Goal: Task Accomplishment & Management: Complete application form

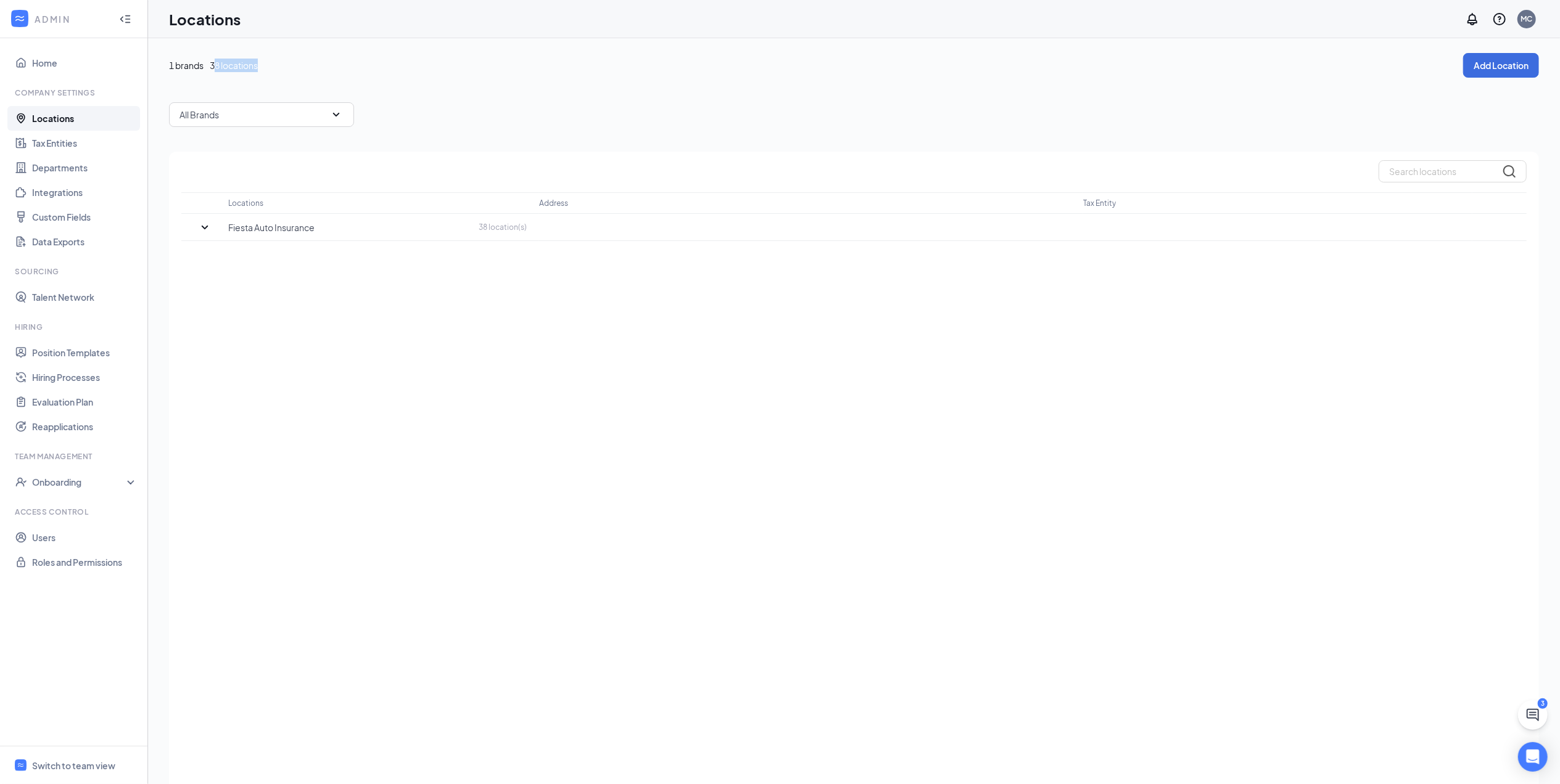
drag, startPoint x: 214, startPoint y: 65, endPoint x: 292, endPoint y: 63, distance: 78.0
click at [292, 63] on div "1 brands 38 locations" at bounding box center [816, 65] width 1294 height 14
click at [1302, 92] on div "1 brands 38 locations Add Location All Brands Locations Address Tax Entity Fies…" at bounding box center [853, 435] width 1370 height 766
click at [1495, 62] on button "Add Location" at bounding box center [1501, 65] width 76 height 25
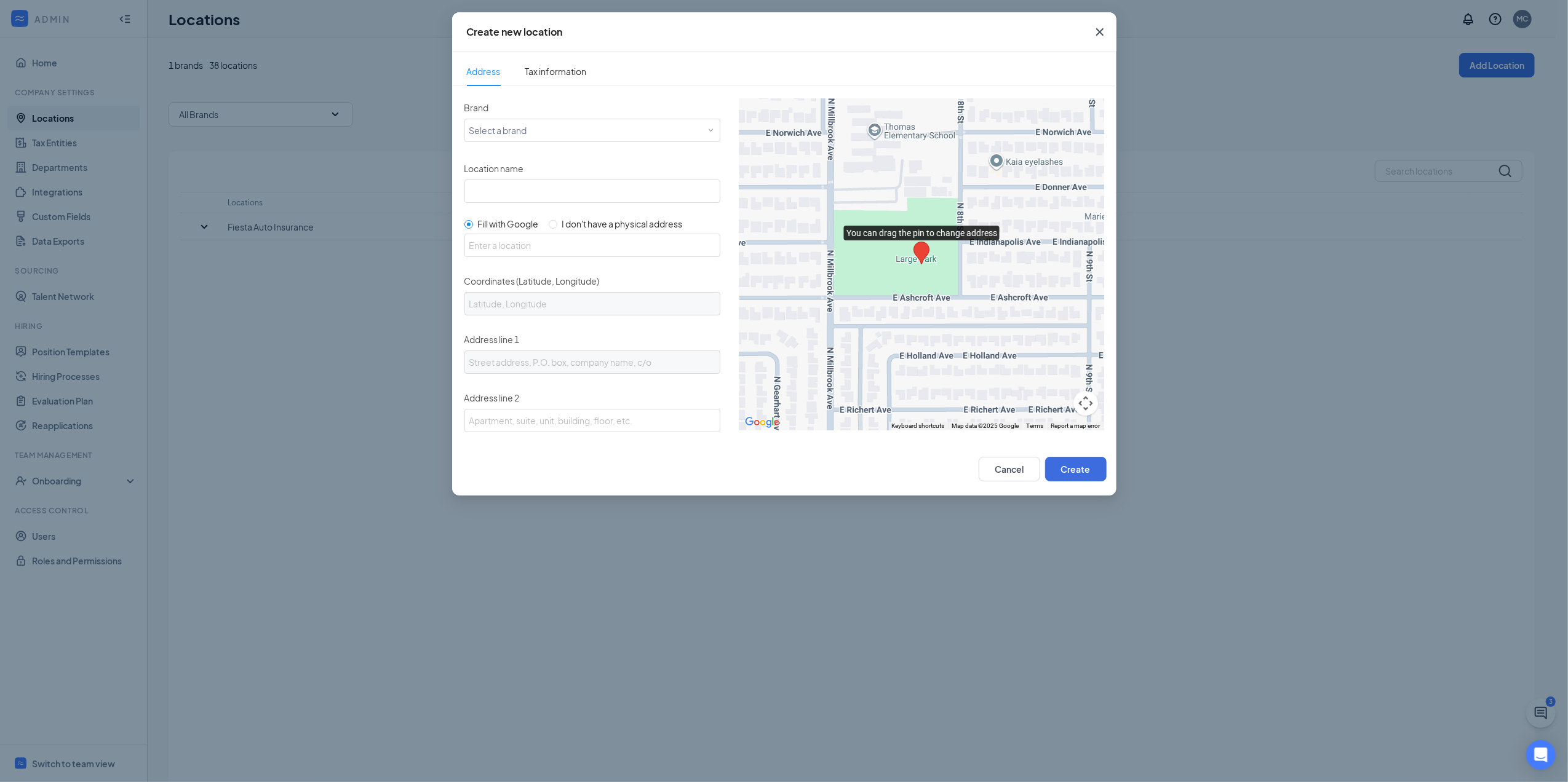
click at [1102, 29] on icon "Cross" at bounding box center [1099, 32] width 7 height 7
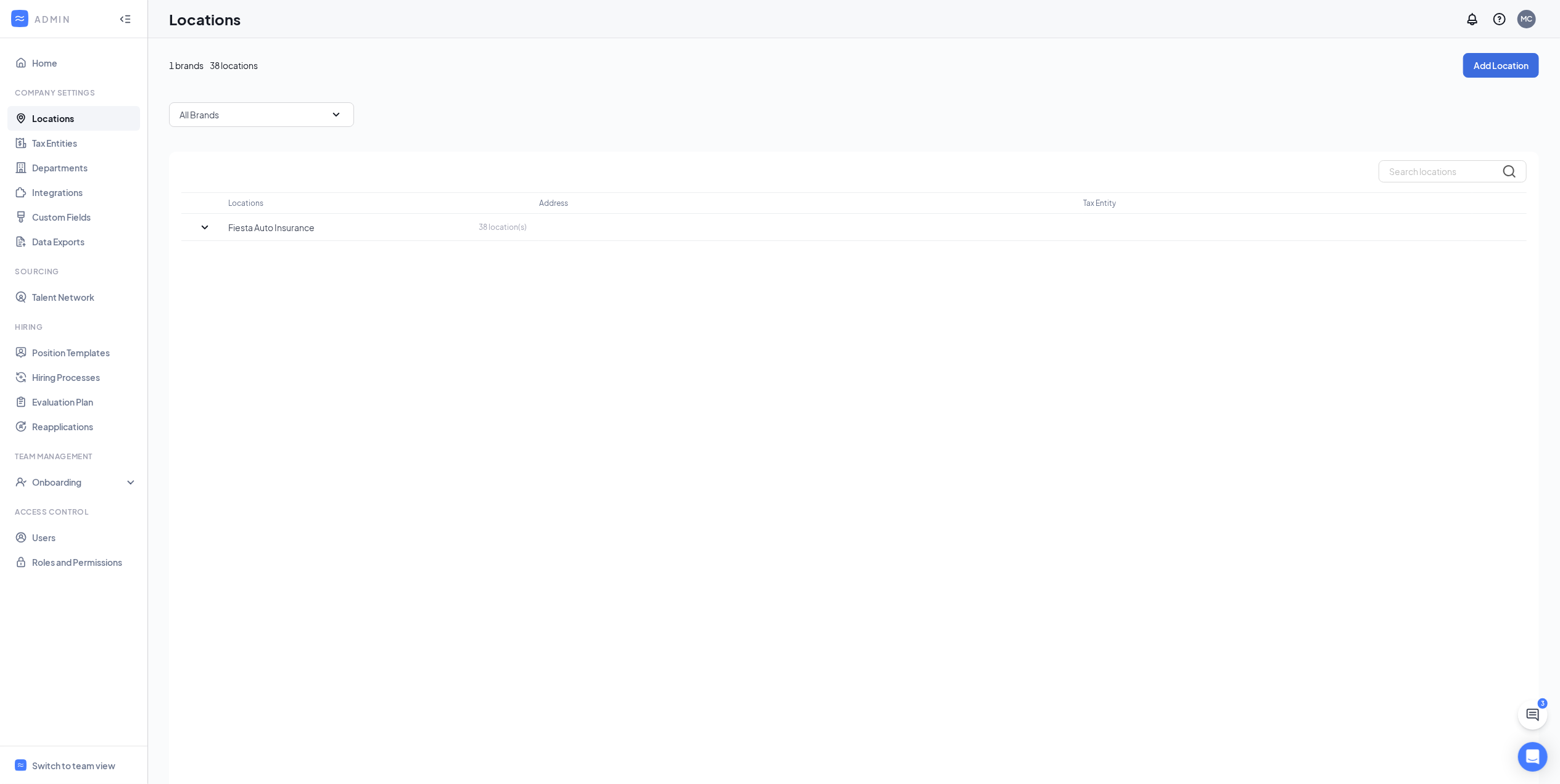
click at [208, 65] on div "1 brands 38 locations" at bounding box center [816, 65] width 1294 height 14
click at [245, 107] on div "All Brands" at bounding box center [261, 115] width 185 height 25
click at [514, 124] on div "All Brands All Brands Fiesta Auto Insurance" at bounding box center [853, 115] width 1370 height 25
click at [62, 768] on div "Switch to team view" at bounding box center [74, 766] width 83 height 12
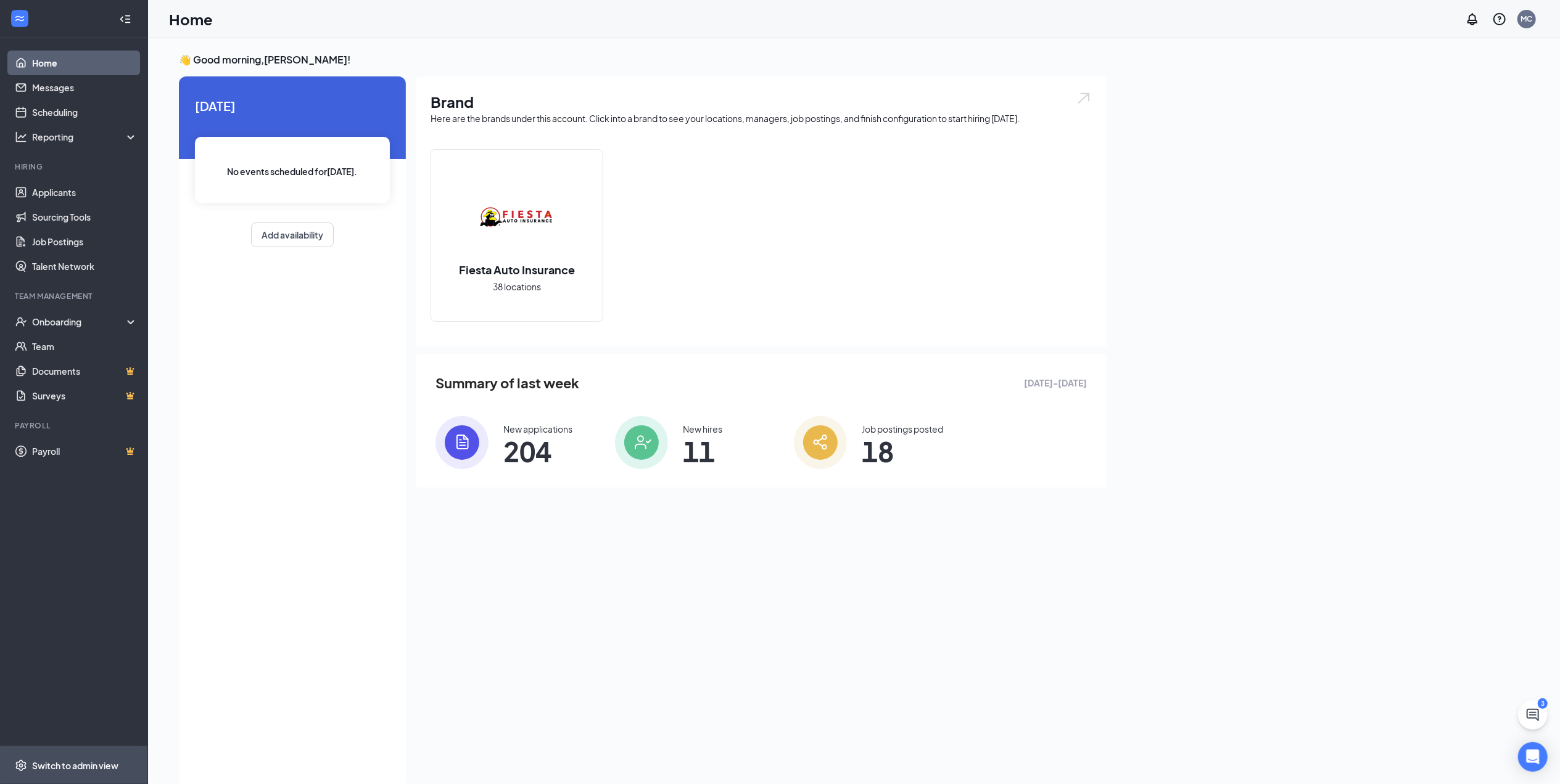
click at [97, 766] on div "Switch to admin view" at bounding box center [75, 766] width 86 height 12
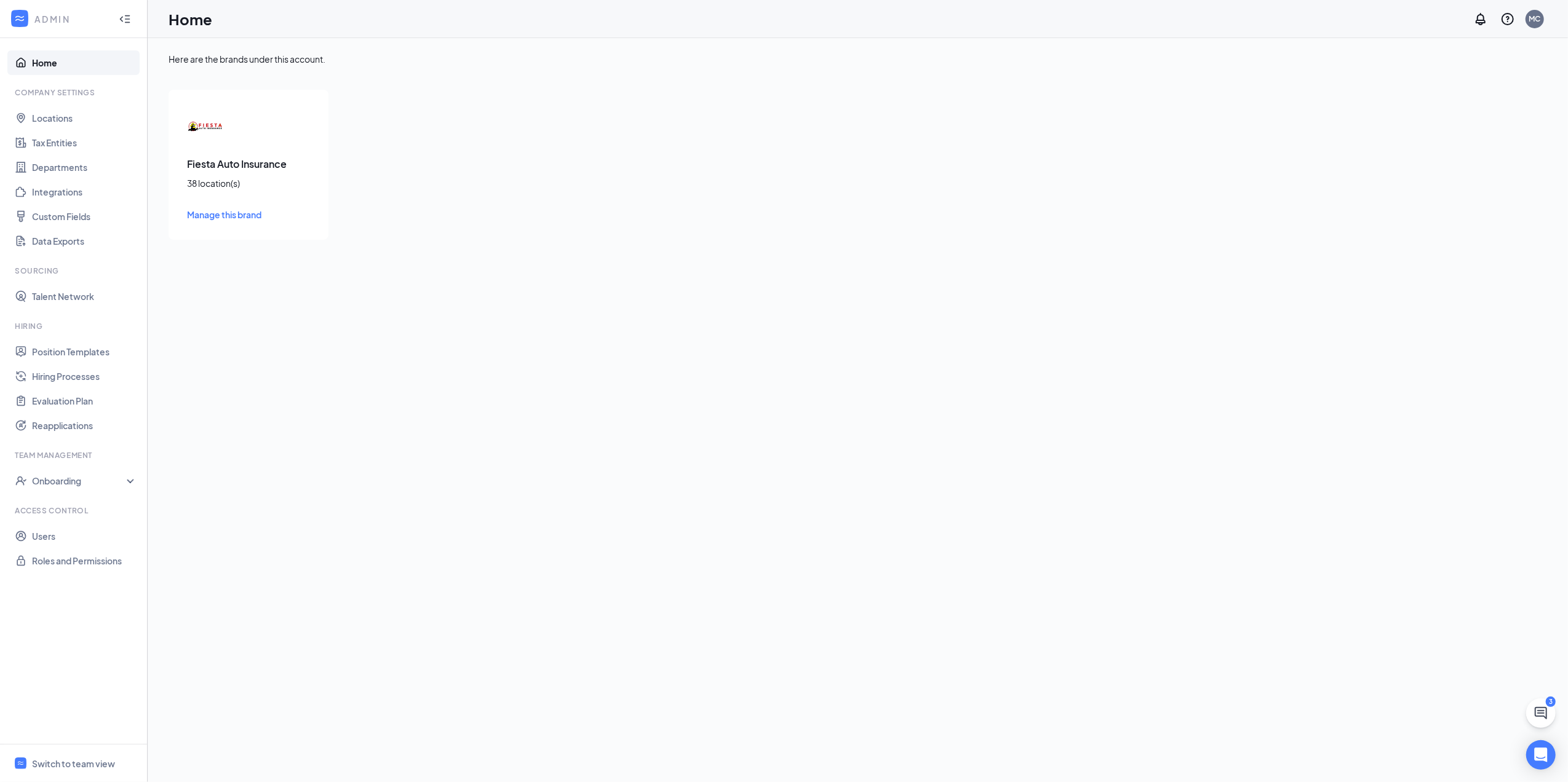
click at [239, 219] on span "Manage this brand" at bounding box center [224, 215] width 74 height 11
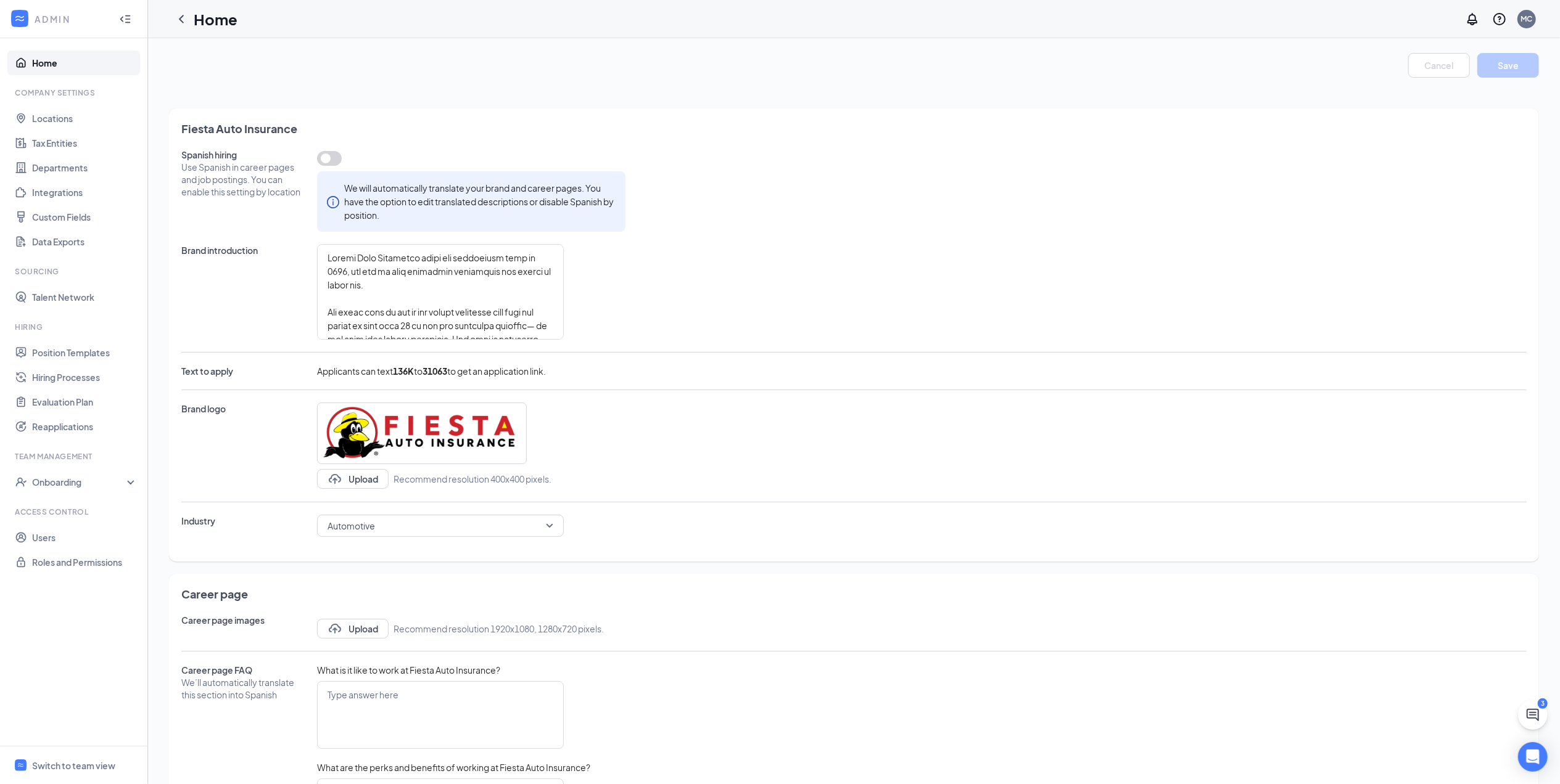
click at [50, 64] on link "Home" at bounding box center [85, 63] width 106 height 25
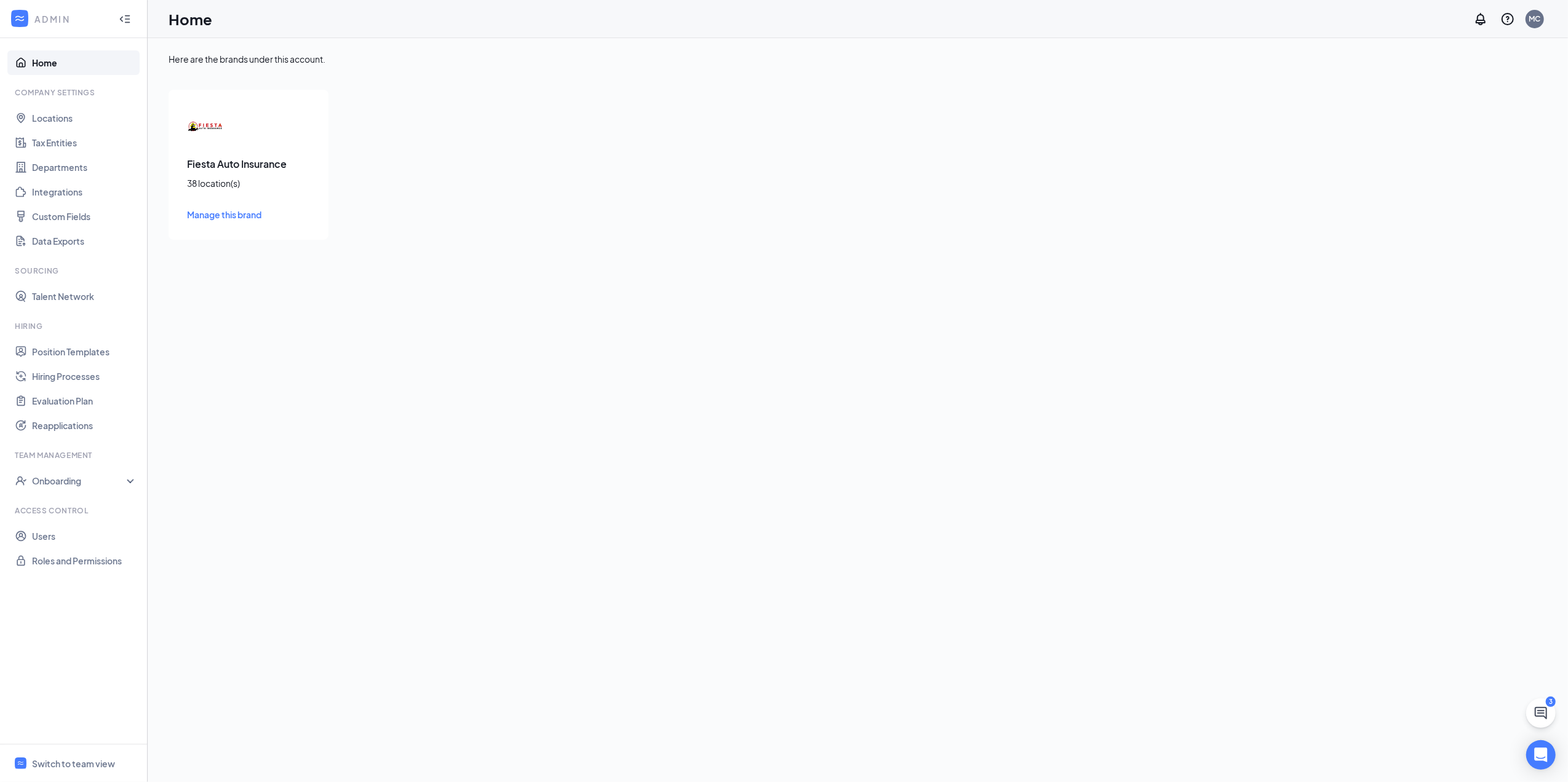
click at [49, 64] on link "Home" at bounding box center [85, 63] width 105 height 25
click at [38, 124] on link "Locations" at bounding box center [85, 118] width 105 height 25
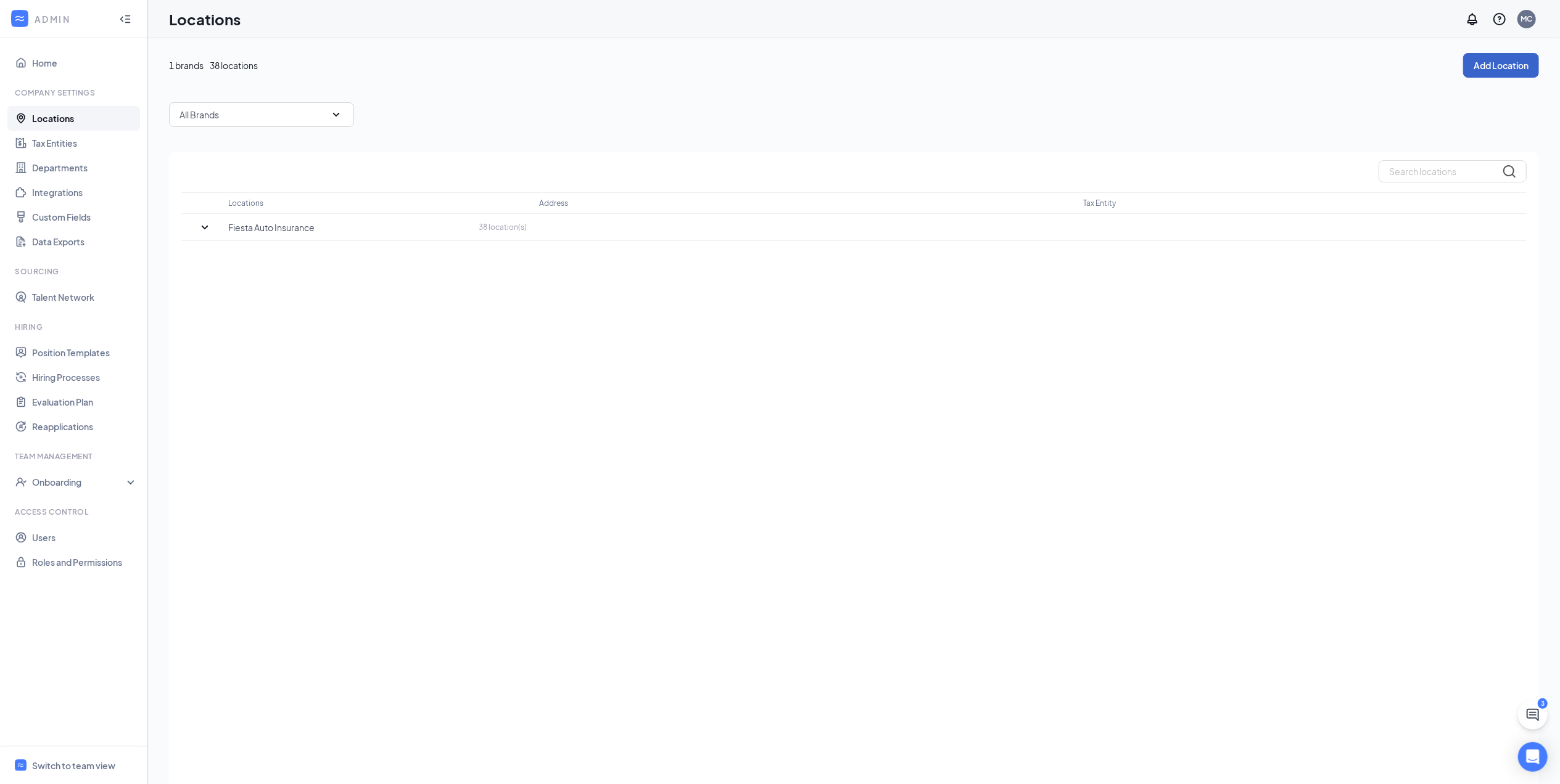
click at [1518, 57] on button "Add Location" at bounding box center [1501, 65] width 76 height 25
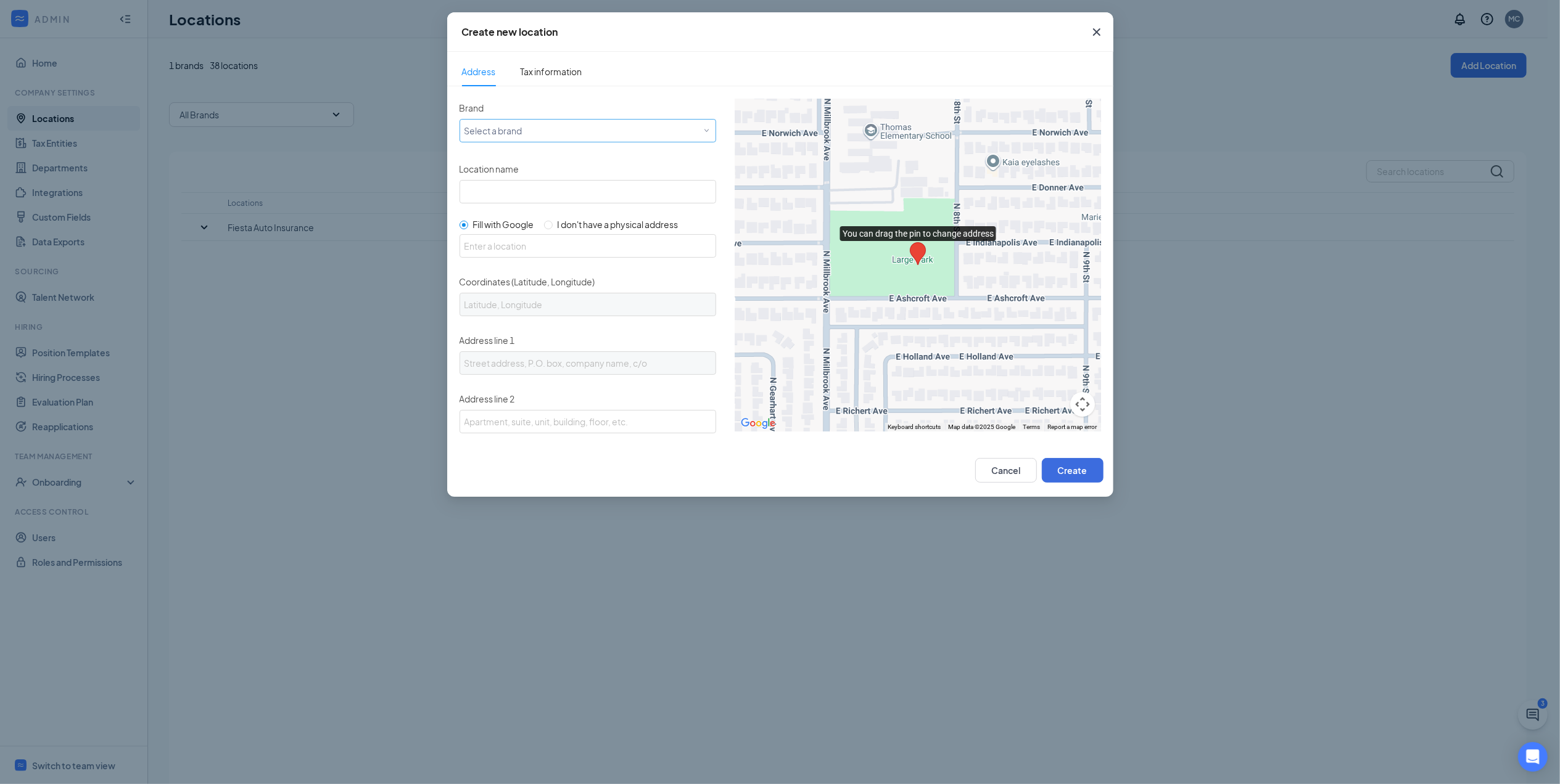
click at [540, 132] on div "Select a brand" at bounding box center [585, 130] width 241 height 15
click at [523, 158] on span "Fiesta Auto Insurance" at bounding box center [507, 155] width 86 height 12
click at [517, 186] on input "Location name" at bounding box center [588, 192] width 257 height 23
click at [366, 309] on div "Create new location Address Tax information Brand Select a brand Fiesta Auto In…" at bounding box center [780, 392] width 1560 height 784
click at [1100, 37] on icon "Cross" at bounding box center [1096, 32] width 15 height 15
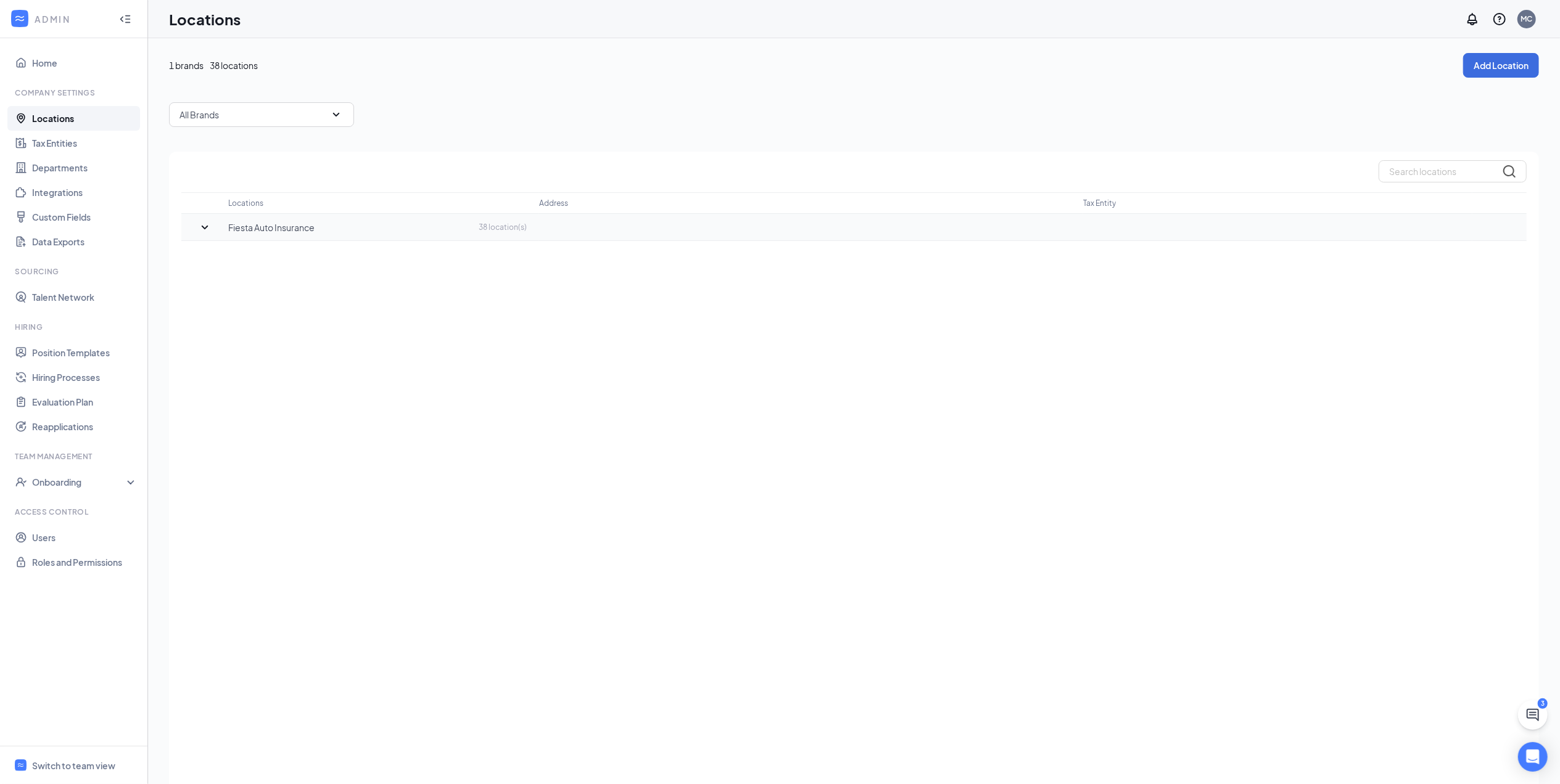
click at [201, 225] on icon "SmallChevronDown" at bounding box center [205, 227] width 15 height 15
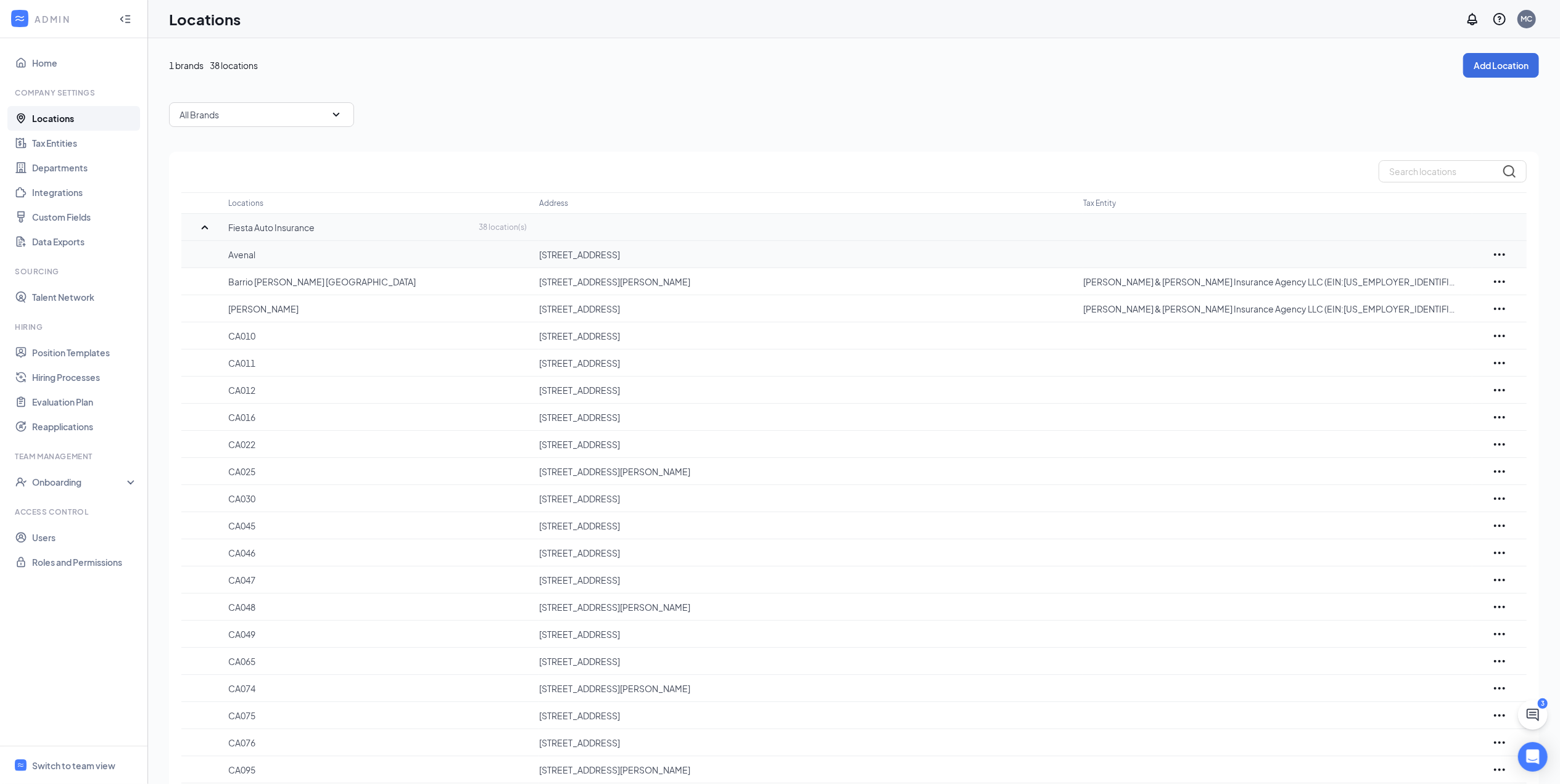
click at [237, 254] on p "Avenal" at bounding box center [377, 254] width 299 height 12
click at [1501, 253] on icon "Ellipses" at bounding box center [1499, 254] width 15 height 15
click at [1420, 291] on p "Edit" at bounding box center [1445, 292] width 104 height 12
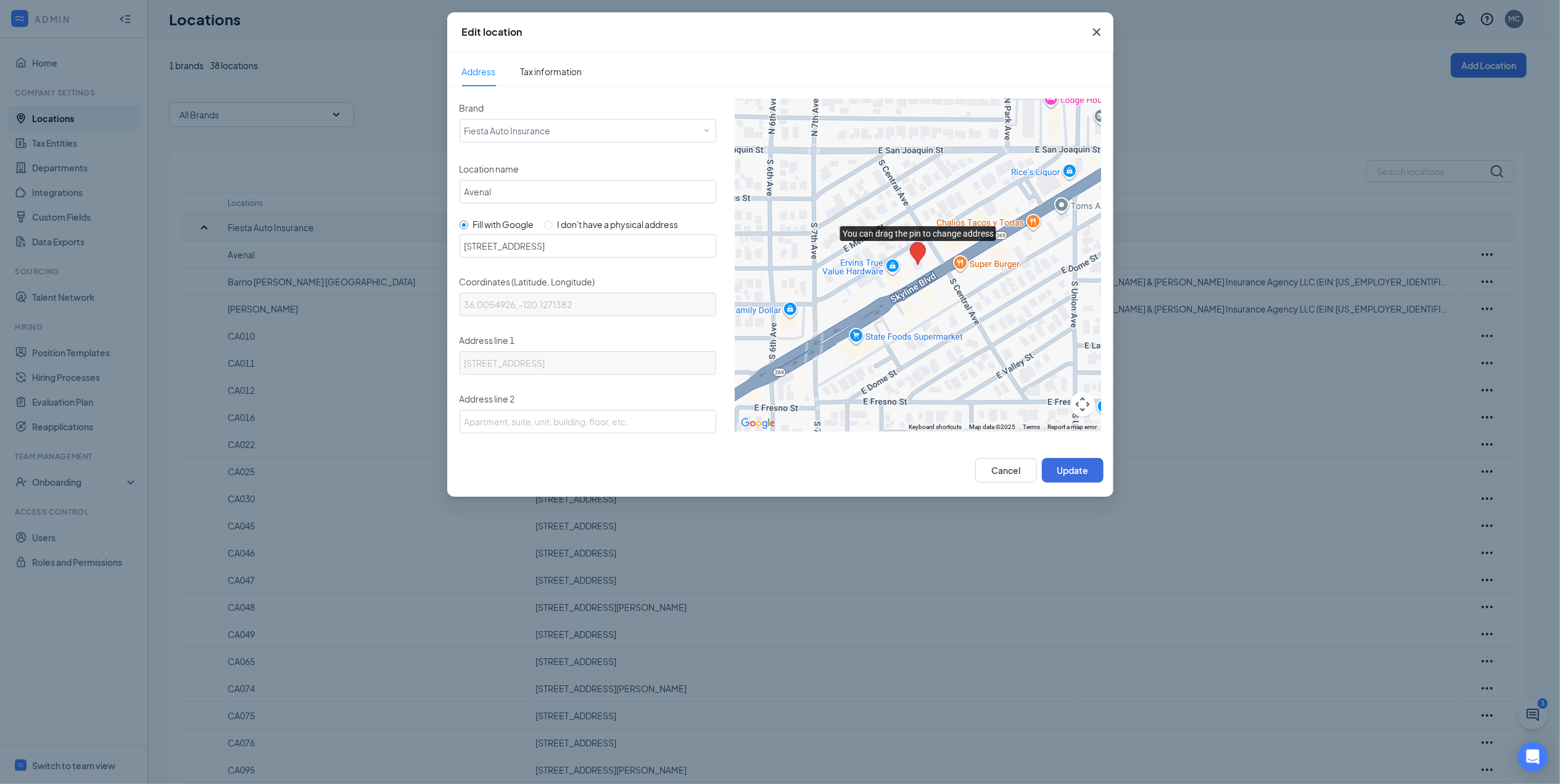
click at [1098, 30] on icon "Cross" at bounding box center [1095, 32] width 7 height 7
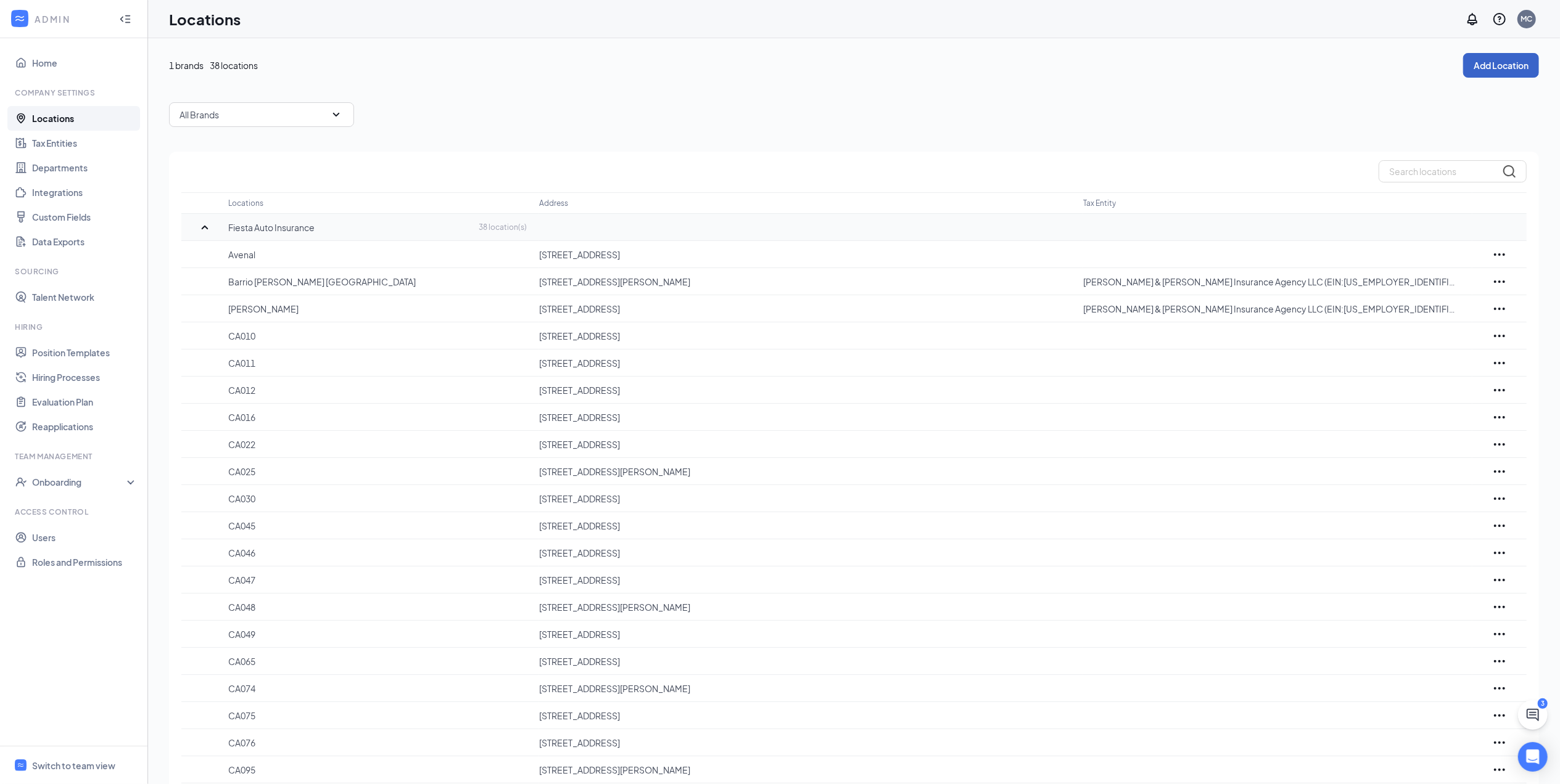
click at [1485, 66] on button "Add Location" at bounding box center [1501, 65] width 76 height 25
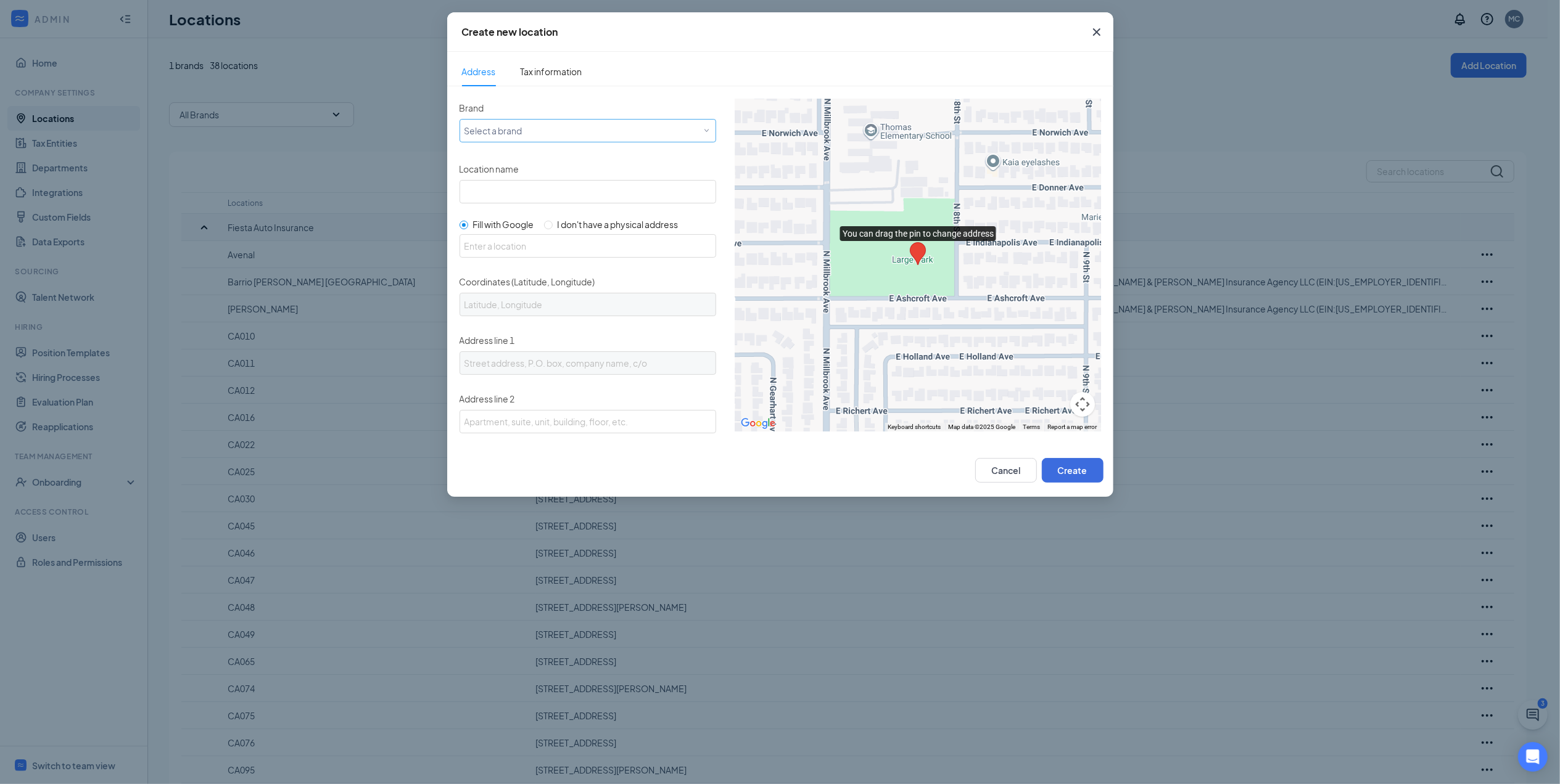
click at [557, 127] on div "Select a brand" at bounding box center [585, 130] width 241 height 15
click at [519, 160] on span "Fiesta Auto Insurance" at bounding box center [507, 155] width 86 height 12
click at [527, 186] on input "Location name" at bounding box center [588, 192] width 257 height 23
type input "Chula Vista"
click at [566, 252] on input "text" at bounding box center [588, 246] width 257 height 23
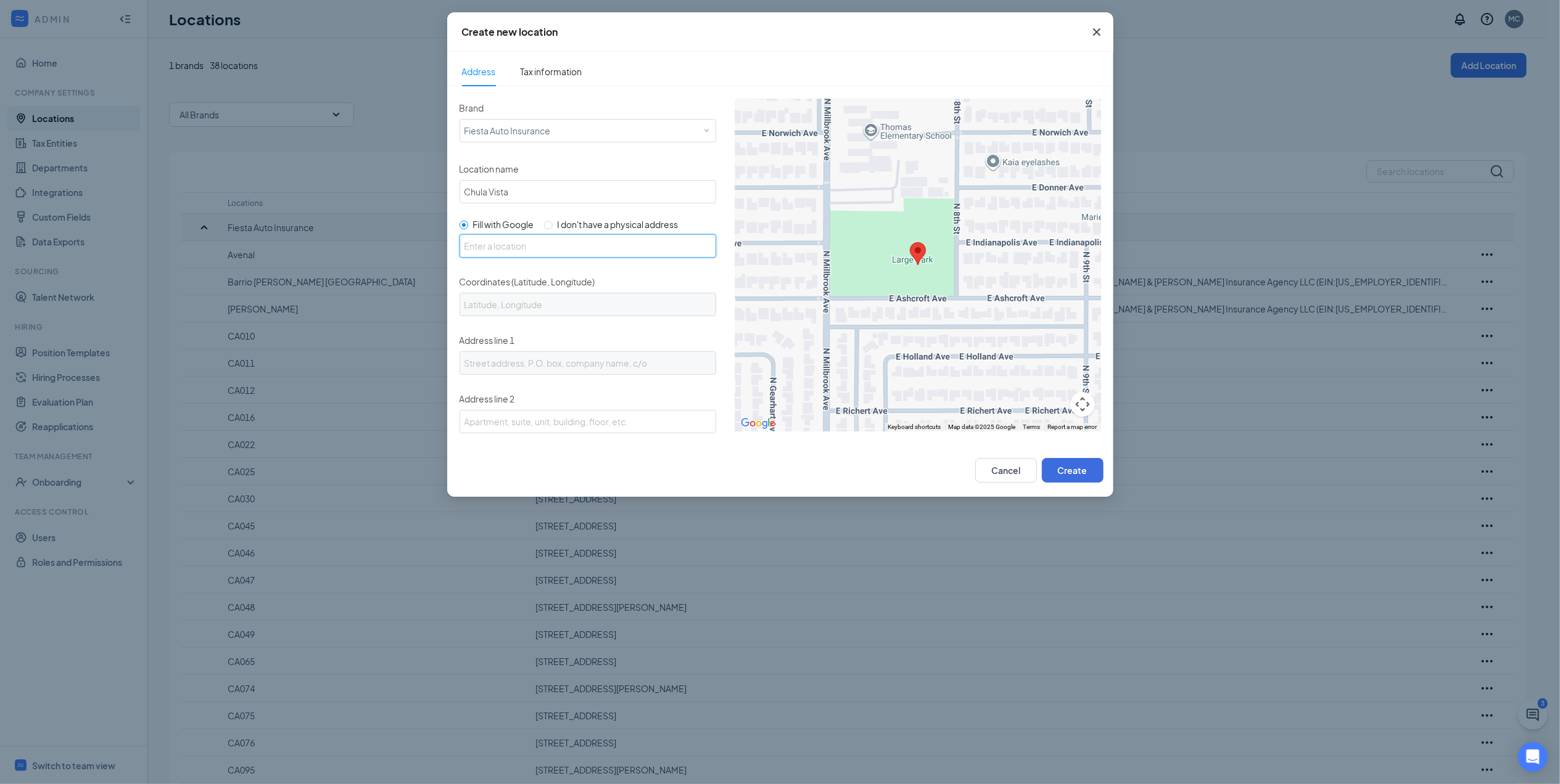
paste input "[STREET_ADDRESS]"
type input "[STREET_ADDRESS]"
type input "32.6140899, -117.068881"
type input "[STREET_ADDRESS]"
type input "Chula Vista"
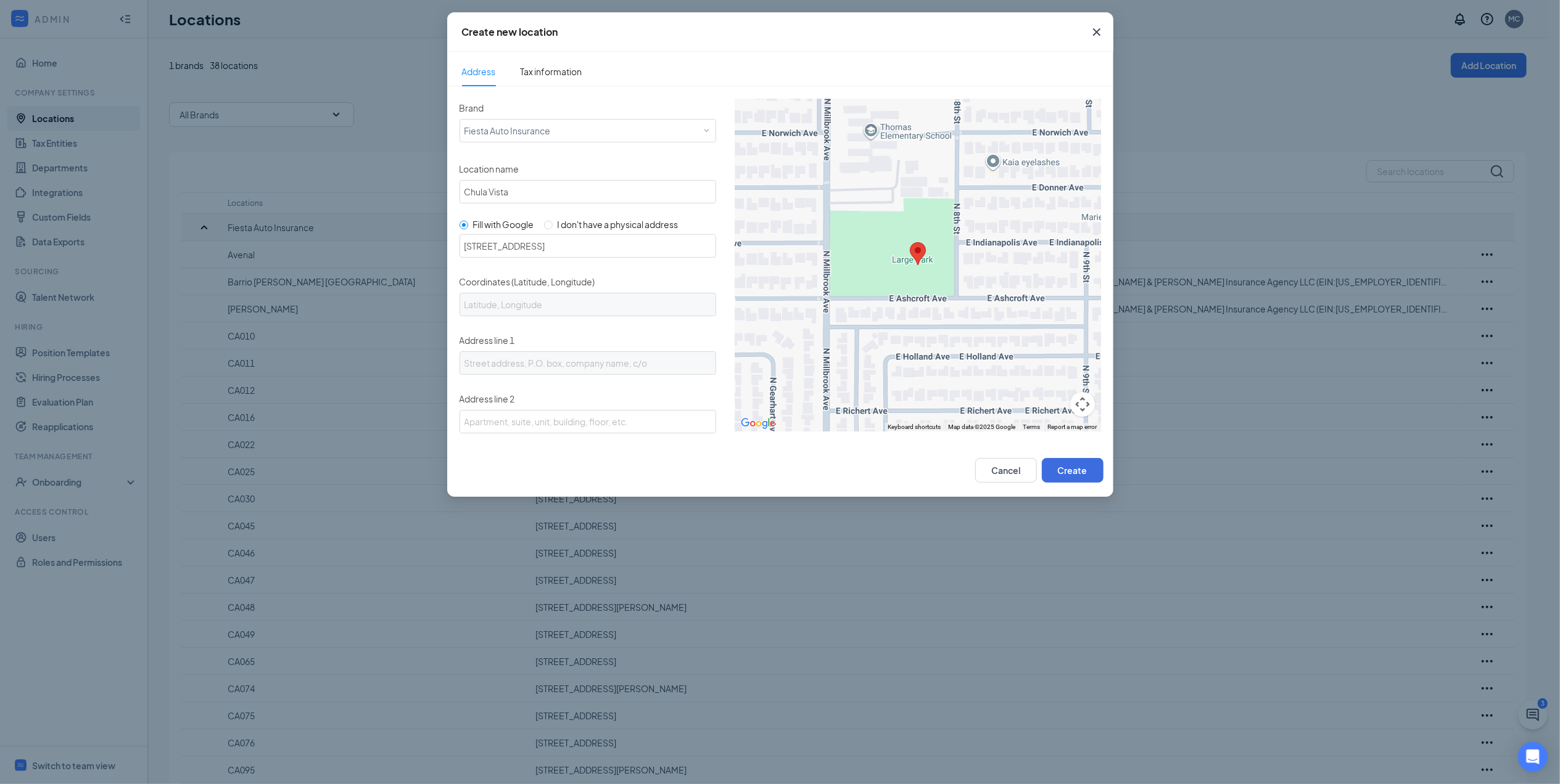
type input "CA"
type input "91911"
type input "US"
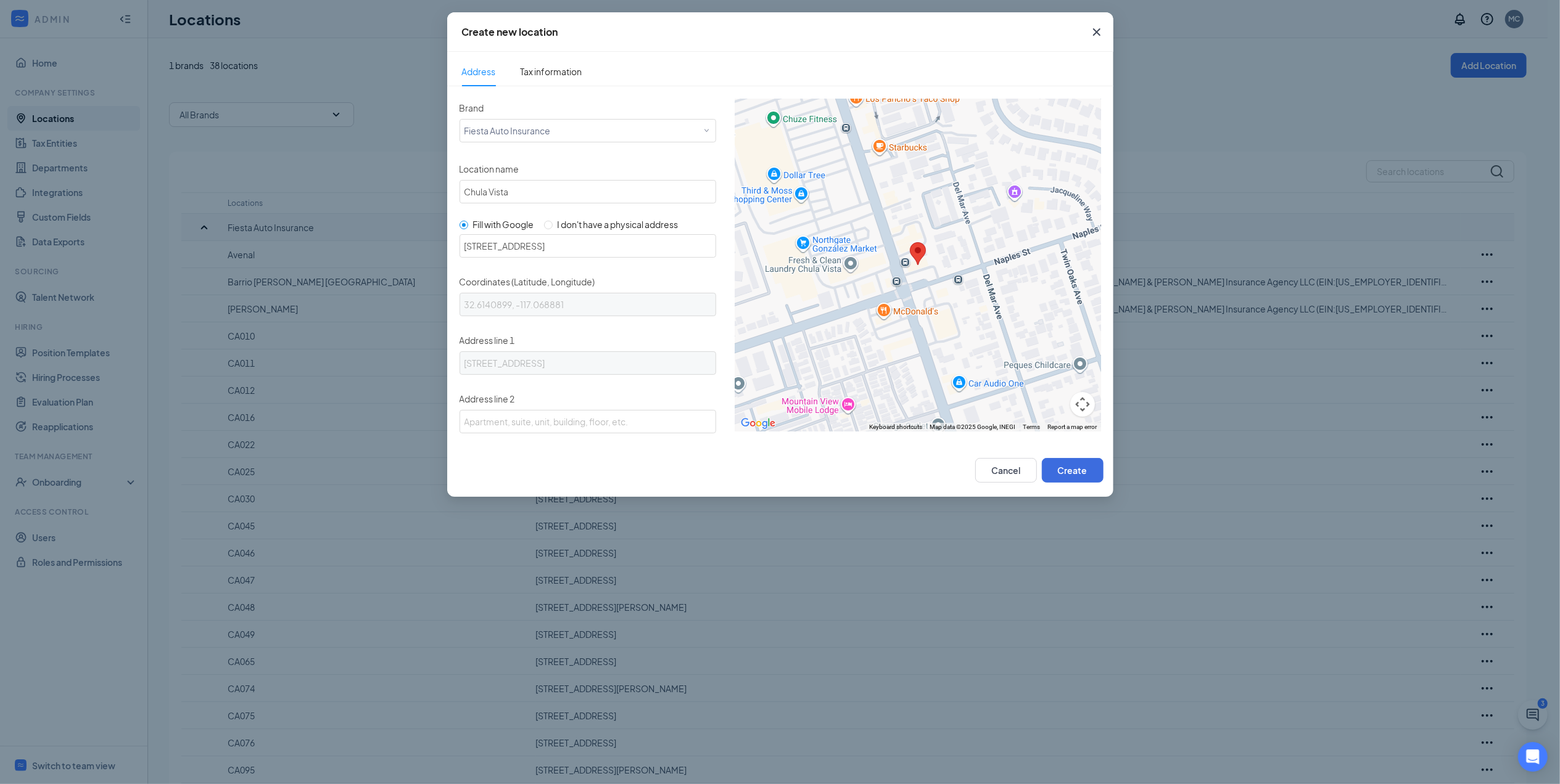
click at [909, 247] on img "You can drag the pin to change address" at bounding box center [917, 254] width 16 height 23
click at [1076, 463] on button "Create" at bounding box center [1072, 471] width 62 height 25
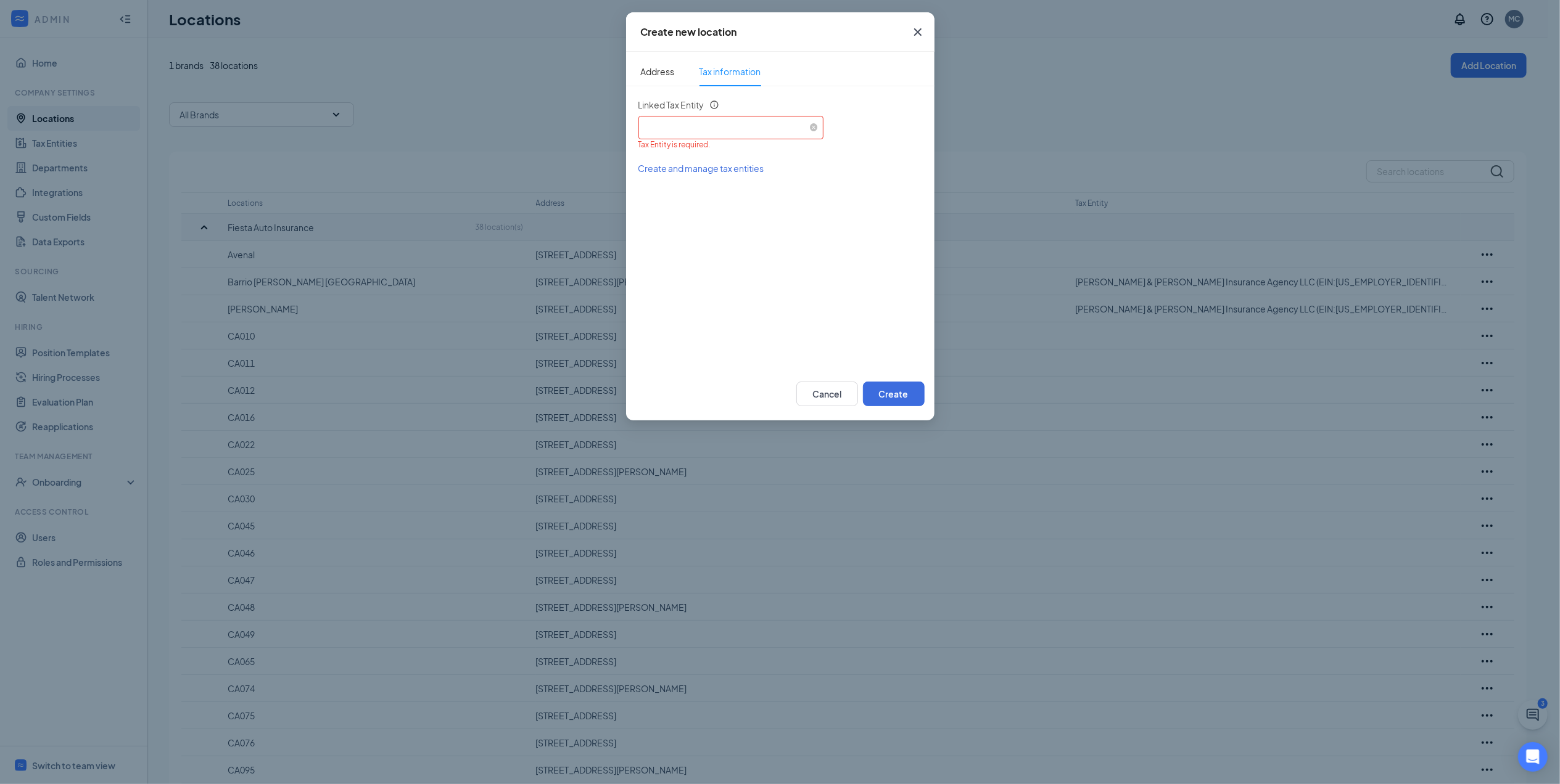
click at [730, 133] on div "Select an existing tax entity" at bounding box center [731, 126] width 175 height 18
click at [766, 167] on span "[PERSON_NAME] & [PERSON_NAME] Insurance Agency LLC (EIN: [US_EMPLOYER_IDENTIFIC…" at bounding box center [870, 162] width 446 height 12
click at [897, 388] on button "Create" at bounding box center [894, 394] width 62 height 25
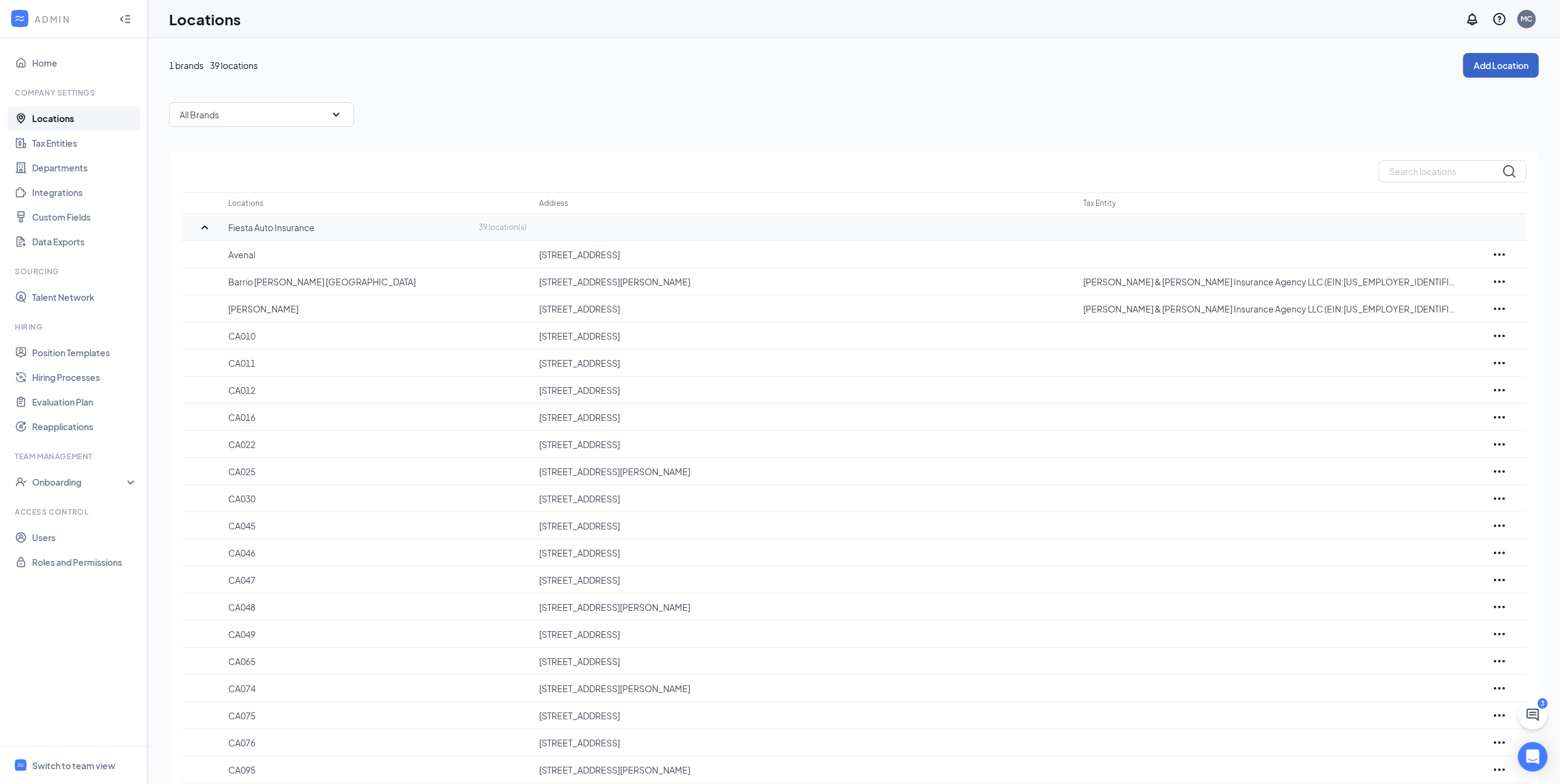
click at [1482, 65] on button "Add Location" at bounding box center [1501, 65] width 76 height 25
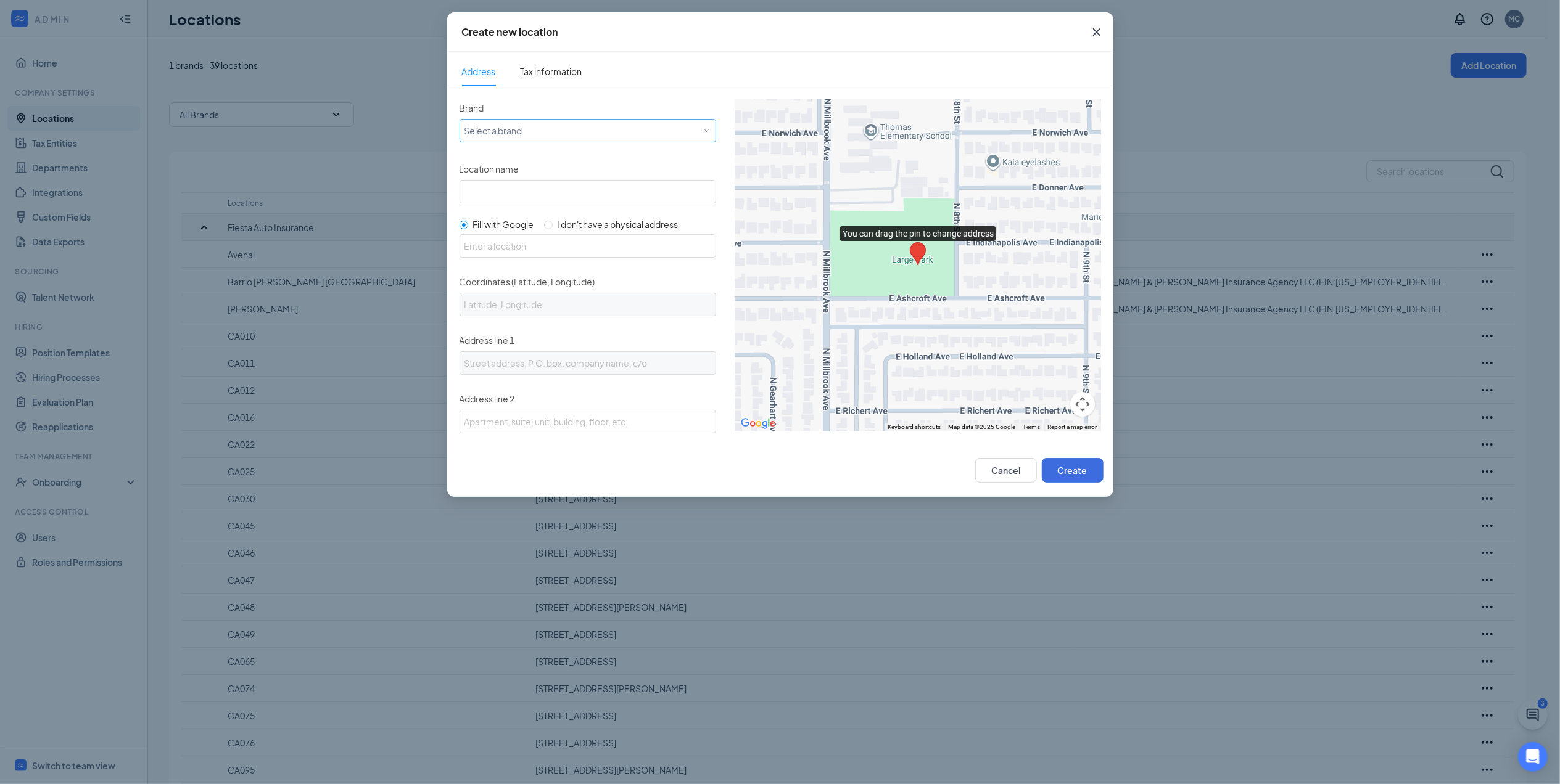
click at [550, 136] on div "Select a brand" at bounding box center [585, 130] width 241 height 15
click at [512, 170] on span "Location name" at bounding box center [490, 169] width 60 height 11
click at [512, 180] on input "Location name" at bounding box center [588, 192] width 257 height 23
click at [523, 131] on div "Select a brand" at bounding box center [585, 130] width 241 height 15
click at [520, 154] on span "Fiesta Auto Insurance" at bounding box center [507, 155] width 86 height 12
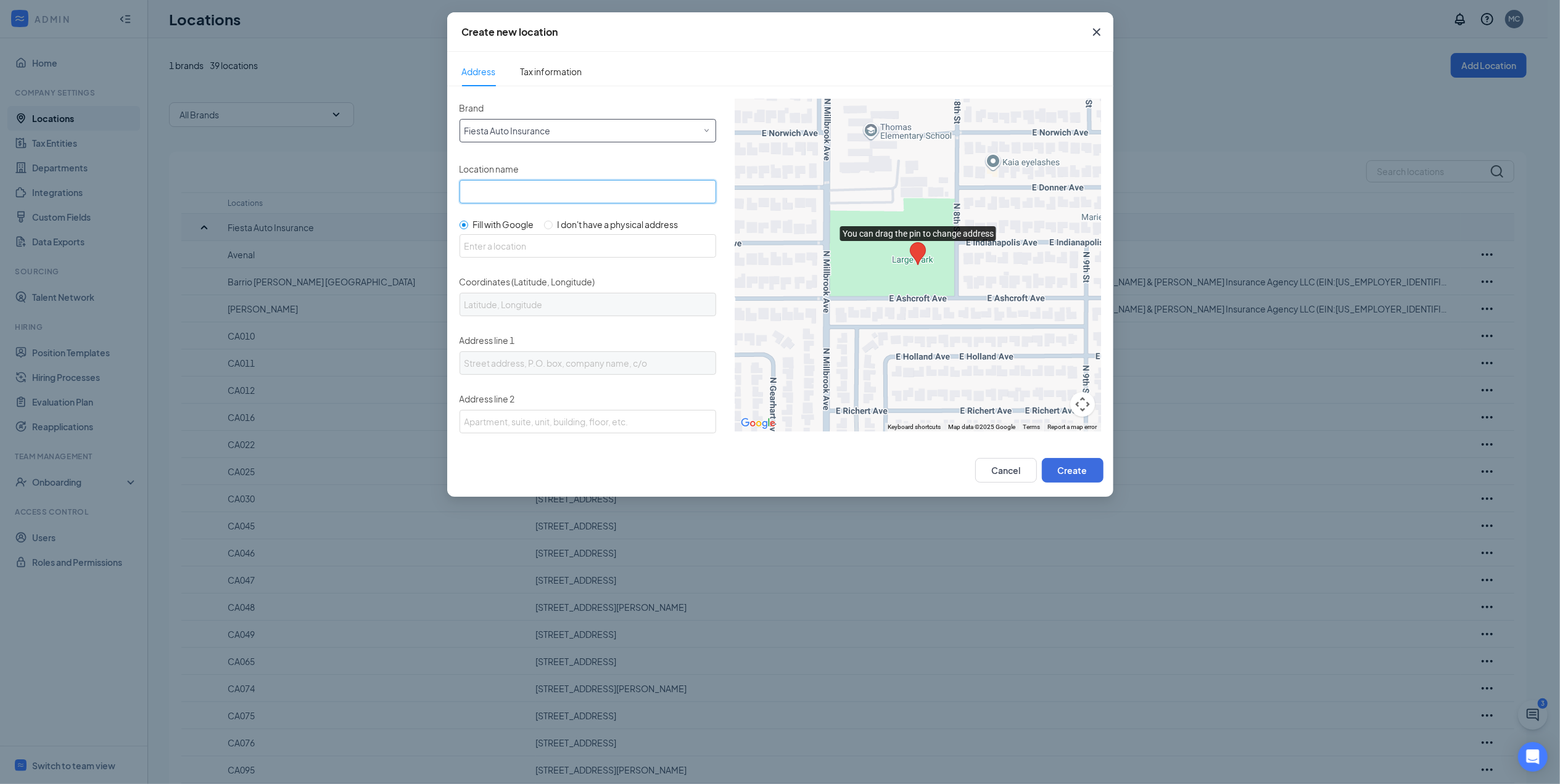
click at [529, 195] on input "Location name" at bounding box center [588, 192] width 257 height 23
click at [564, 195] on input "[GEOGRAPHIC_DATA]" at bounding box center [588, 192] width 257 height 23
type input "[GEOGRAPHIC_DATA]"
click at [519, 242] on input "text" at bounding box center [588, 246] width 257 height 23
paste input "[STREET_ADDRESS]"
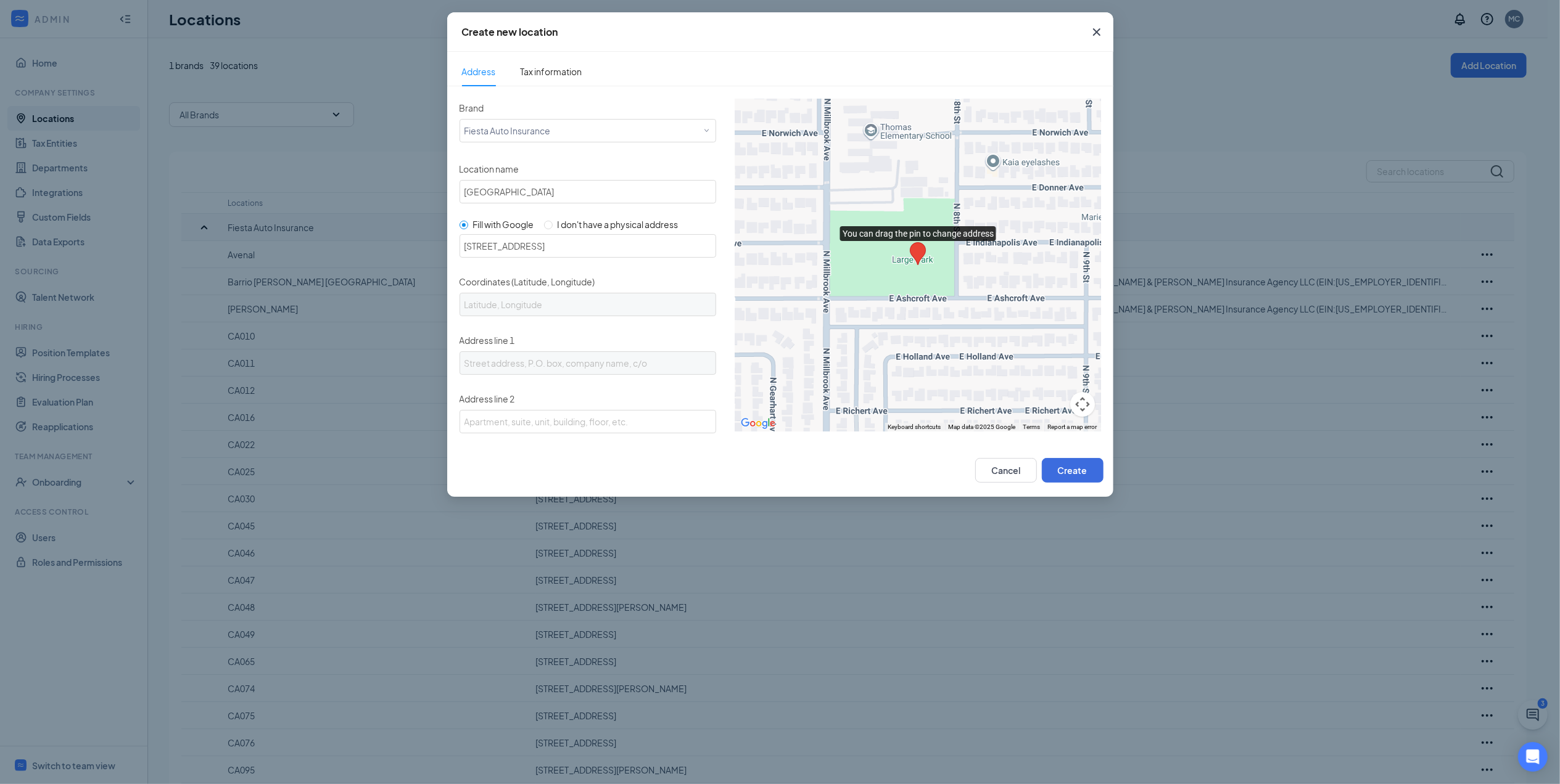
type input "[STREET_ADDRESS]"
type input "32.6859817, -117.1017545"
type input "[GEOGRAPHIC_DATA]"
type input "Lincoln Acres"
type input "CA"
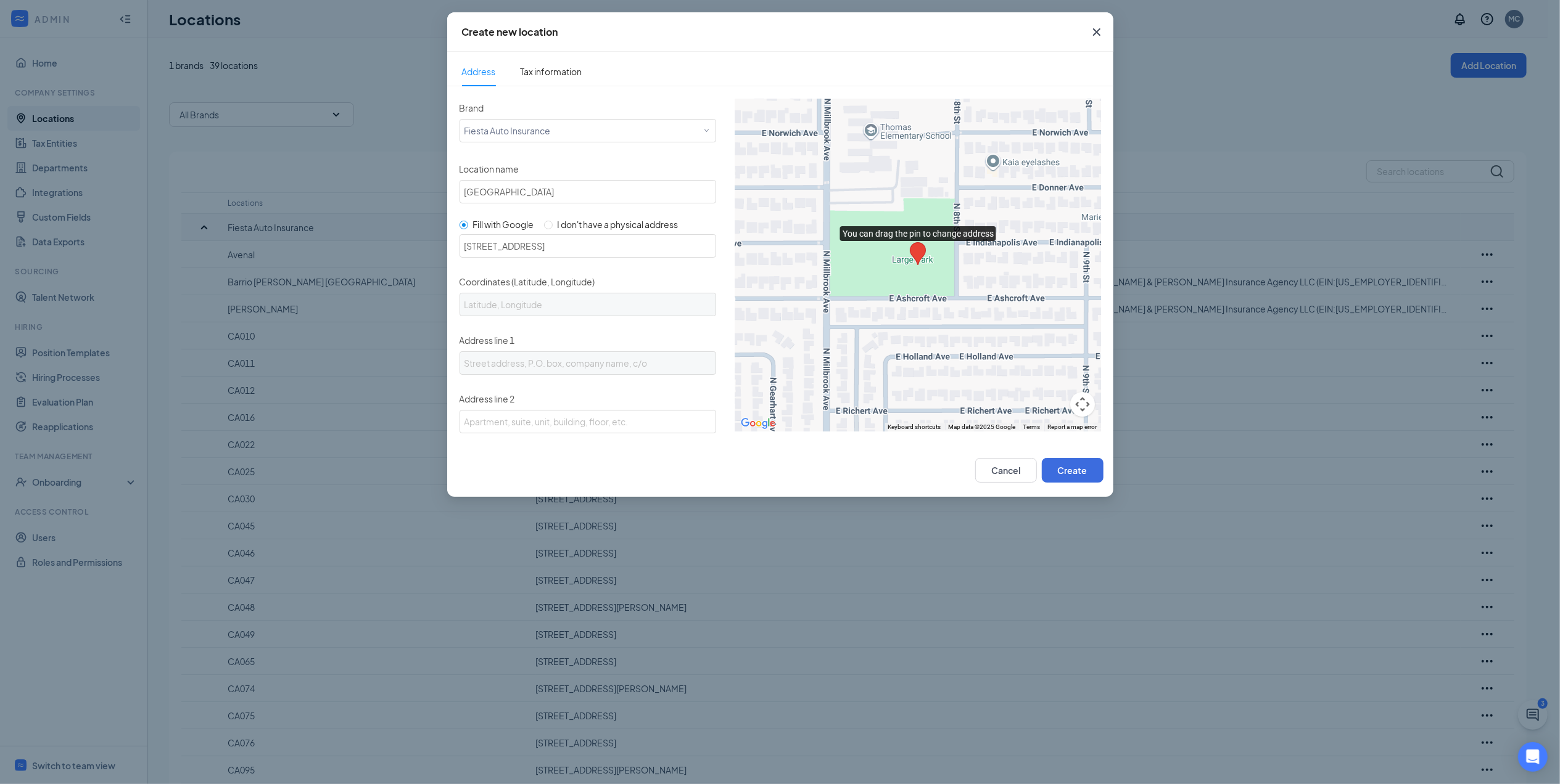
type input "91950"
type input "US"
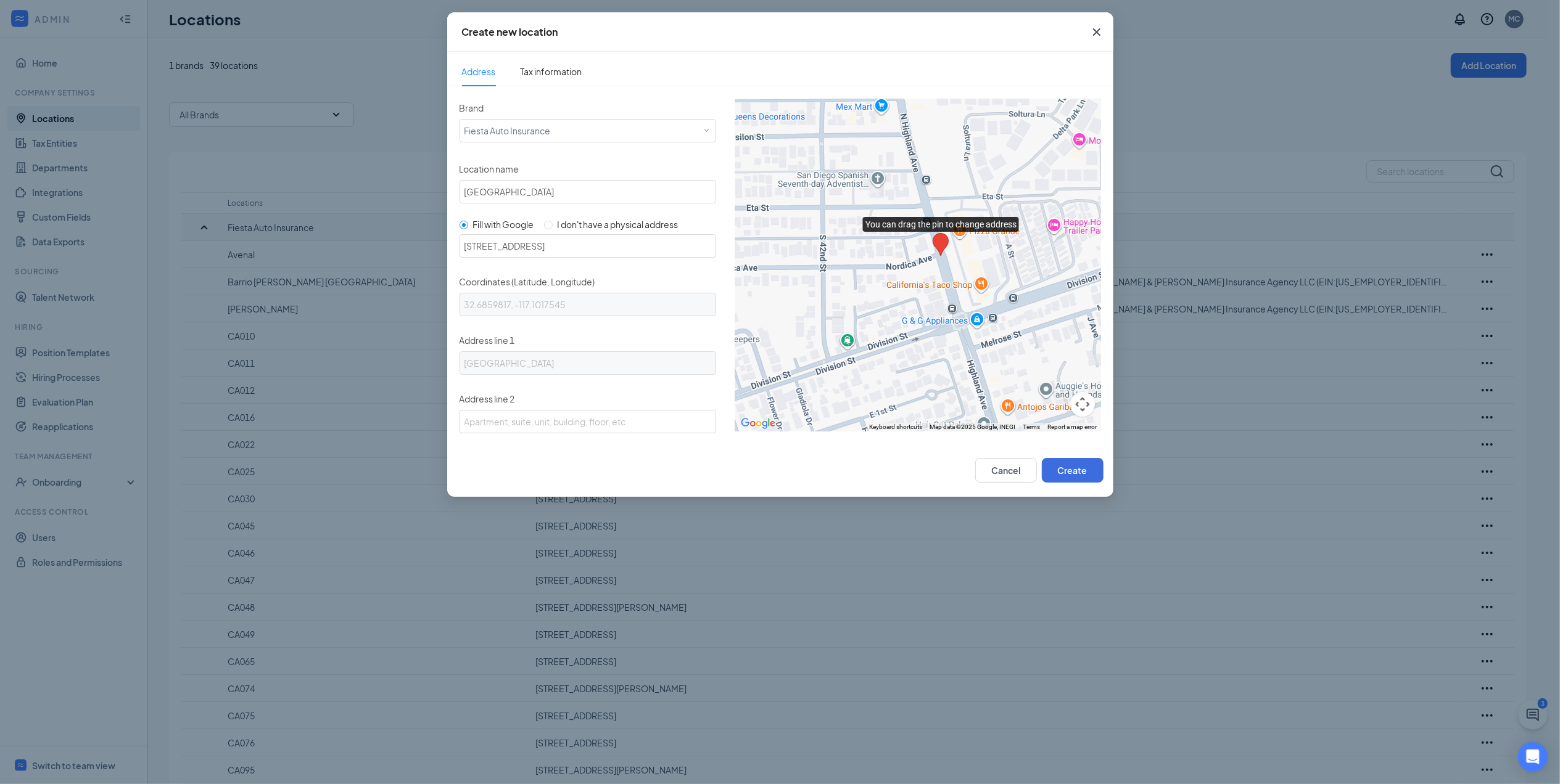
drag, startPoint x: 926, startPoint y: 280, endPoint x: 948, endPoint y: 272, distance: 23.4
click at [948, 272] on div at bounding box center [918, 265] width 366 height 333
click at [1072, 407] on button "Map camera controls" at bounding box center [1082, 405] width 25 height 25
click at [872, 460] on div at bounding box center [716, 471] width 518 height 25
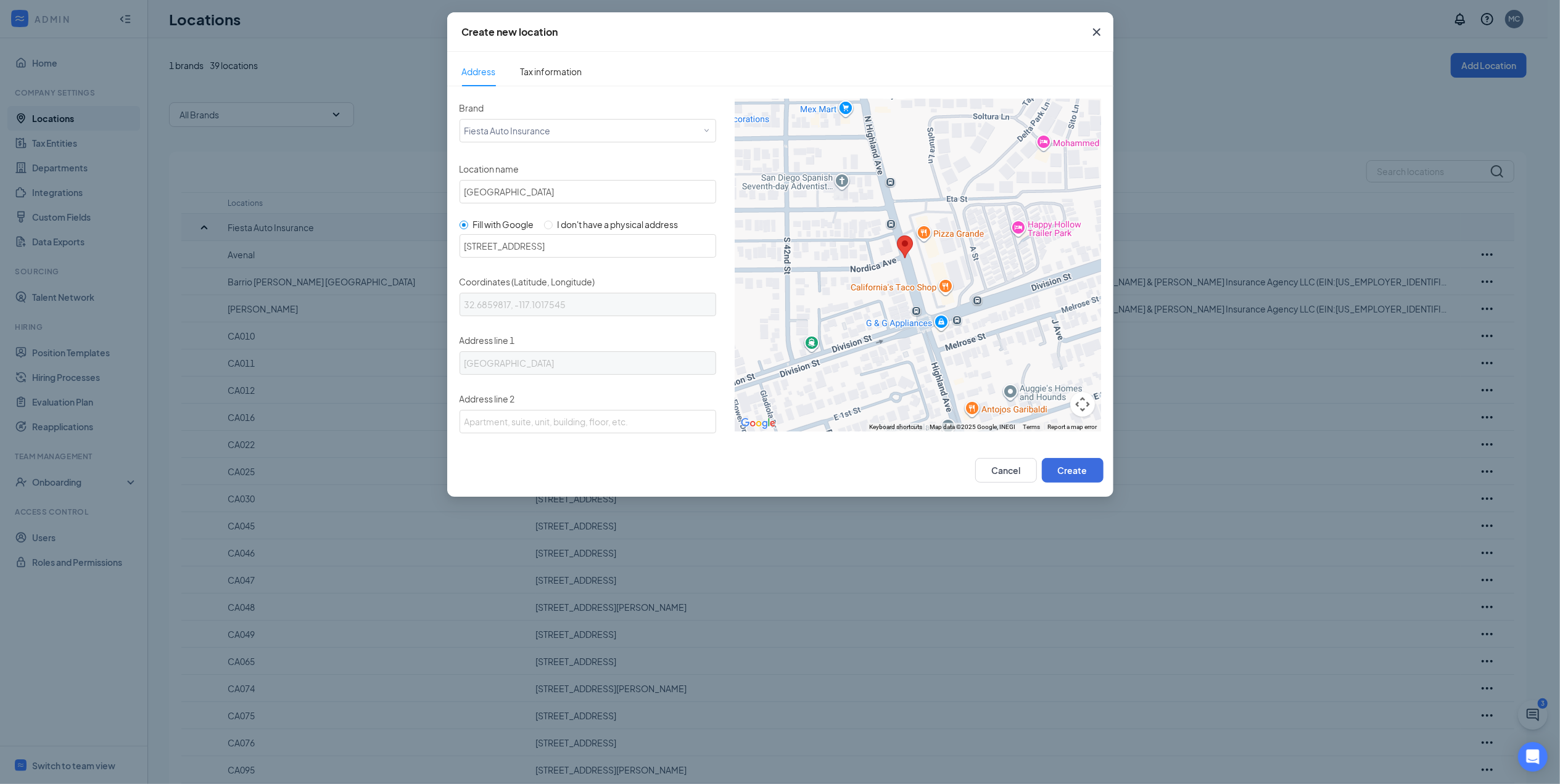
drag, startPoint x: 933, startPoint y: 269, endPoint x: 901, endPoint y: 272, distance: 32.1
click at [901, 272] on div at bounding box center [918, 265] width 366 height 333
drag, startPoint x: 906, startPoint y: 240, endPoint x: 917, endPoint y: 235, distance: 12.1
click at [917, 235] on img "You can drag the pin to change address" at bounding box center [919, 242] width 16 height 23
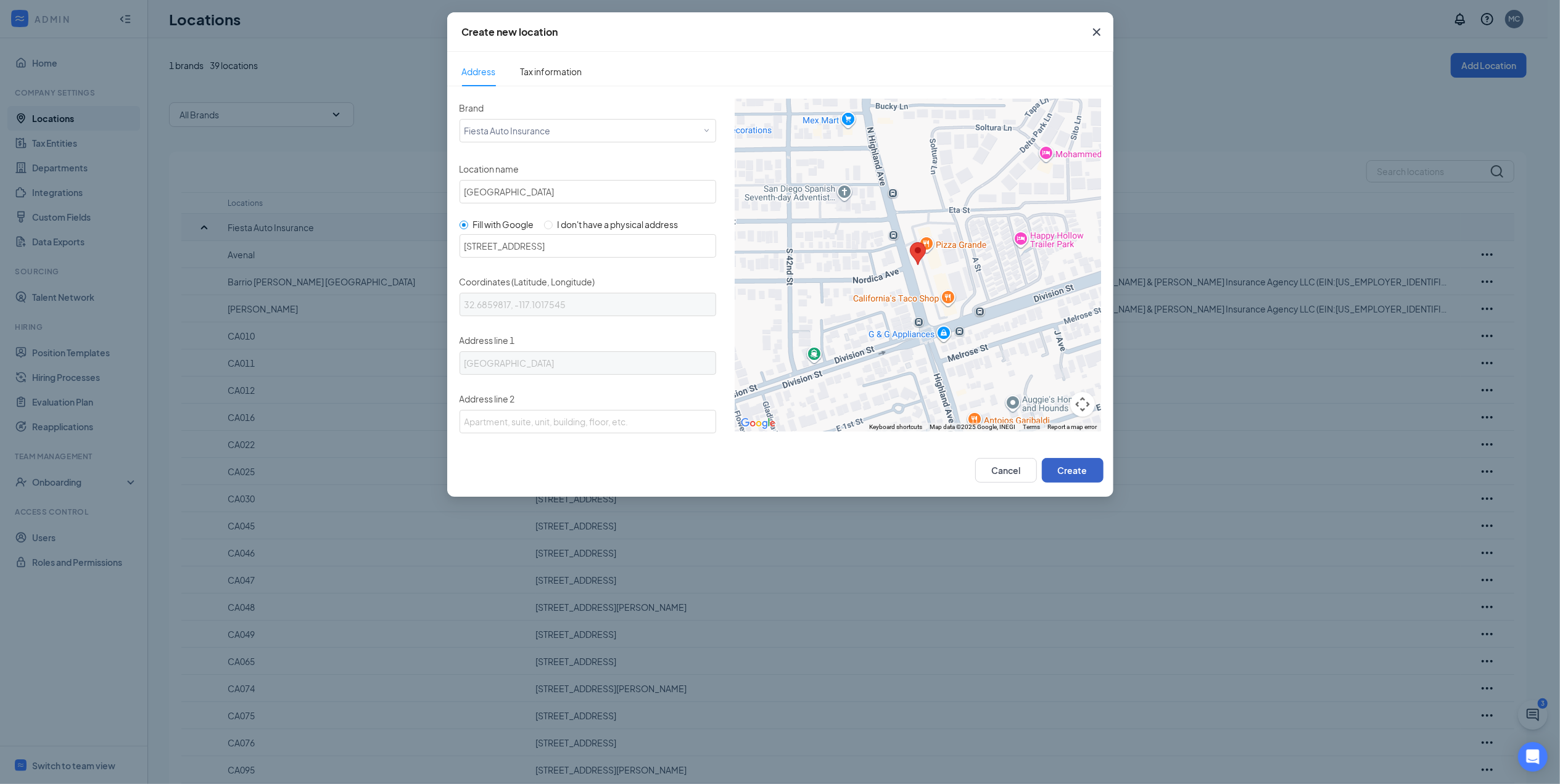
click at [1076, 464] on button "Create" at bounding box center [1072, 471] width 62 height 25
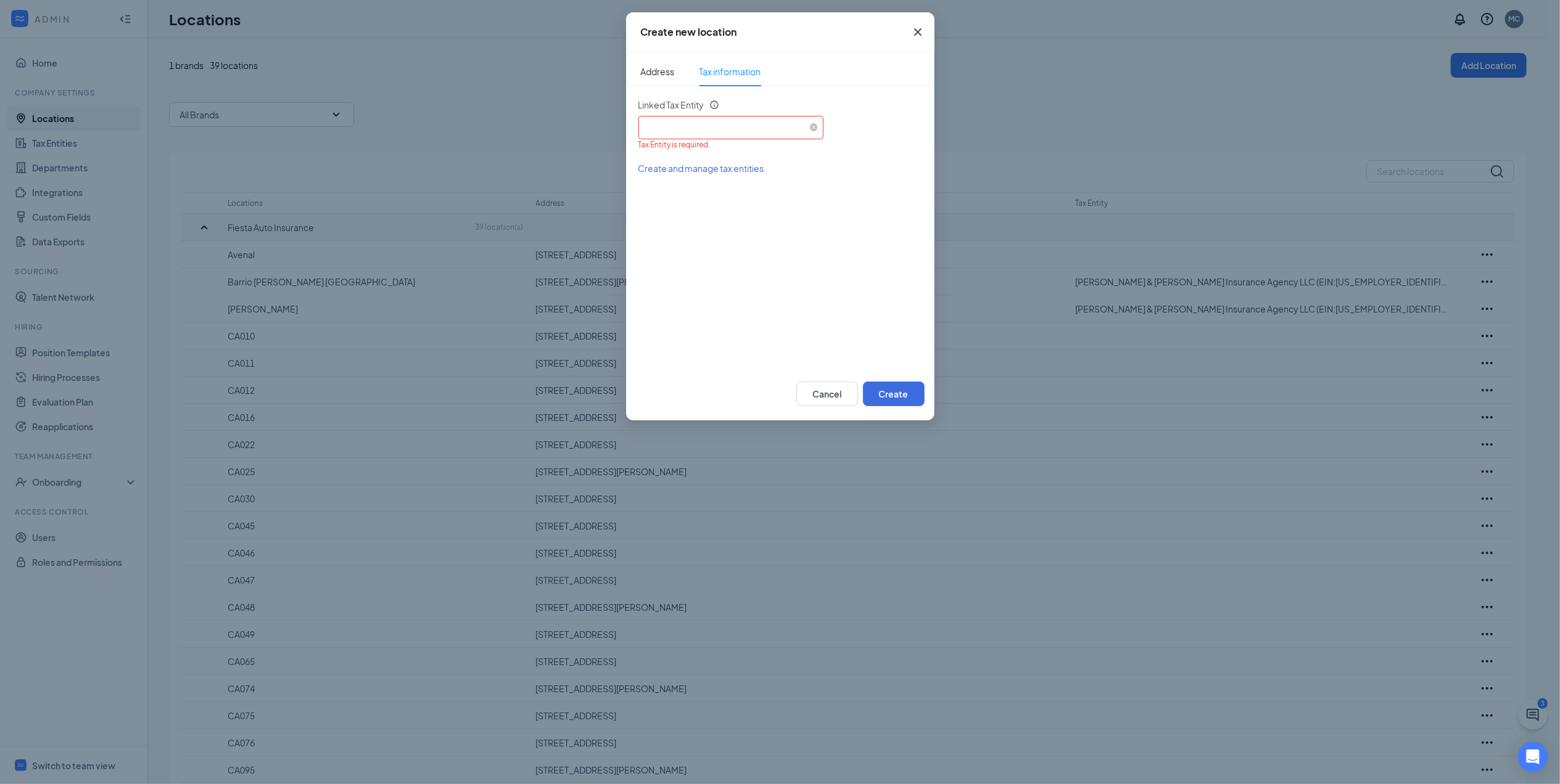
click at [679, 121] on div "Select an existing tax entity" at bounding box center [731, 126] width 175 height 18
click at [714, 156] on span "[PERSON_NAME] & [PERSON_NAME] Insurance Agency LLC (EIN: [US_EMPLOYER_IDENTIFIC…" at bounding box center [870, 162] width 446 height 12
click at [890, 390] on button "Create" at bounding box center [894, 394] width 62 height 25
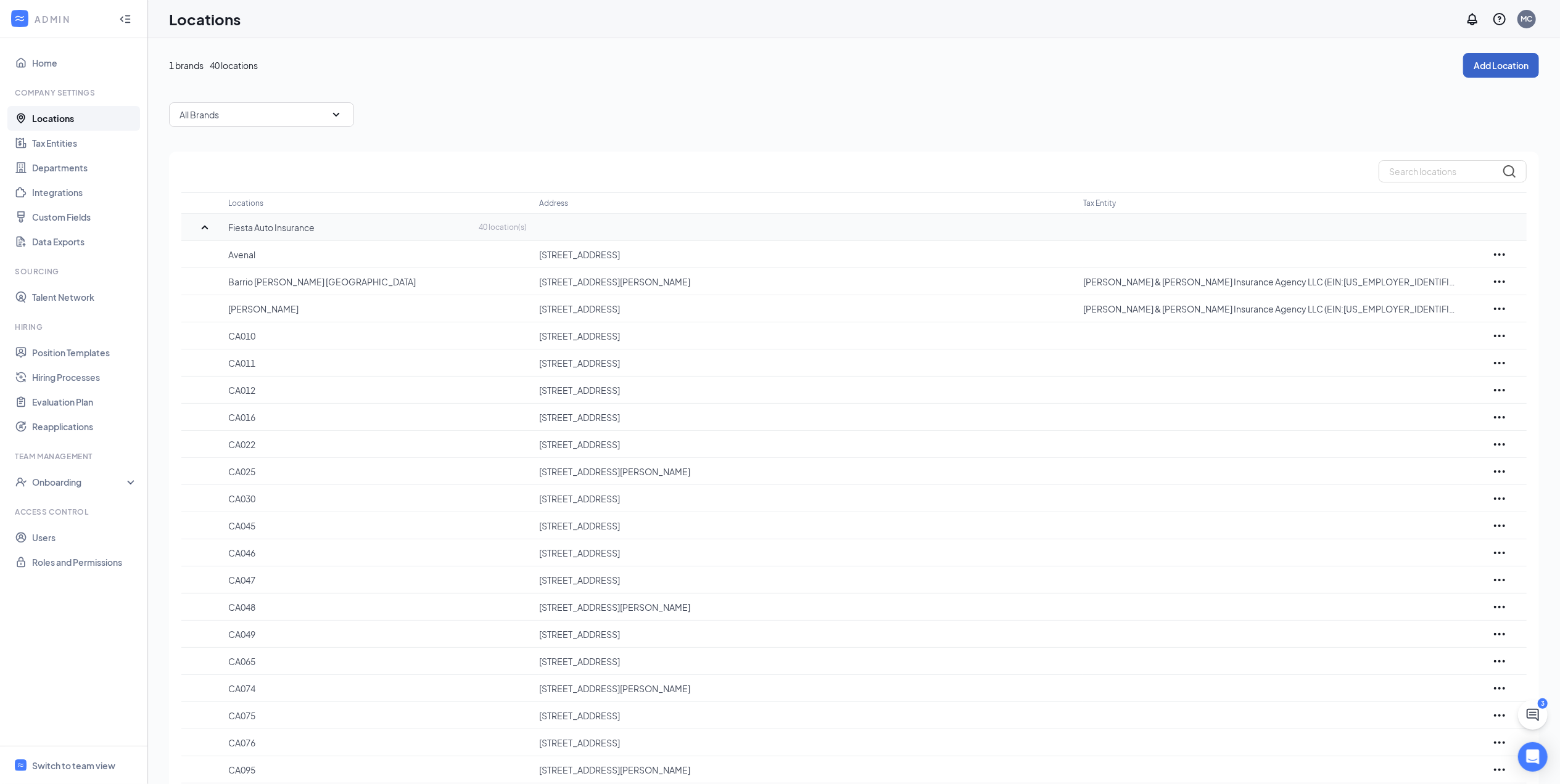
click at [1495, 58] on button "Add Location" at bounding box center [1501, 65] width 76 height 25
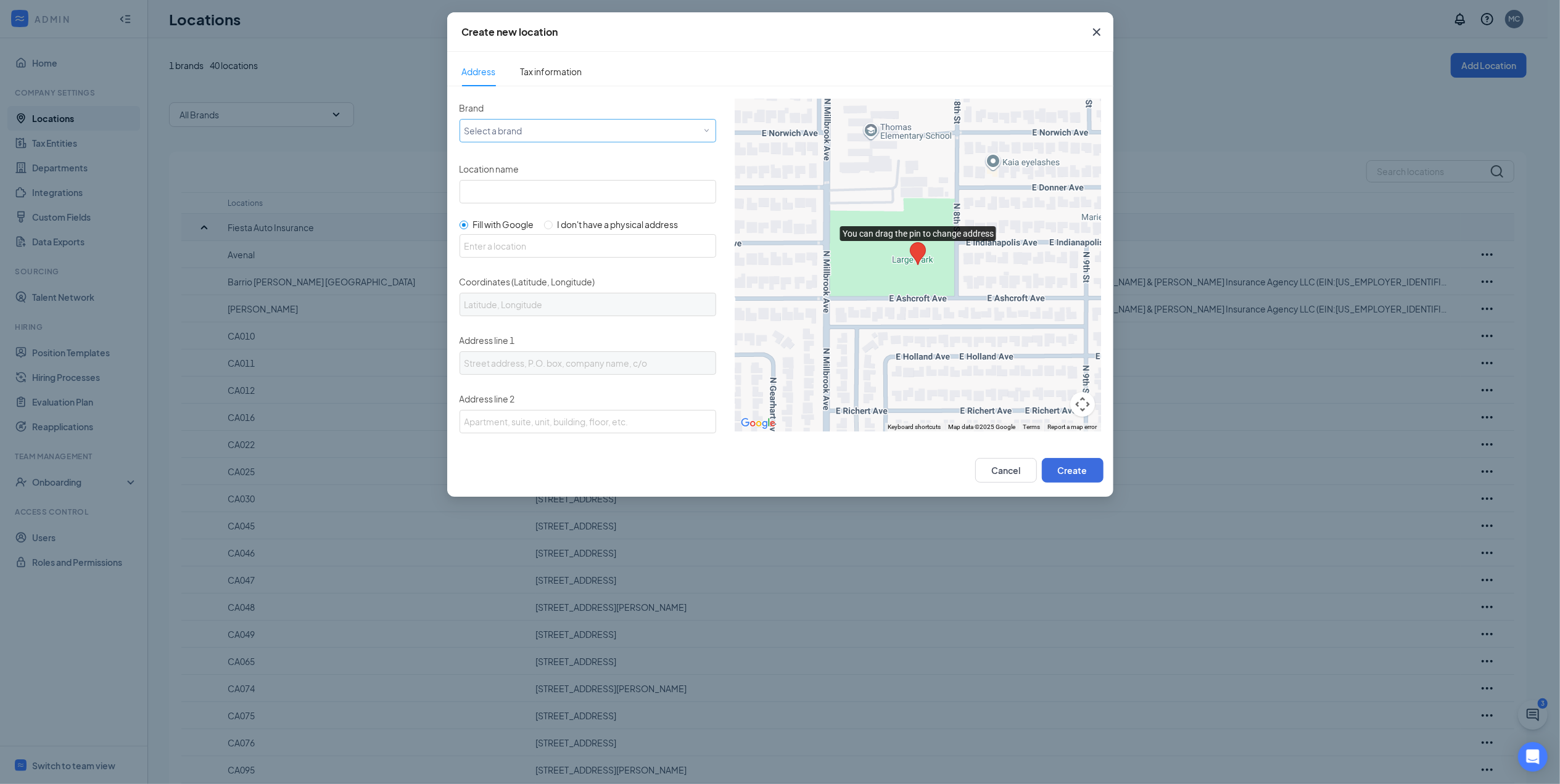
click at [570, 136] on div "Select a brand" at bounding box center [585, 130] width 241 height 15
click at [538, 156] on span "Fiesta Auto Insurance" at bounding box center [507, 155] width 86 height 12
click at [546, 188] on input "Location name" at bounding box center [588, 192] width 257 height 23
type input "[GEOGRAPHIC_DATA]"
click at [508, 246] on input "text" at bounding box center [588, 246] width 257 height 23
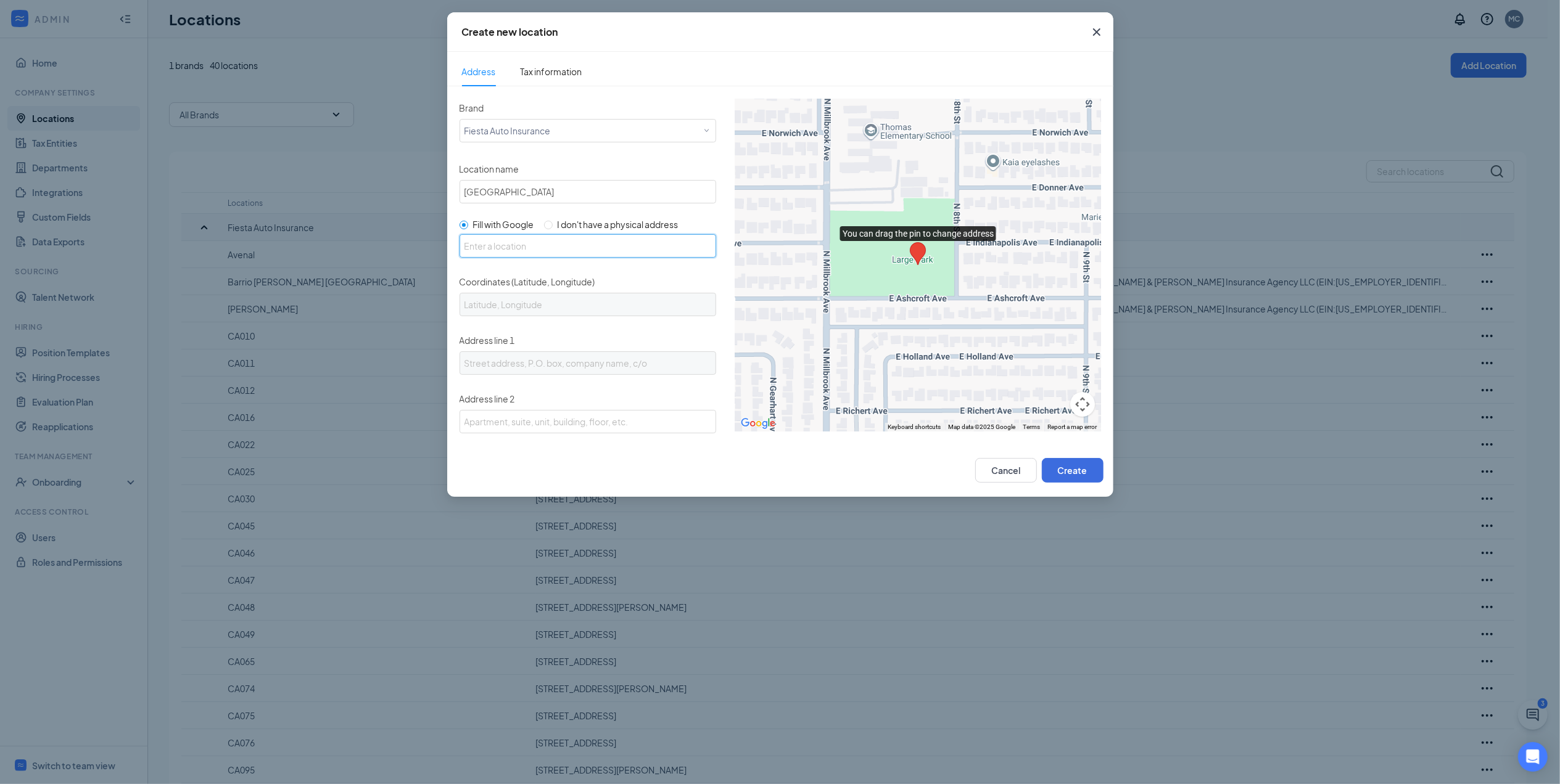
paste input "[STREET_ADDRESS][PERSON_NAME]"
click at [669, 252] on input "[STREET_ADDRESS][PERSON_NAME]" at bounding box center [588, 246] width 257 height 23
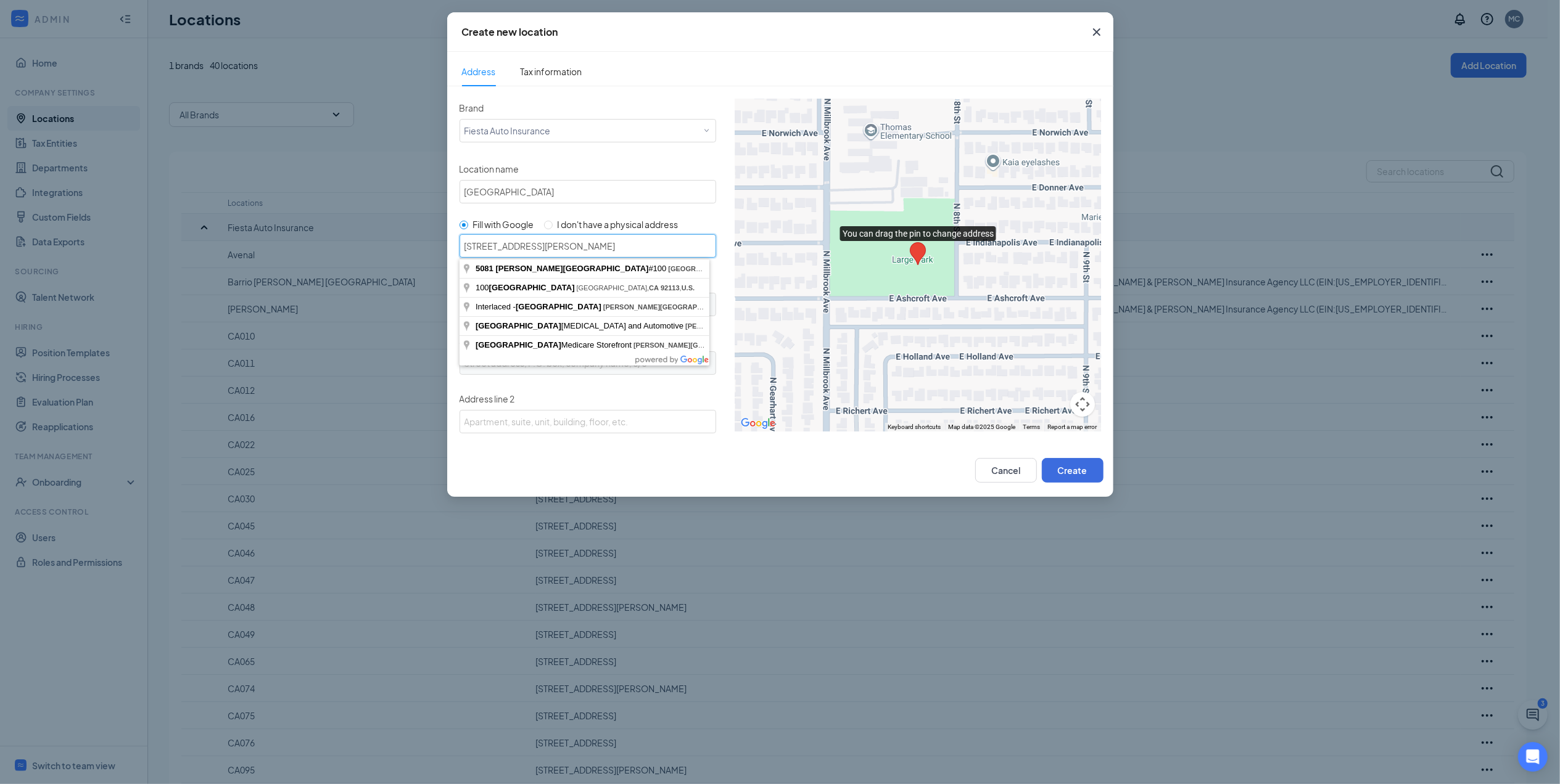
click at [684, 245] on input "[STREET_ADDRESS][PERSON_NAME]" at bounding box center [588, 246] width 257 height 23
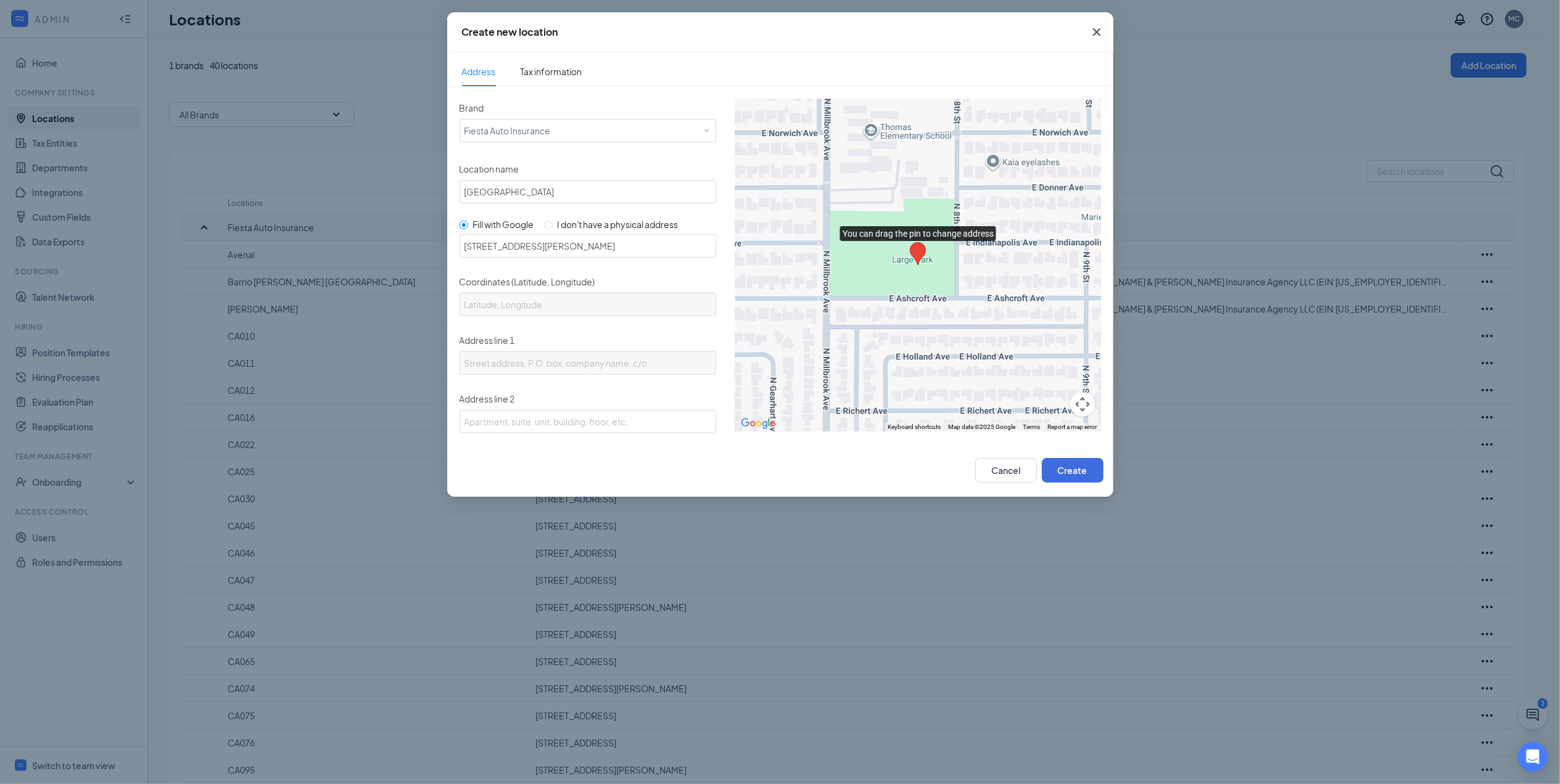
type input "[STREET_ADDRESS][PERSON_NAME]"
type input "32.6965282, -117.0857458"
type input "[STREET_ADDRESS][PERSON_NAME]"
type input "[GEOGRAPHIC_DATA]"
type input "CA"
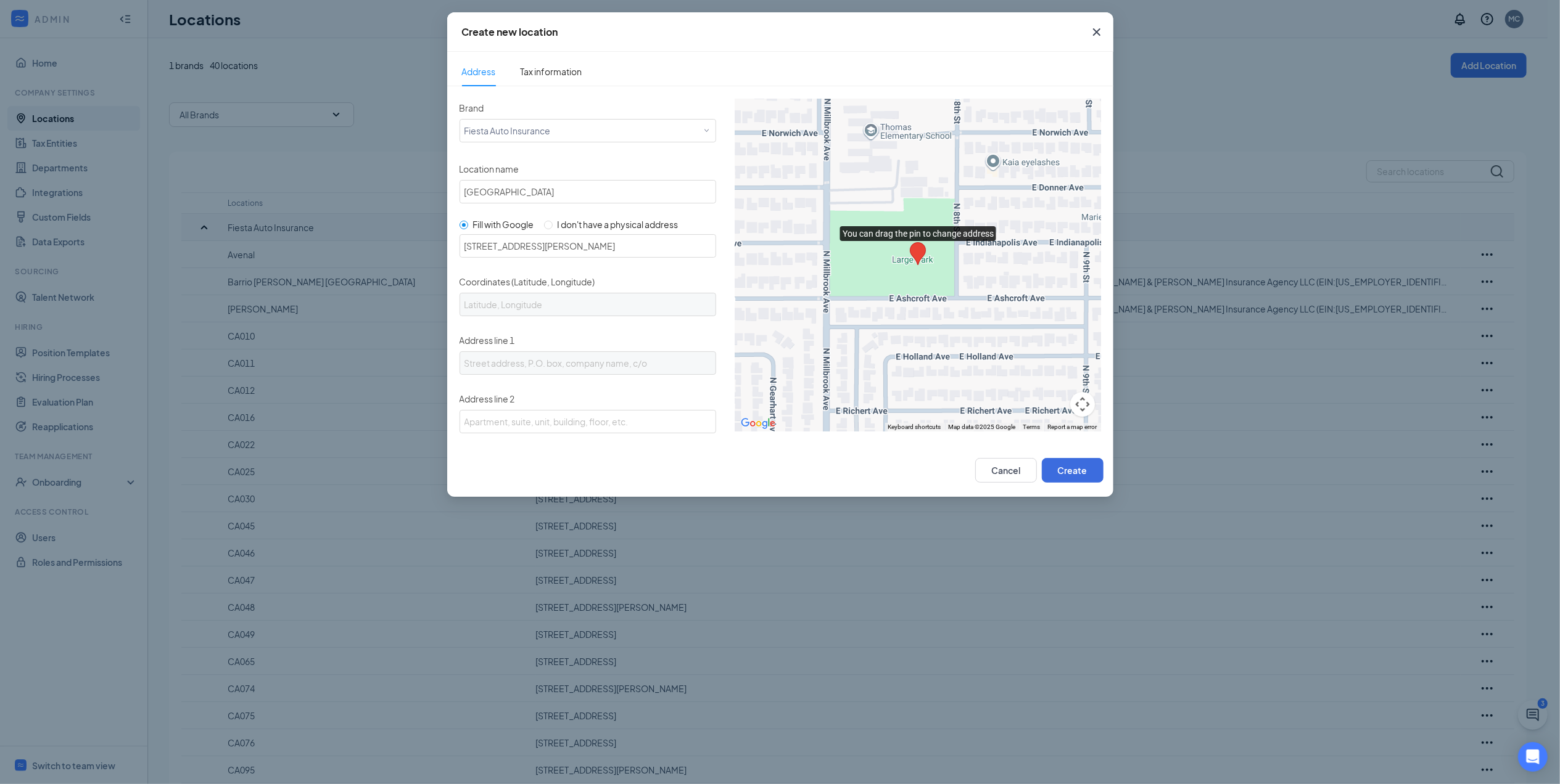
type input "92113"
type input "US"
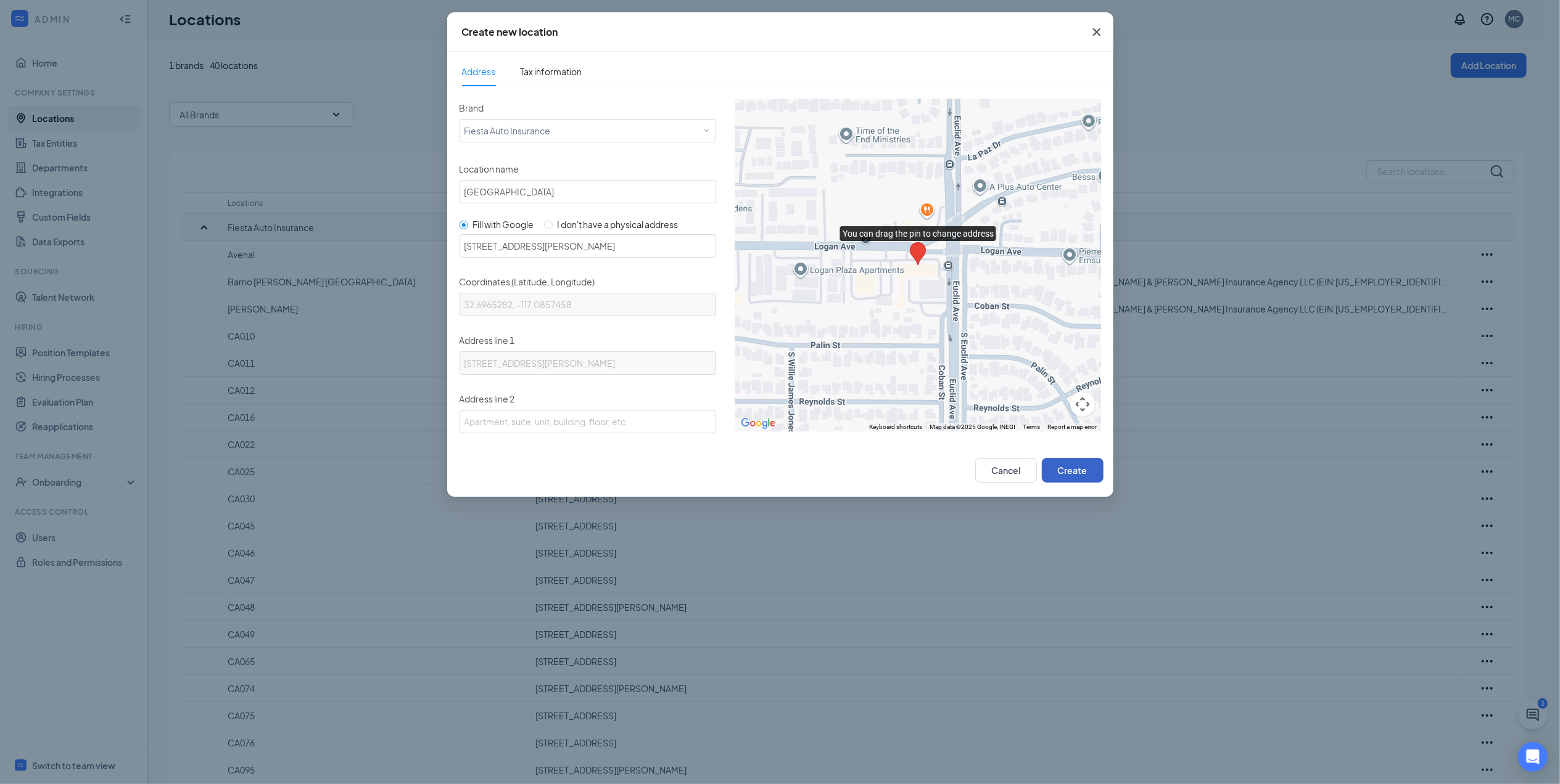
click at [1076, 469] on button "Create" at bounding box center [1072, 471] width 62 height 25
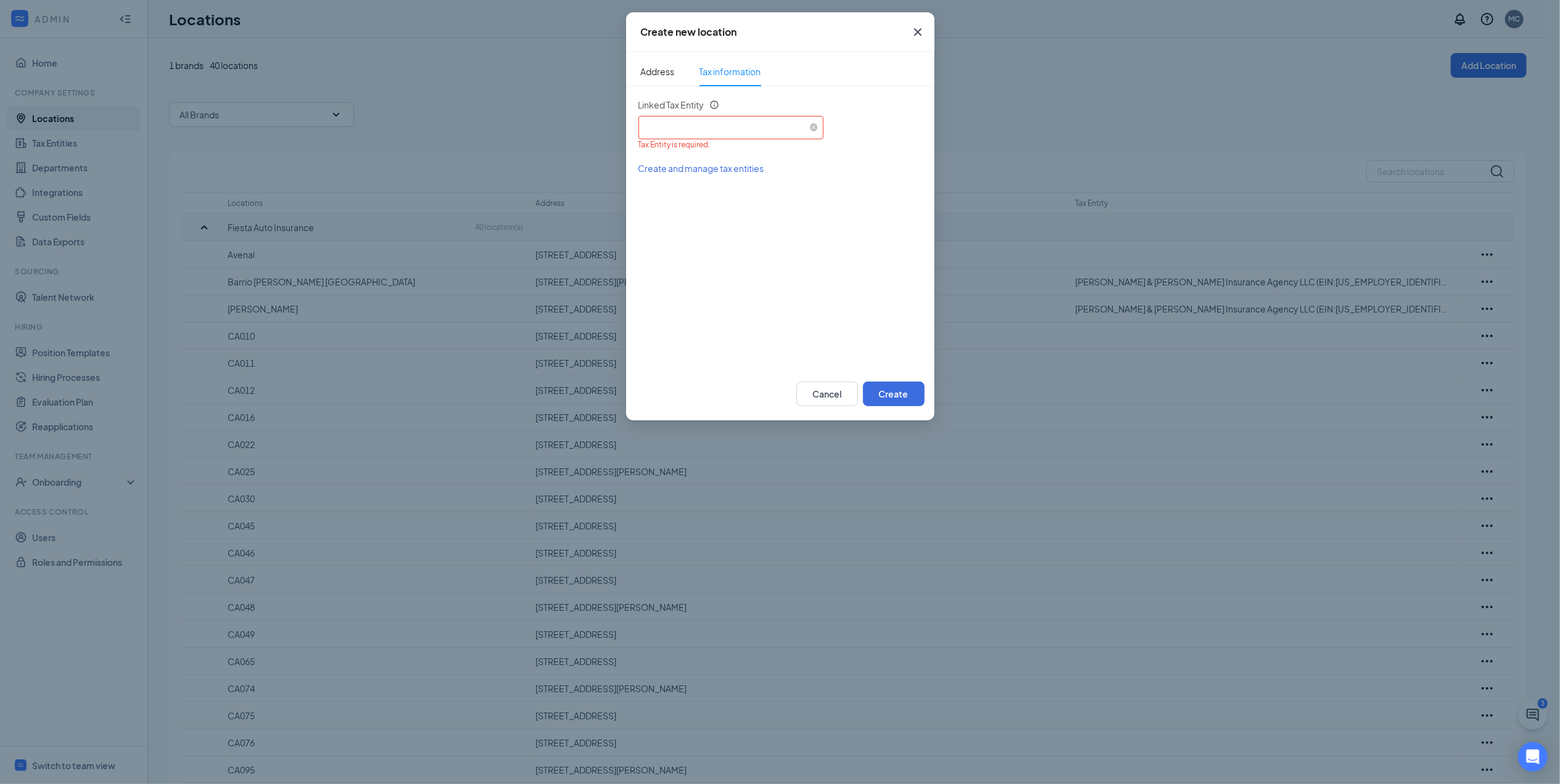
click at [720, 129] on div "Select an existing tax entity" at bounding box center [731, 126] width 175 height 18
click at [697, 166] on span "[PERSON_NAME] & [PERSON_NAME] Insurance Agency LLC (EIN: [US_EMPLOYER_IDENTIFIC…" at bounding box center [870, 162] width 446 height 12
click at [901, 405] on button "Create" at bounding box center [894, 394] width 62 height 25
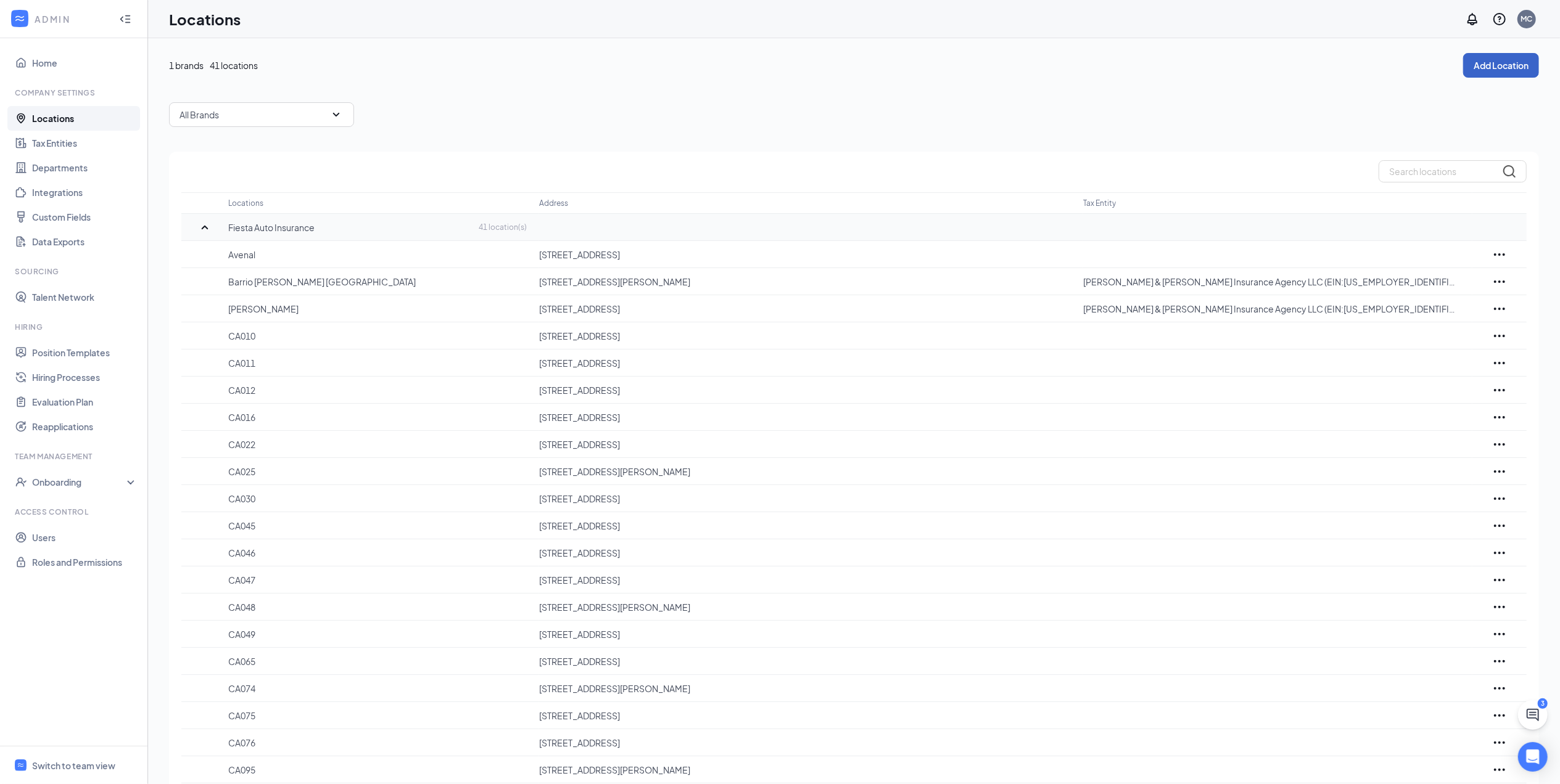
click at [1480, 61] on button "Add Location" at bounding box center [1501, 65] width 76 height 25
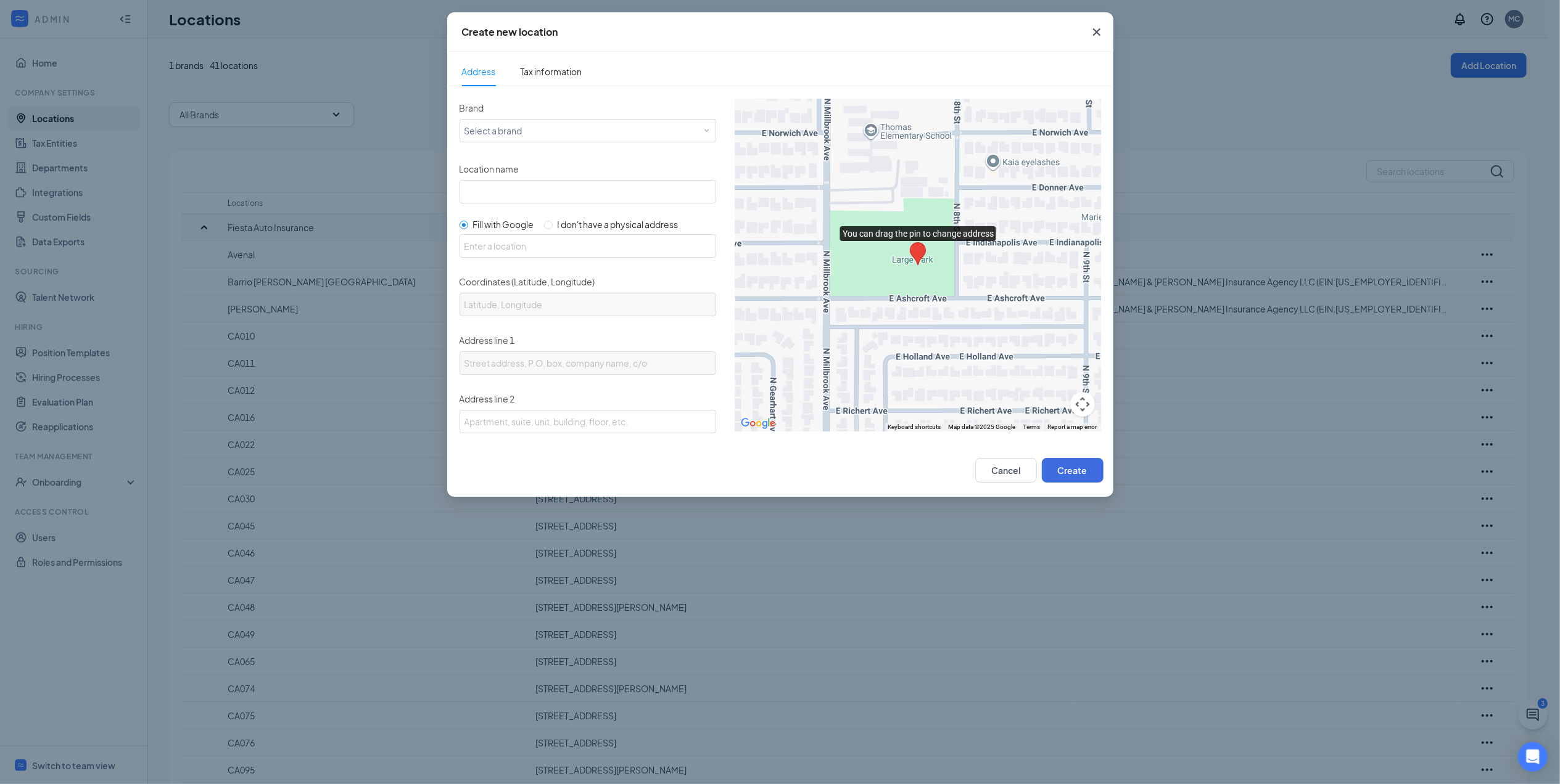
click at [514, 115] on div "Brand Select a brand" at bounding box center [588, 120] width 257 height 44
click at [507, 134] on div "Select a brand" at bounding box center [585, 130] width 241 height 15
click at [513, 171] on span "Location name" at bounding box center [490, 169] width 60 height 11
click at [513, 180] on input "Location name" at bounding box center [588, 192] width 257 height 23
click at [509, 152] on div "Brand Select a brand" at bounding box center [588, 128] width 257 height 59
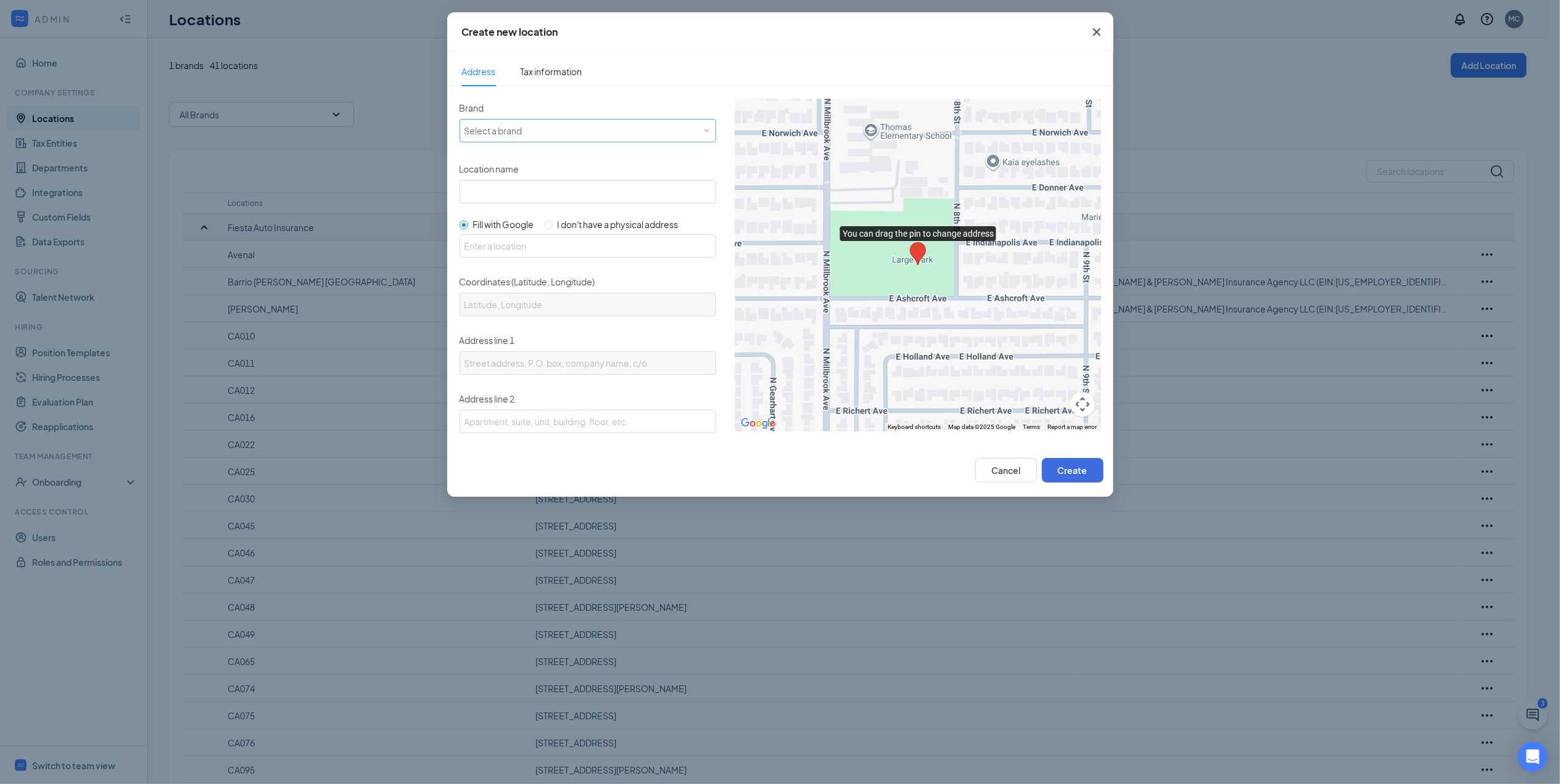
click at [516, 136] on div "Select a brand" at bounding box center [585, 130] width 241 height 15
click at [516, 158] on span "Fiesta Auto Insurance" at bounding box center [507, 155] width 86 height 12
click at [516, 188] on input "Location name" at bounding box center [588, 192] width 257 height 23
type input "El Cajon"
paste input "[STREET_ADDRESS]"
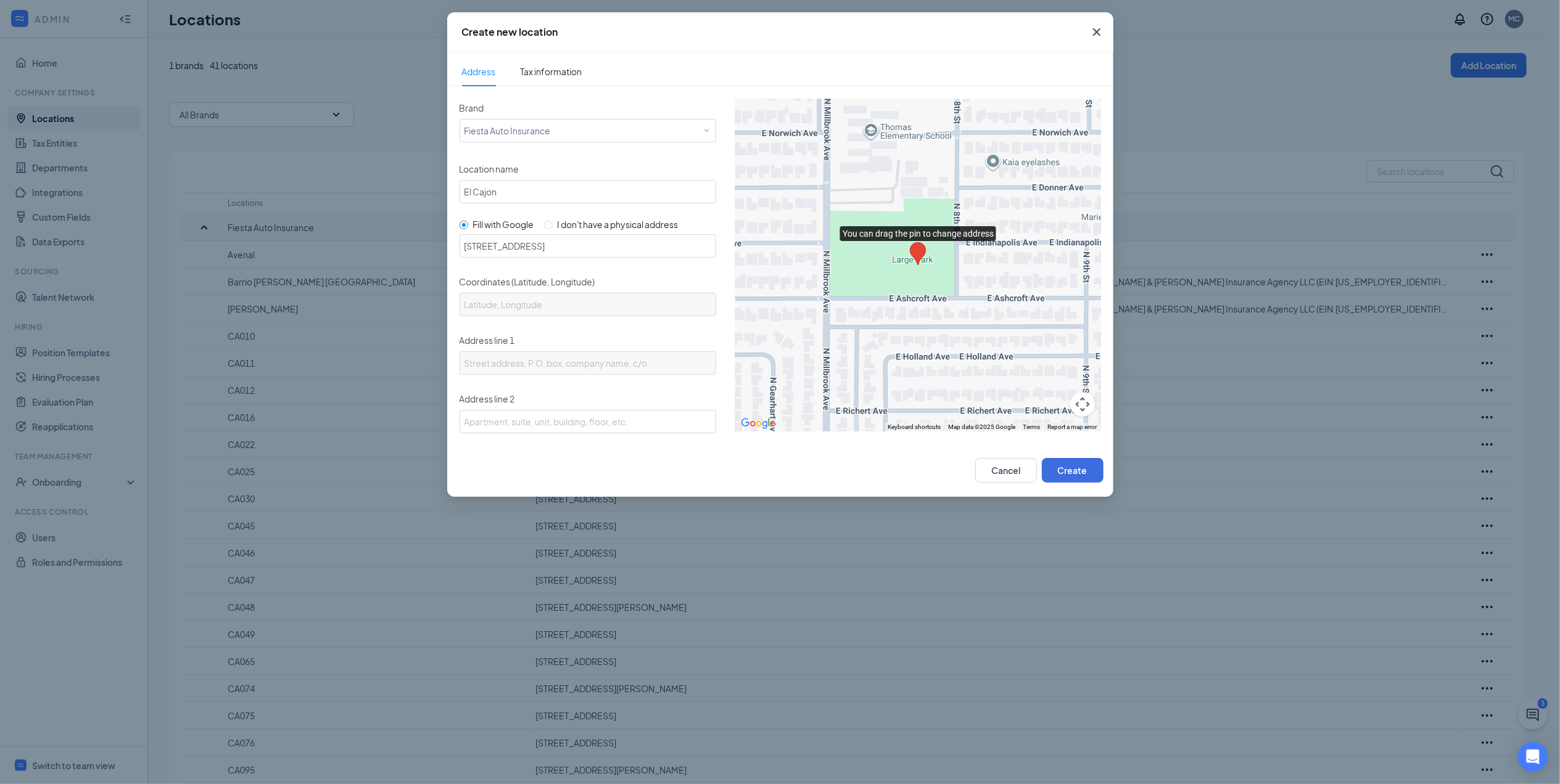
type input "[STREET_ADDRESS]"
type input "32.75787090000001, -117.0782015"
type input "[STREET_ADDRESS]"
type input "[GEOGRAPHIC_DATA]"
type input "CA"
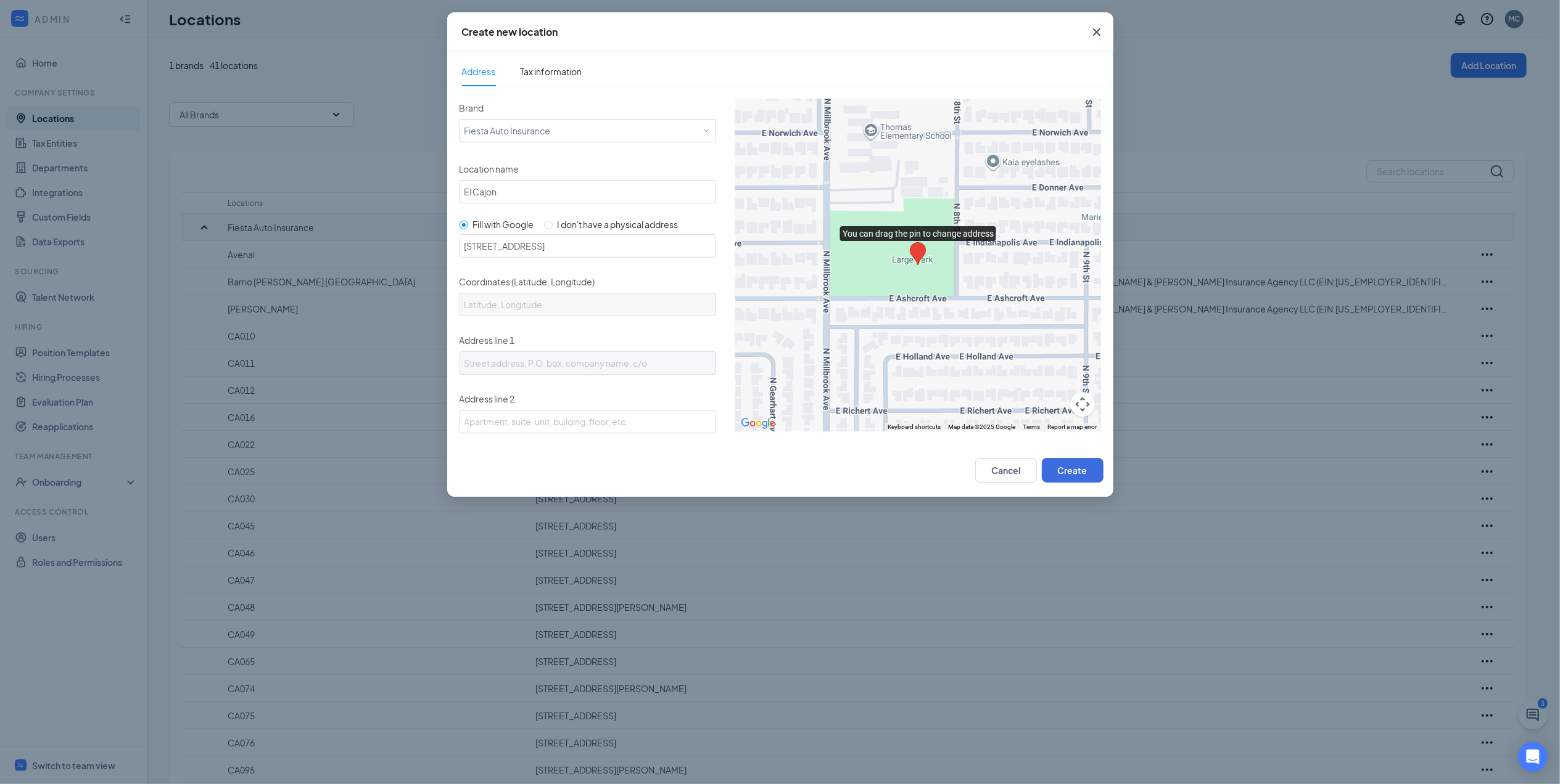
type input "92115"
type input "US"
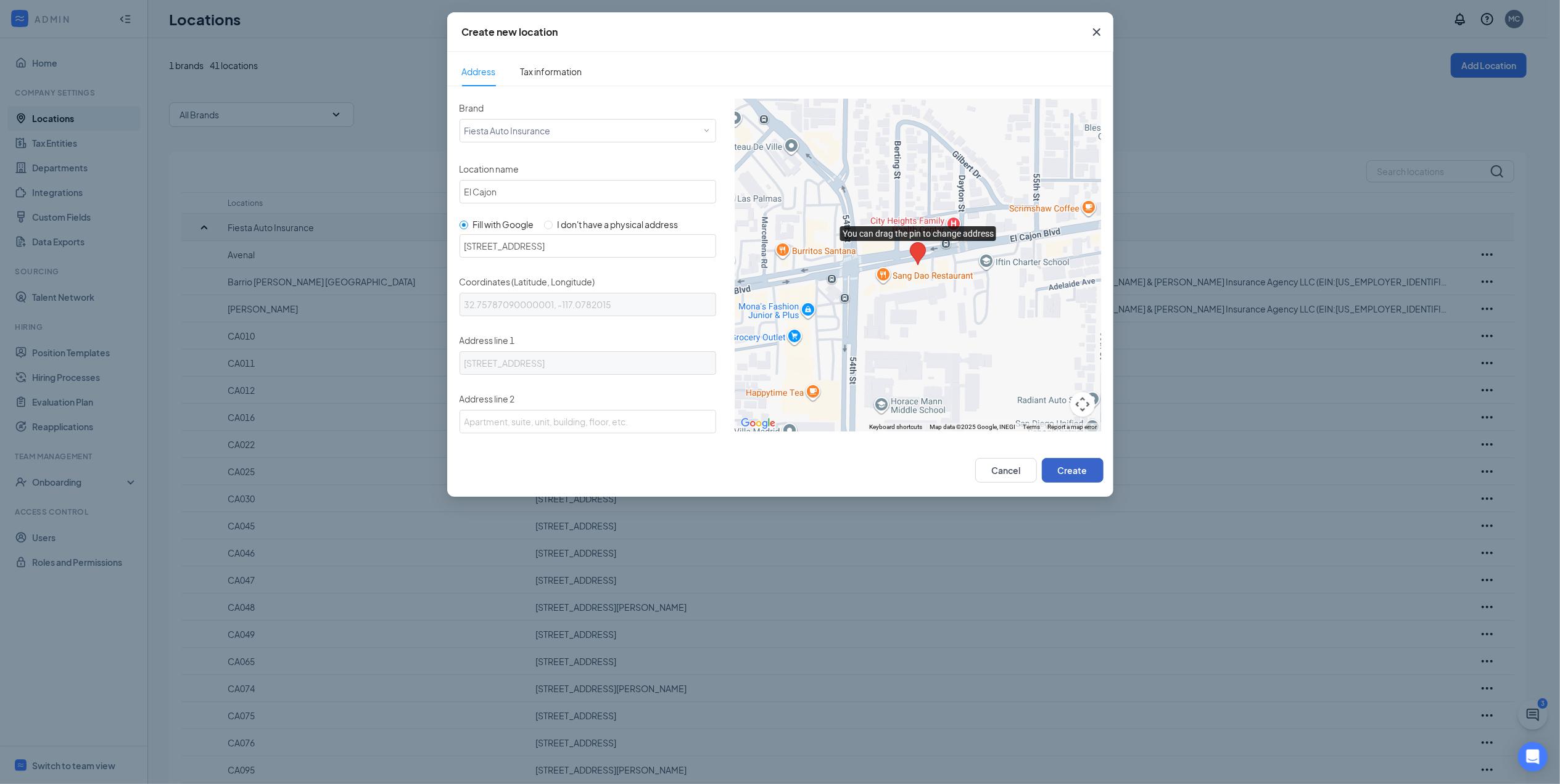
click at [1083, 474] on button "Create" at bounding box center [1072, 471] width 62 height 25
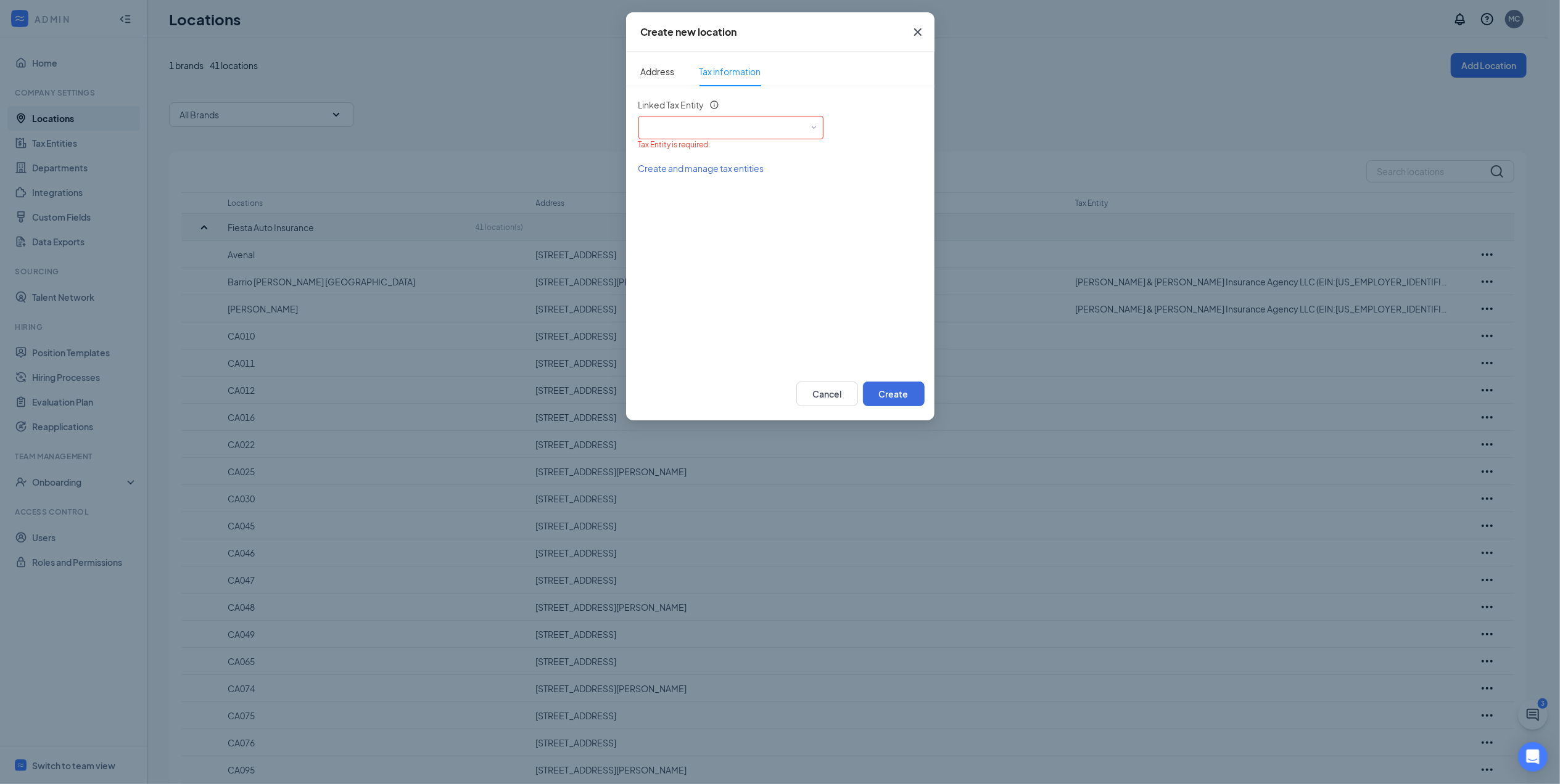
click at [708, 114] on div "Linked Tax Entity" at bounding box center [679, 107] width 81 height 17
click at [707, 136] on div "Select an existing tax entity" at bounding box center [731, 128] width 185 height 23
click at [704, 159] on span "[PERSON_NAME] & [PERSON_NAME] Insurance Agency LLC (EIN: [US_EMPLOYER_IDENTIFIC…" at bounding box center [870, 162] width 446 height 12
click at [887, 395] on button "Create" at bounding box center [894, 394] width 62 height 25
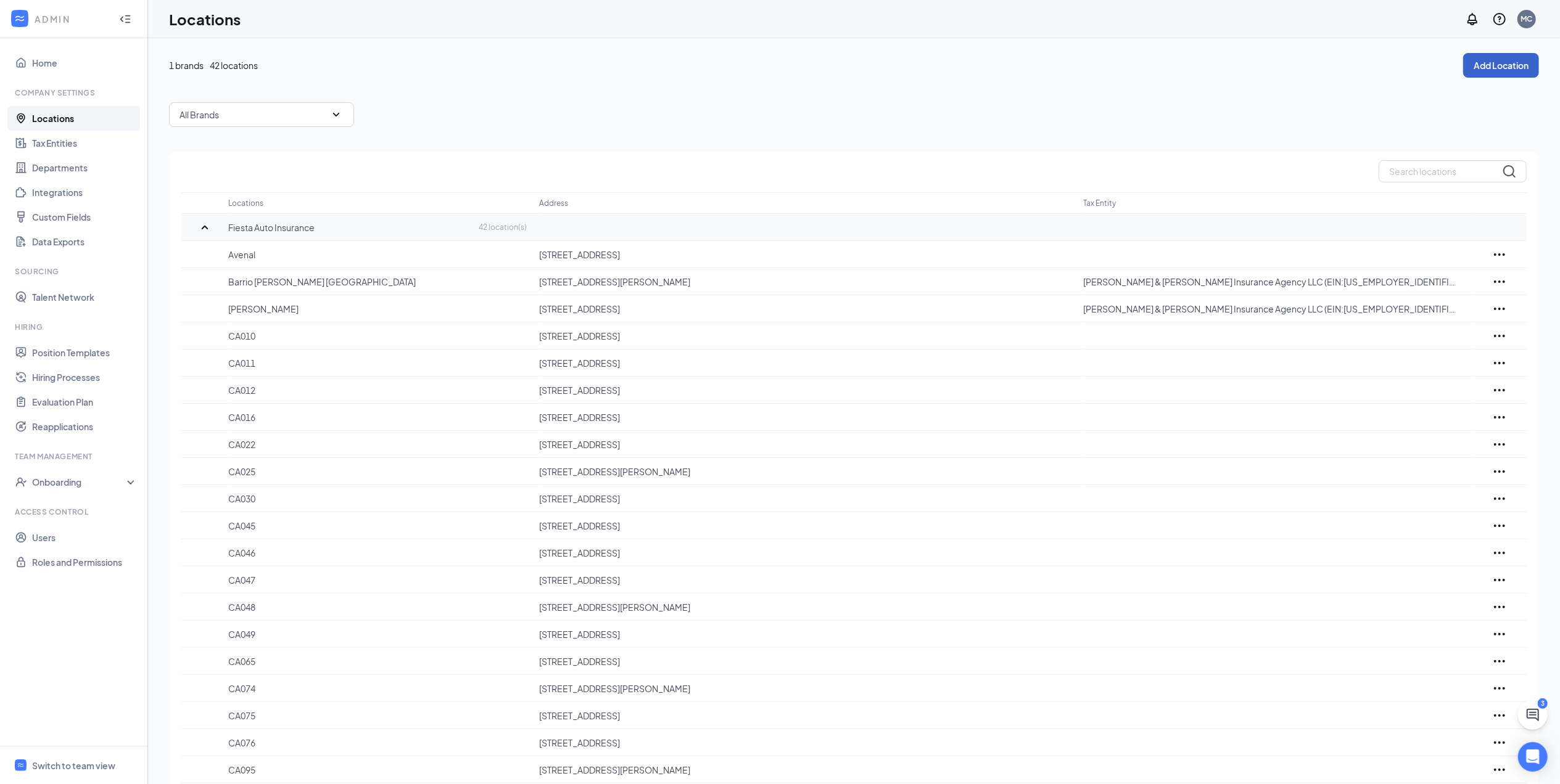
click at [1501, 70] on button "Add Location" at bounding box center [1501, 65] width 76 height 25
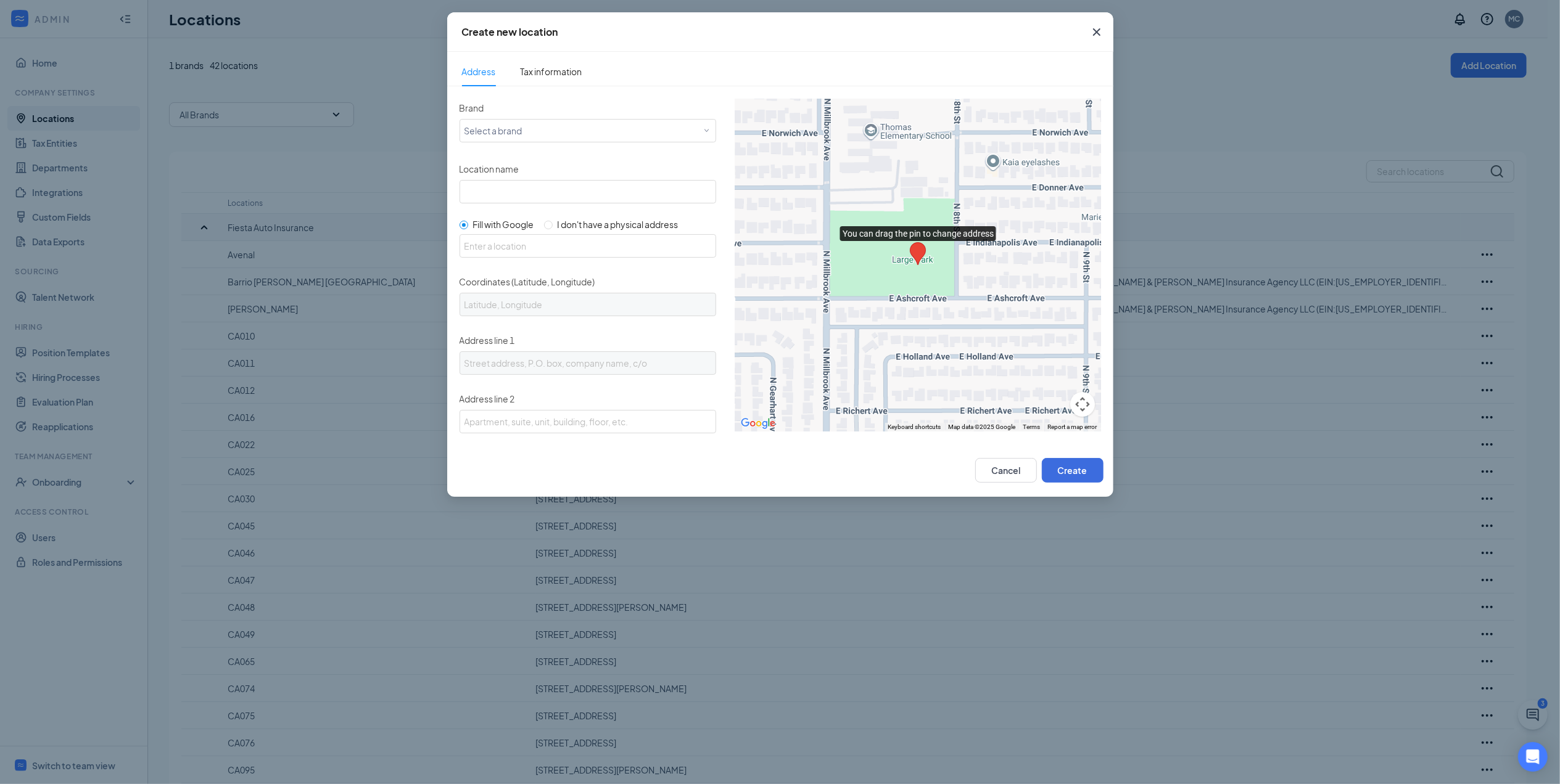
click at [1100, 33] on icon "Cross" at bounding box center [1096, 32] width 15 height 15
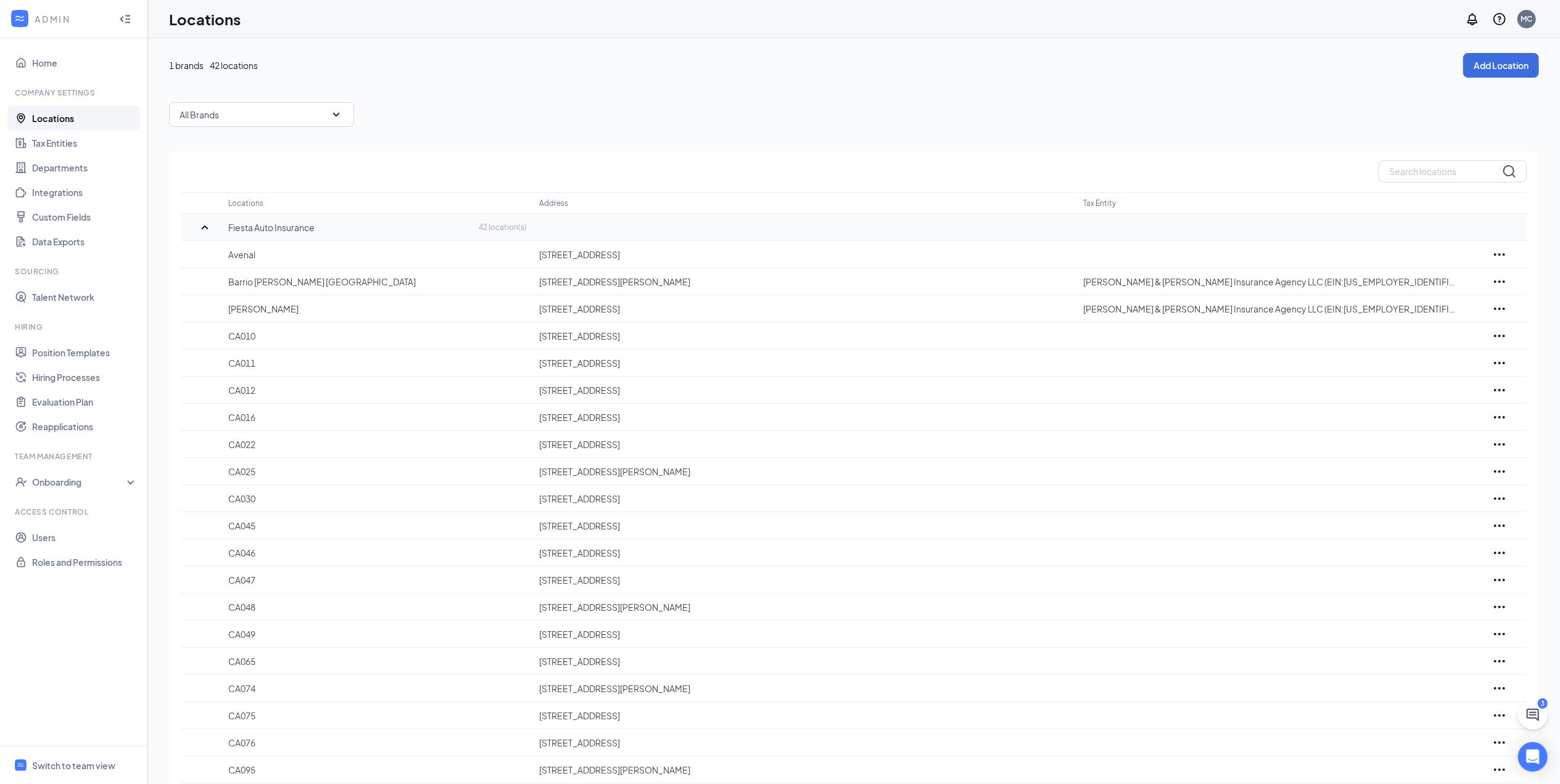
click at [1160, 80] on div "1 brands 42 locations Add Location All Brands Locations Address Tax Entity Fies…" at bounding box center [853, 721] width 1370 height 1336
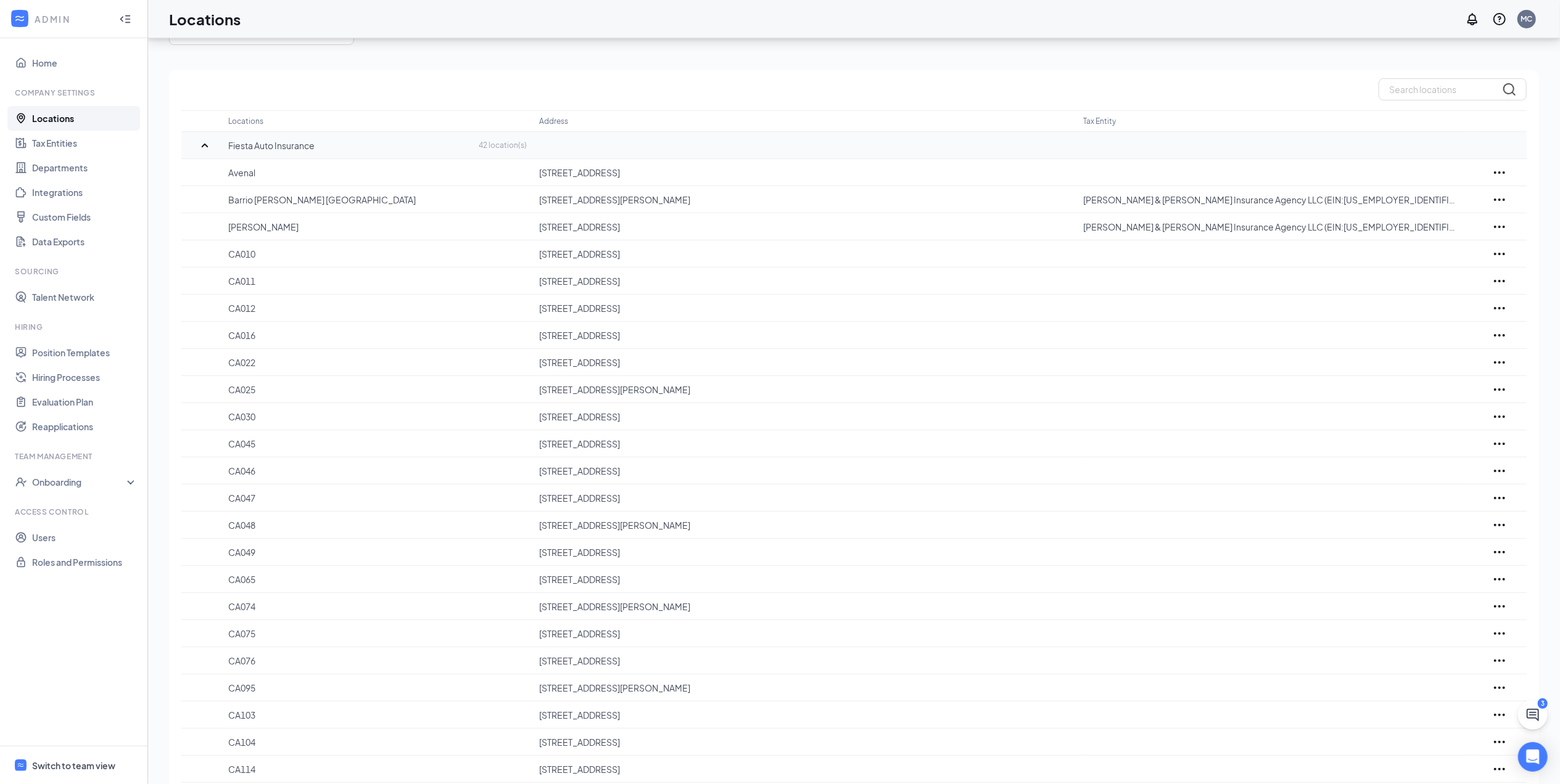
drag, startPoint x: 89, startPoint y: 761, endPoint x: 91, endPoint y: 753, distance: 8.2
click at [89, 761] on div "Switch to team view" at bounding box center [74, 766] width 83 height 12
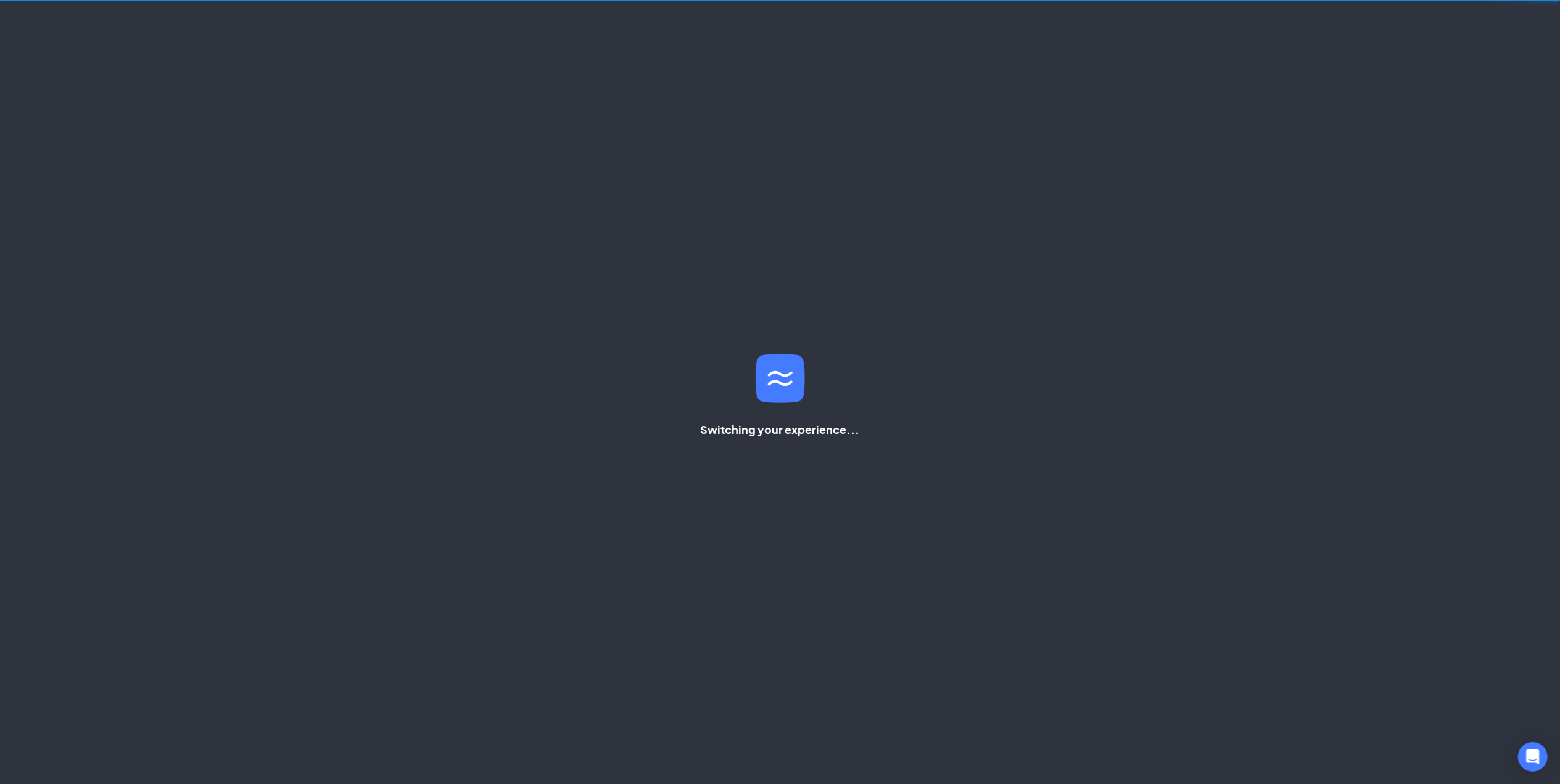
scroll to position [26, 0]
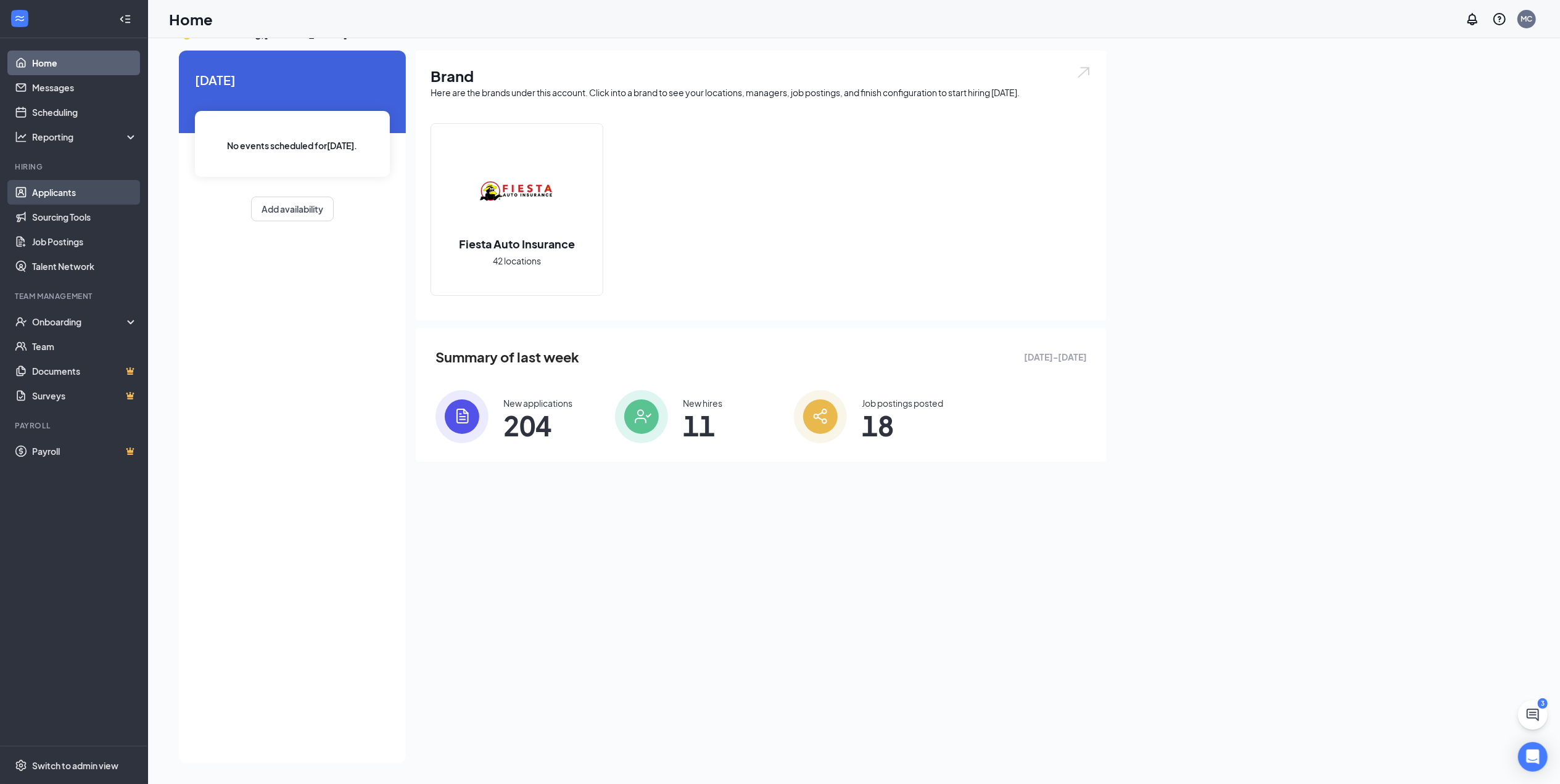
click at [50, 199] on link "Applicants" at bounding box center [85, 192] width 106 height 25
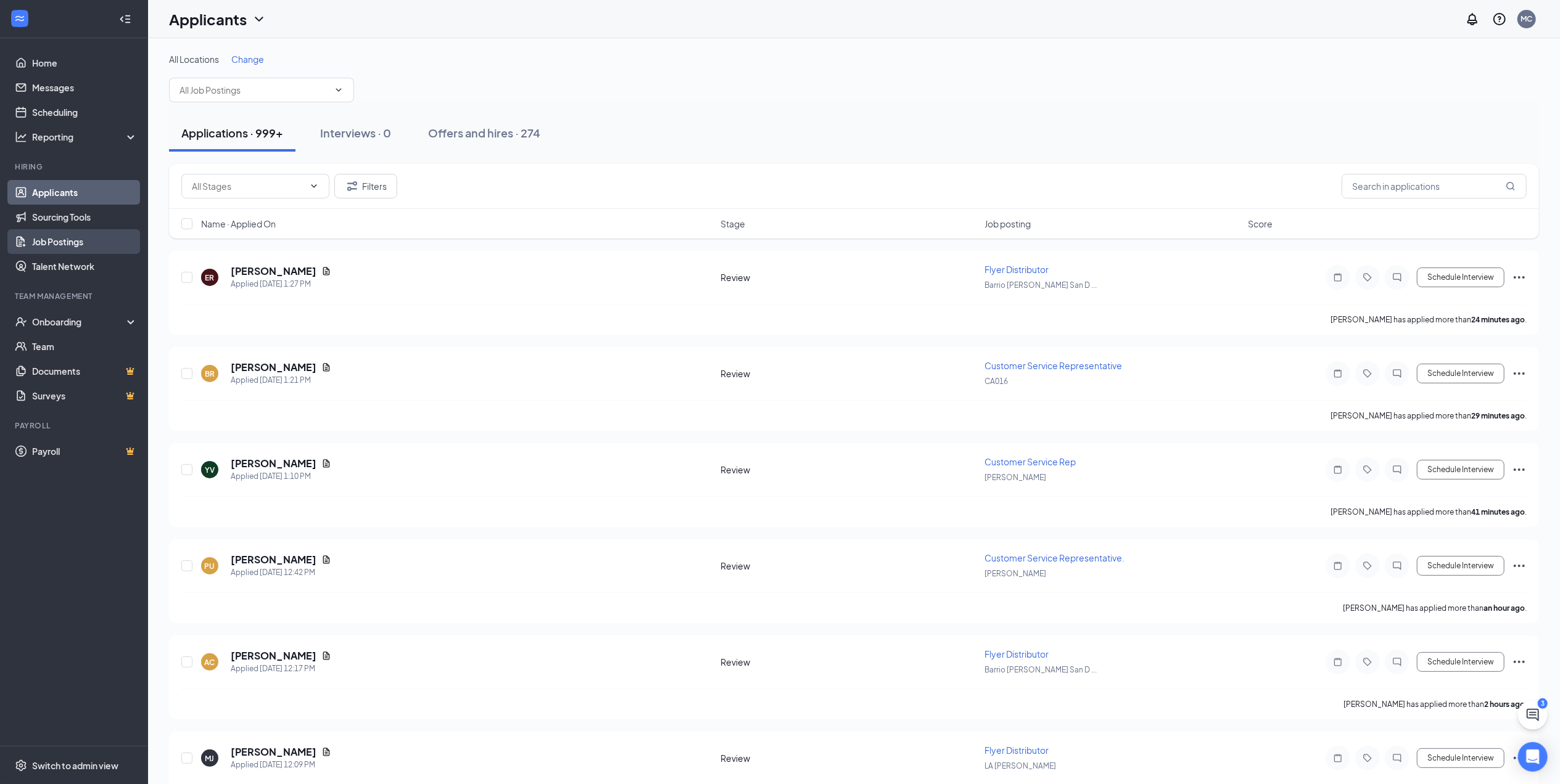
click at [63, 240] on link "Job Postings" at bounding box center [85, 242] width 106 height 25
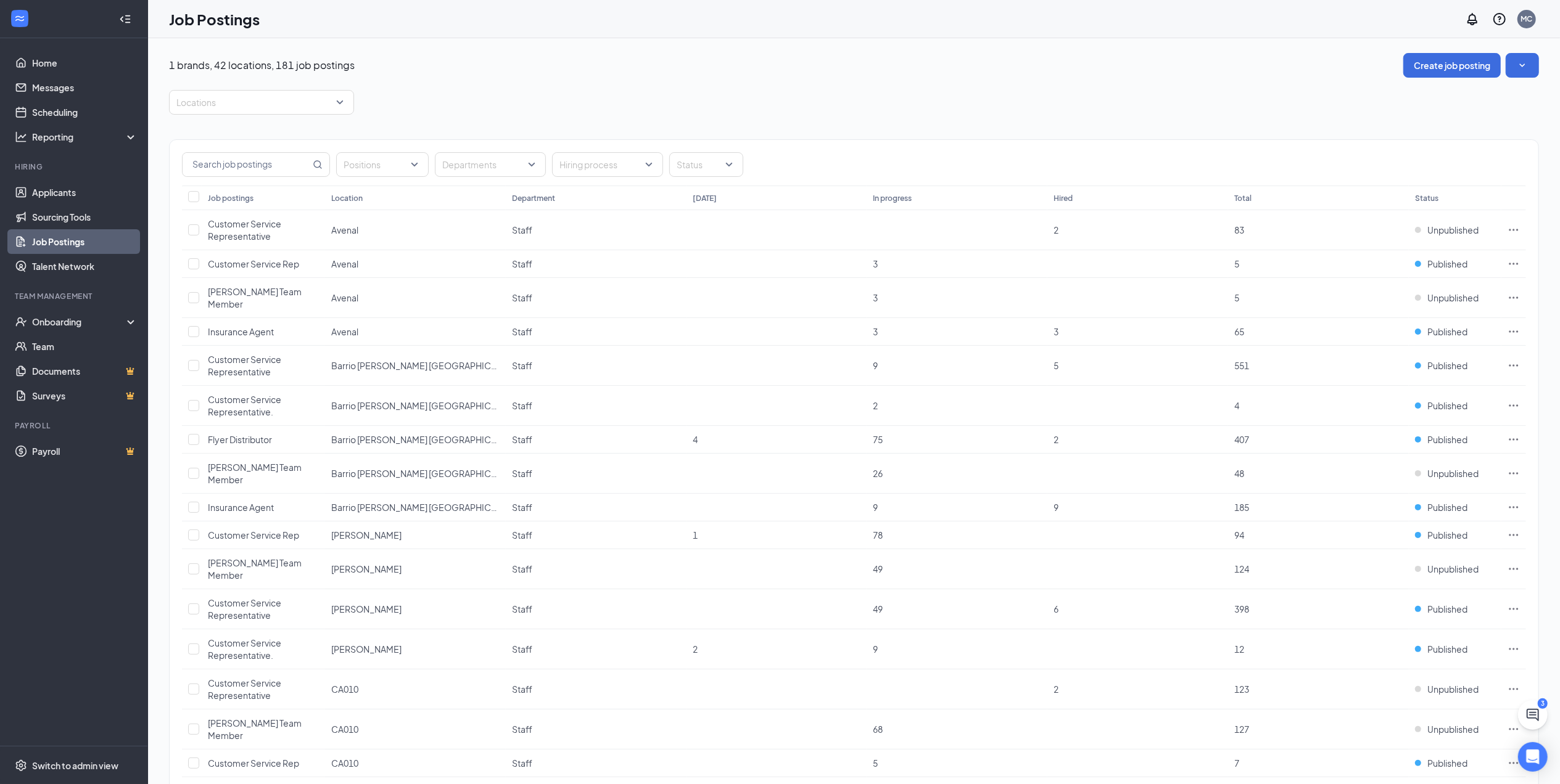
click at [341, 196] on div "Location" at bounding box center [347, 198] width 31 height 10
click at [343, 202] on div "Location" at bounding box center [347, 199] width 31 height 10
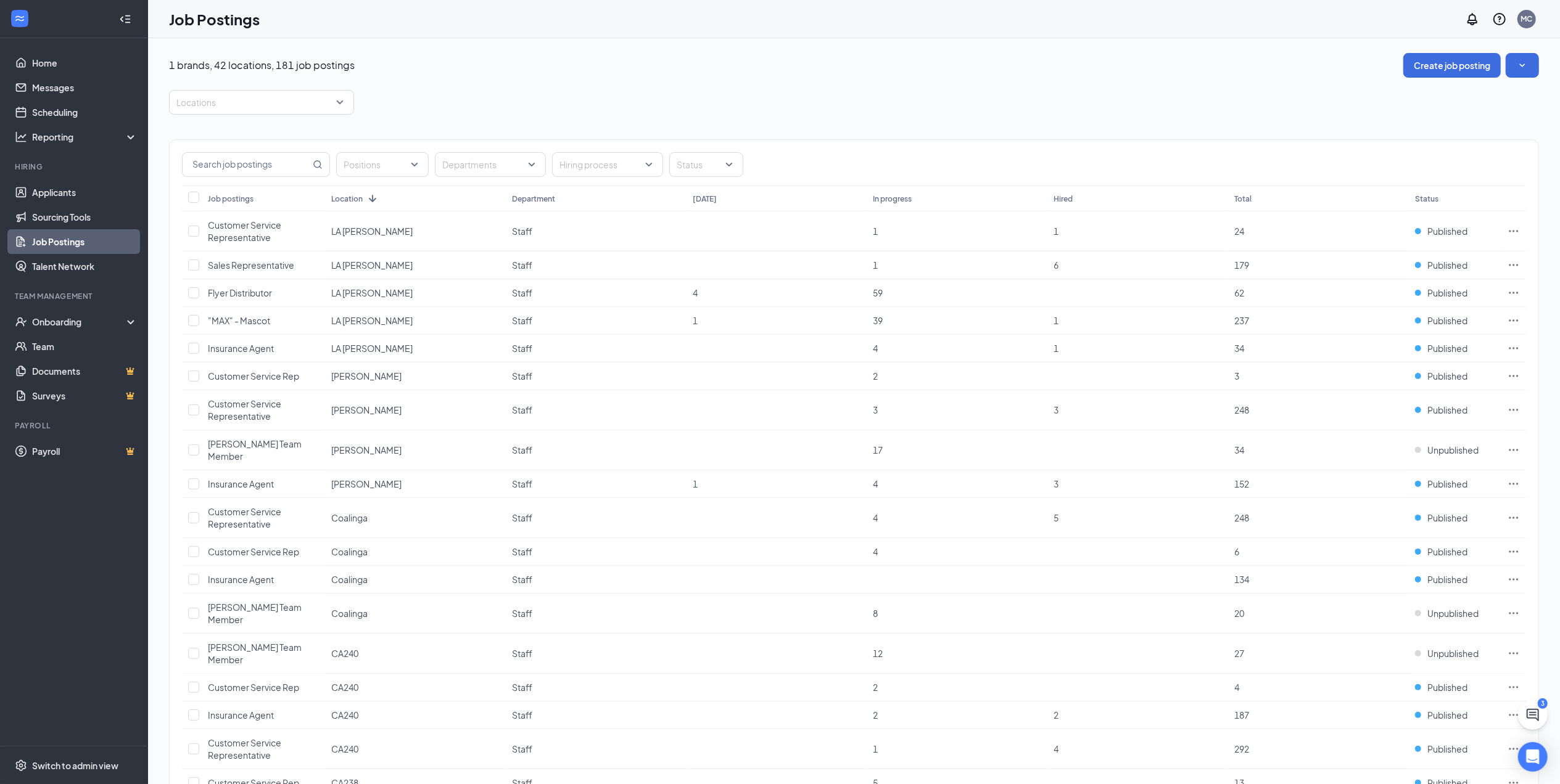
drag, startPoint x: 696, startPoint y: 207, endPoint x: 703, endPoint y: 198, distance: 11.4
click at [696, 206] on th "[DATE]" at bounding box center [776, 199] width 181 height 26
click at [704, 197] on th "[DATE]" at bounding box center [776, 199] width 181 height 26
click at [237, 96] on div at bounding box center [255, 102] width 166 height 20
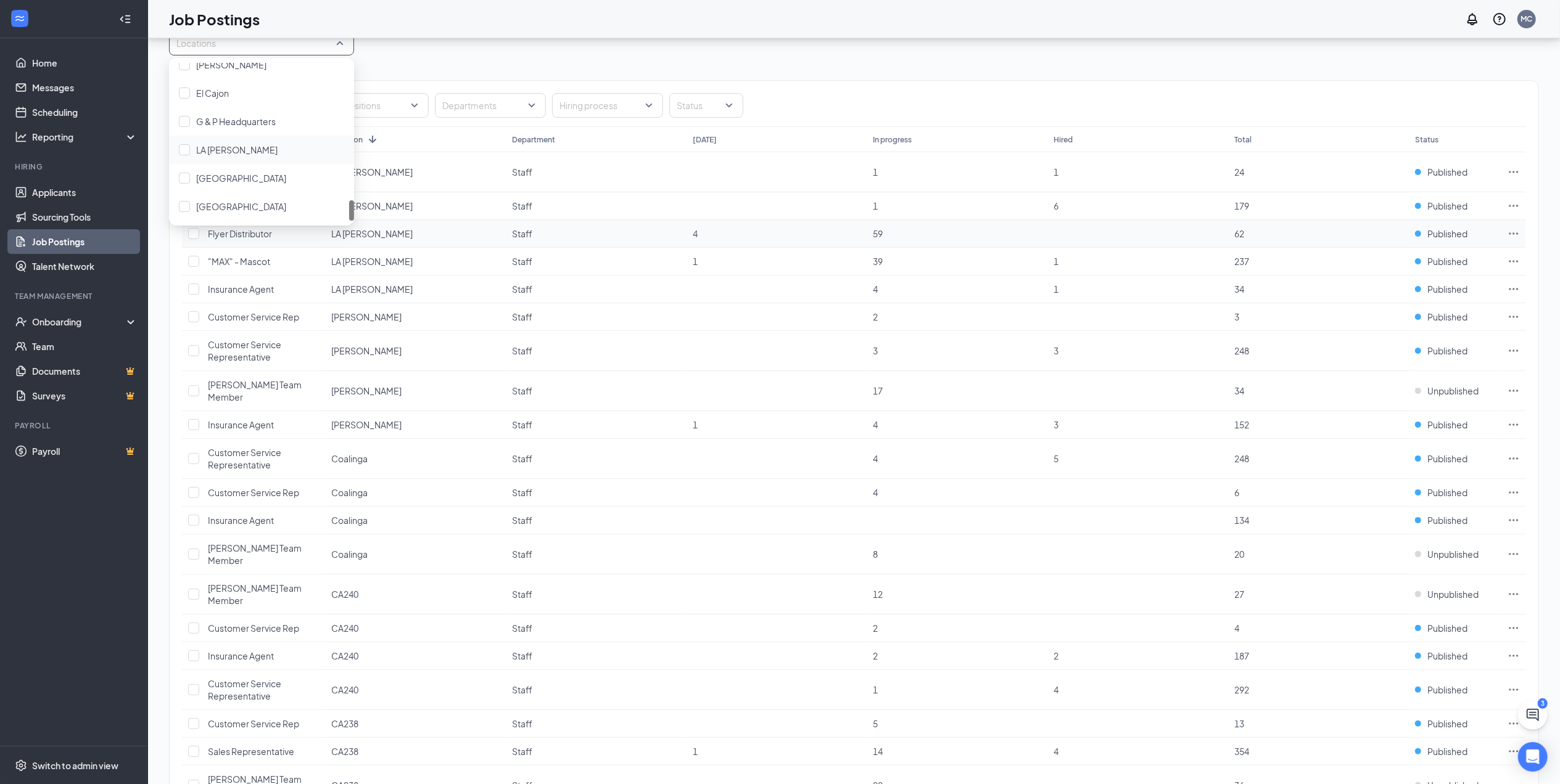
scroll to position [82, 0]
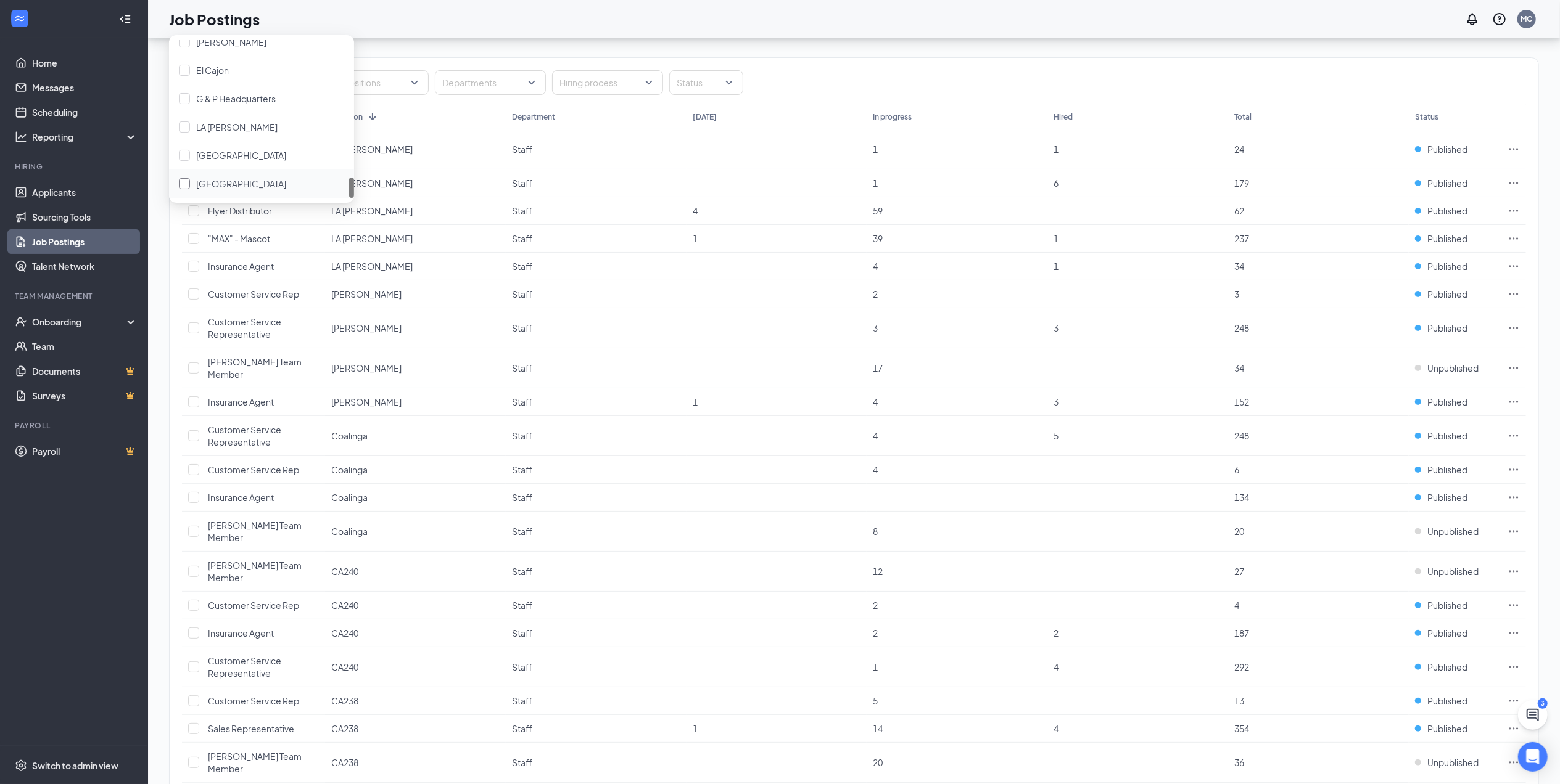
click at [185, 184] on div at bounding box center [184, 183] width 11 height 11
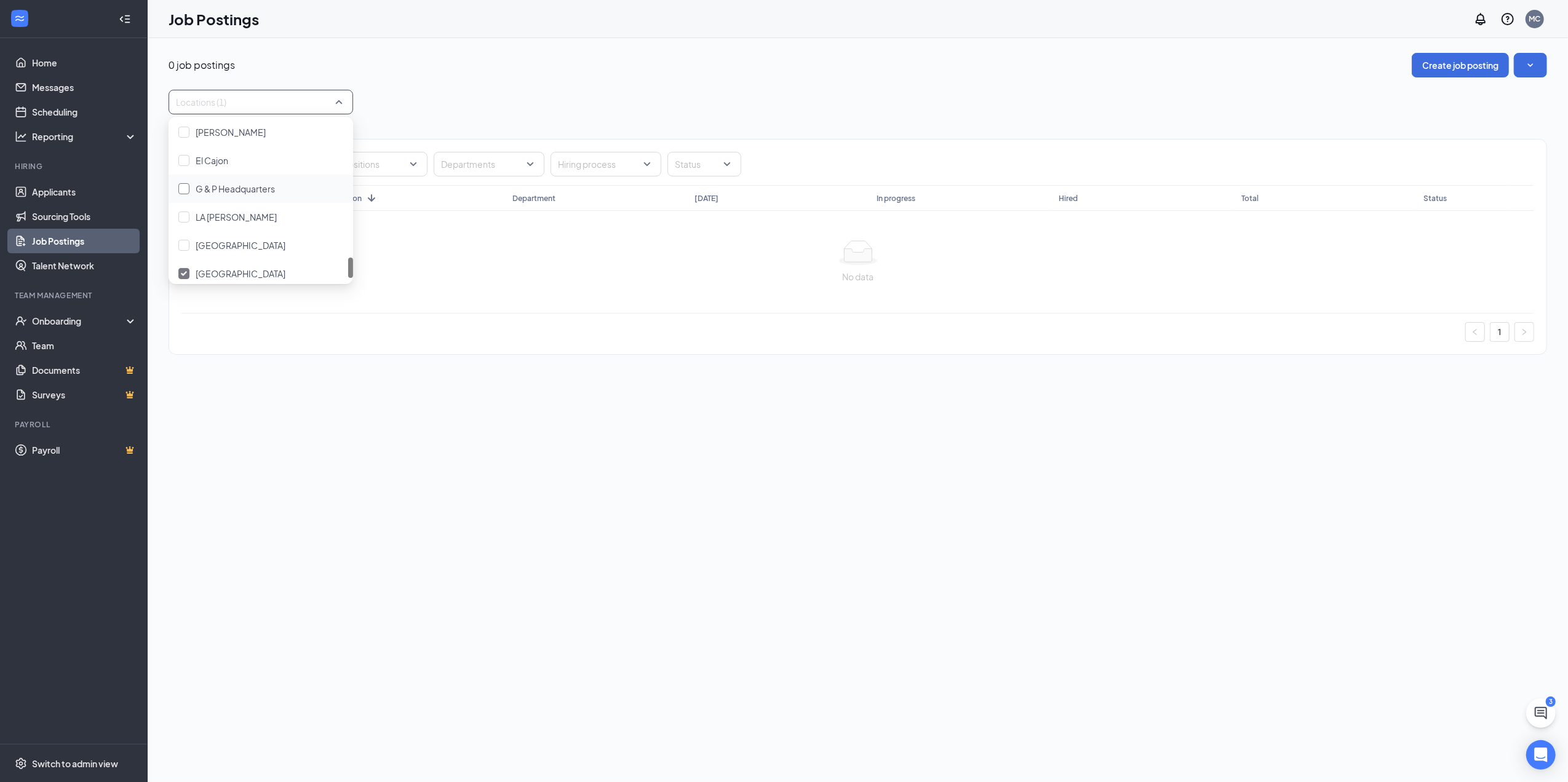
scroll to position [1059, 0]
click at [182, 241] on div at bounding box center [183, 237] width 11 height 11
click at [182, 237] on div at bounding box center [183, 233] width 11 height 11
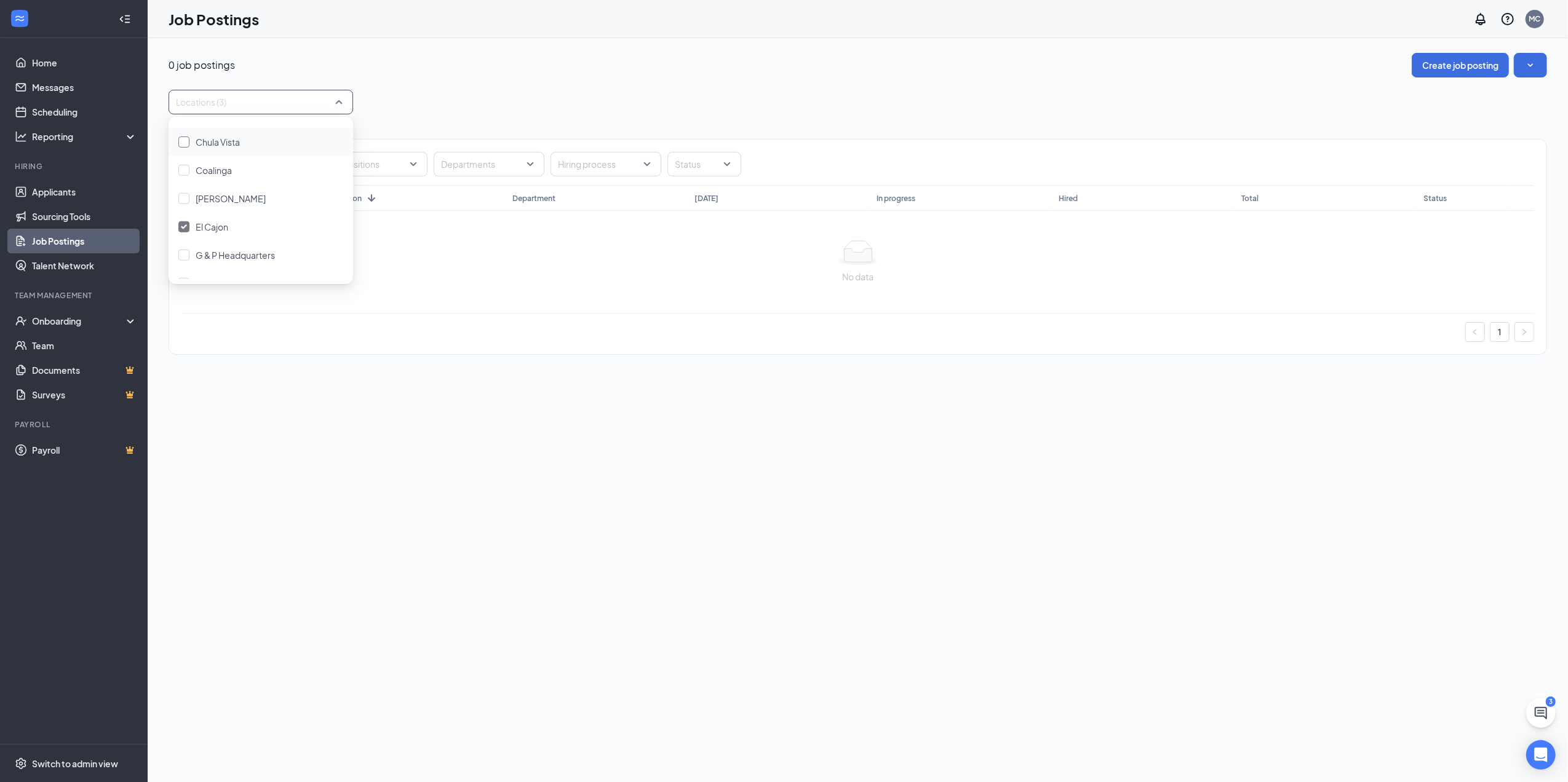
click at [185, 144] on div at bounding box center [183, 142] width 11 height 11
click at [1485, 59] on button "Create job posting" at bounding box center [1460, 65] width 97 height 25
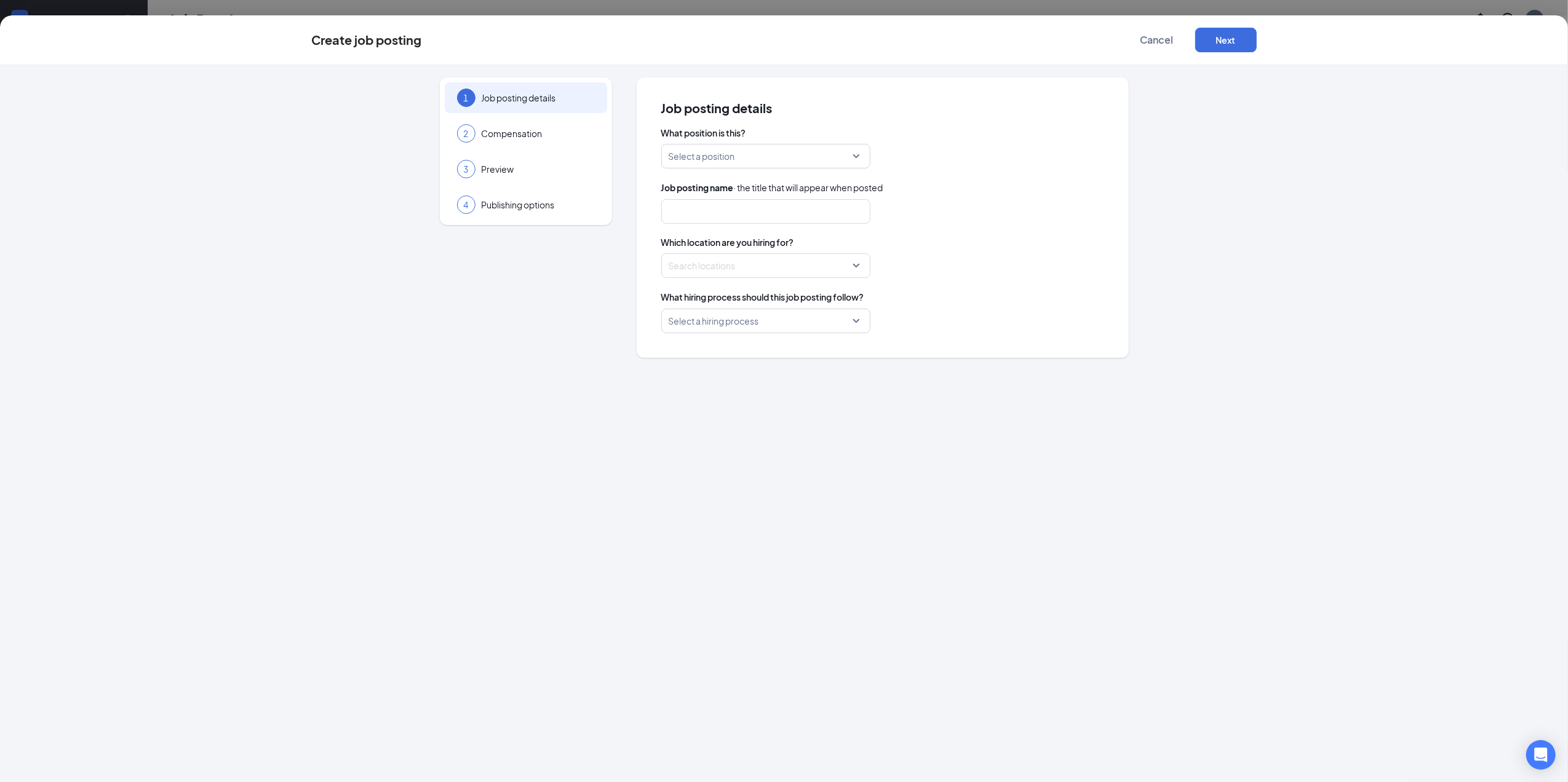
click at [756, 163] on input "search" at bounding box center [762, 156] width 186 height 23
click at [768, 192] on p "Customer Service Representative" at bounding box center [756, 189] width 170 height 12
type input "Customer Service Representative"
click at [736, 265] on div at bounding box center [762, 266] width 186 height 20
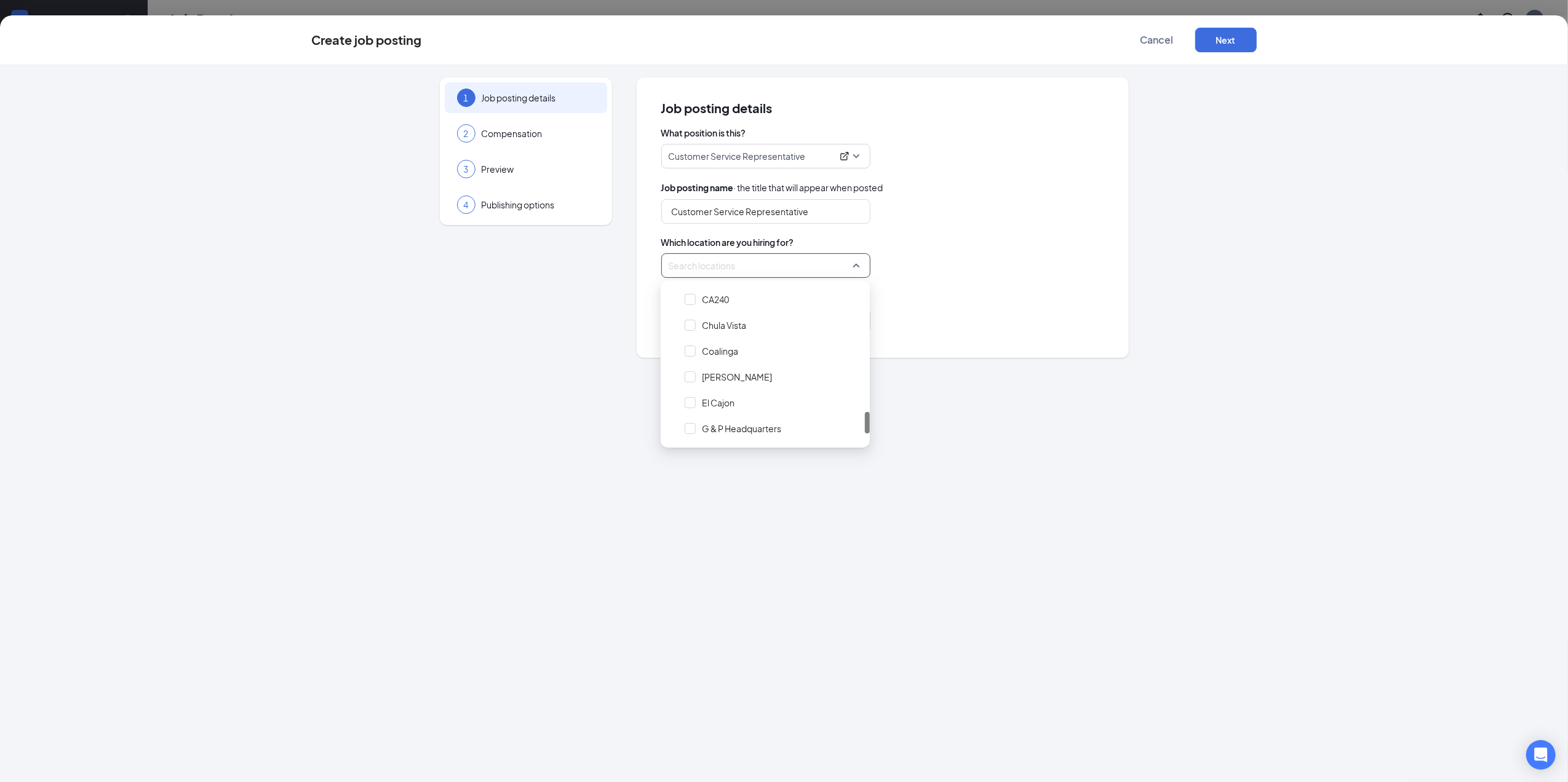
scroll to position [979, 0]
click at [687, 330] on div at bounding box center [690, 325] width 11 height 11
click at [685, 406] on div at bounding box center [690, 402] width 11 height 11
click at [685, 433] on div at bounding box center [690, 428] width 11 height 11
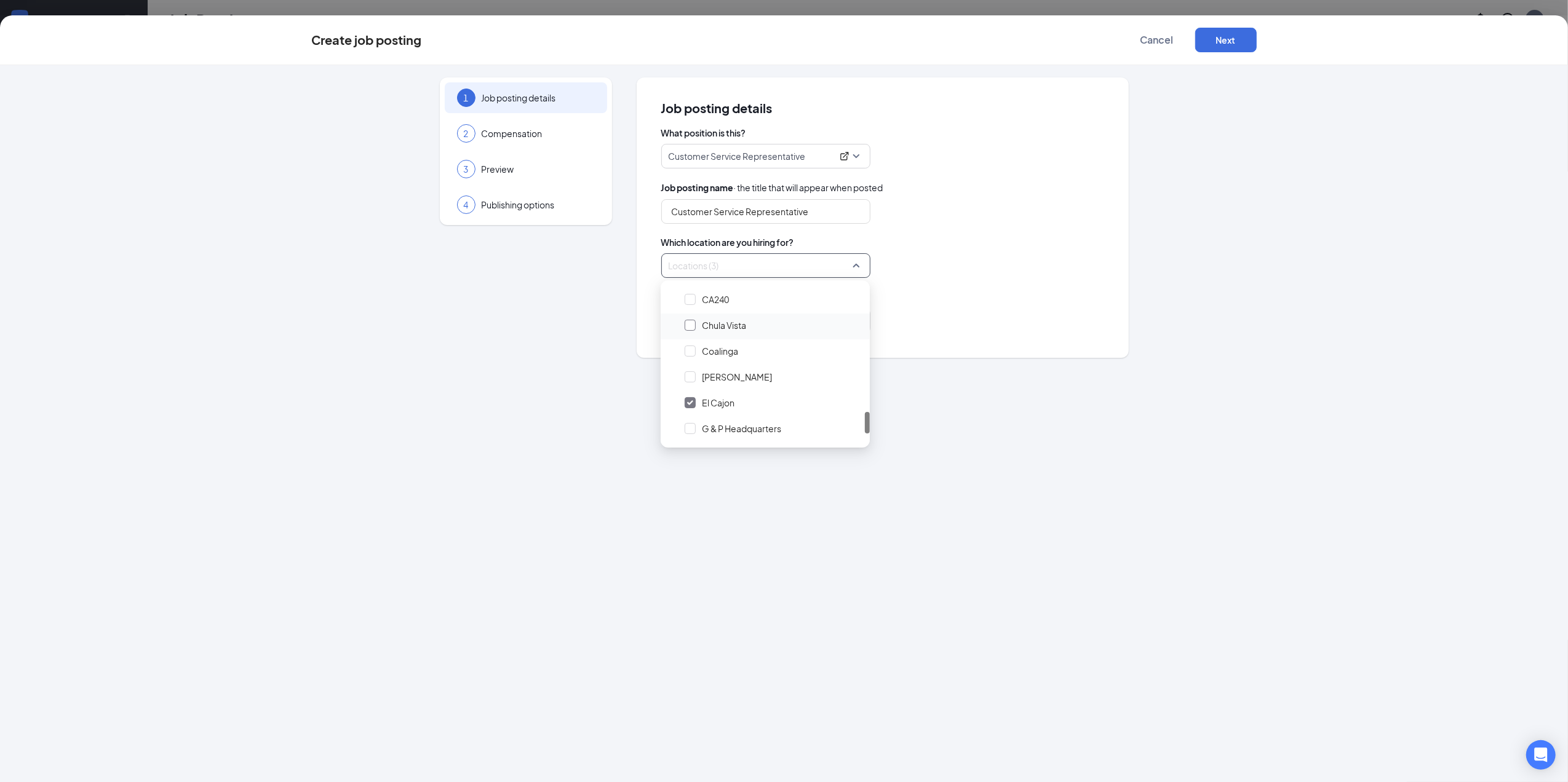
click at [695, 328] on div at bounding box center [690, 325] width 11 height 11
click at [948, 358] on div "Job posting details What position is this? Customer Service Representative 2558…" at bounding box center [883, 217] width 492 height 280
click at [1242, 35] on button "Next" at bounding box center [1226, 40] width 62 height 25
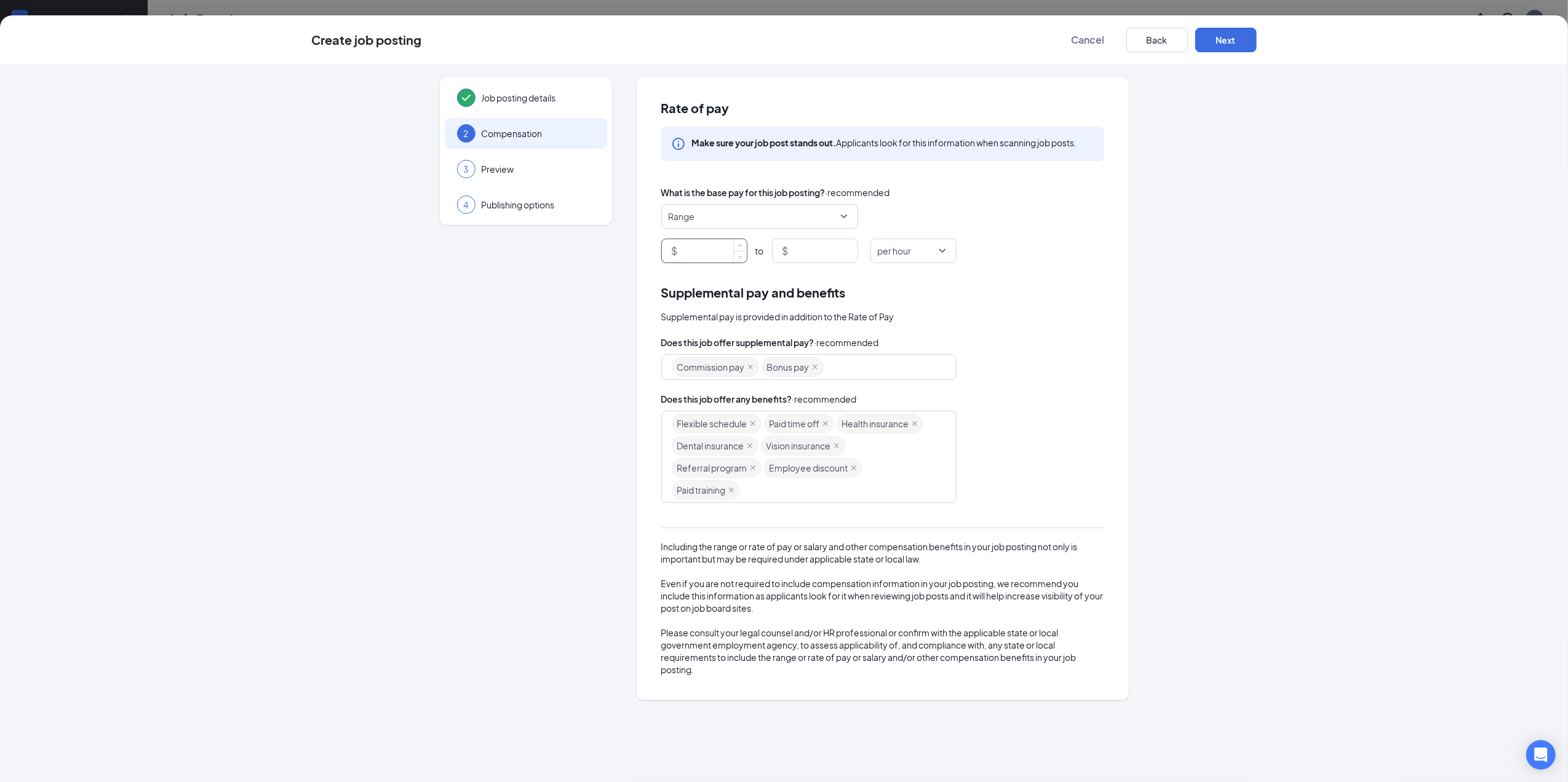
click at [731, 256] on input at bounding box center [713, 251] width 66 height 23
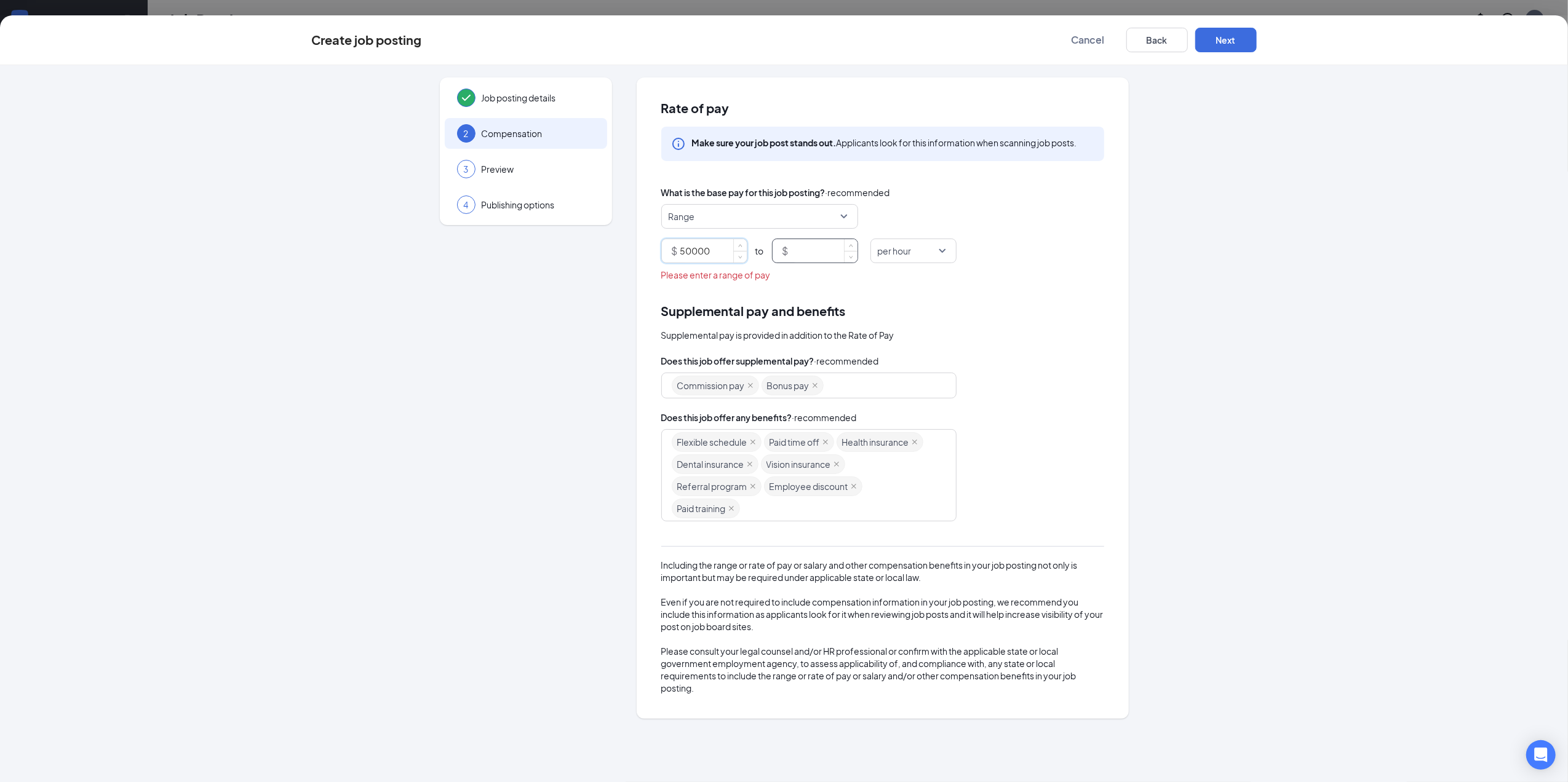
type input "50000"
click at [803, 251] on input at bounding box center [825, 251] width 66 height 23
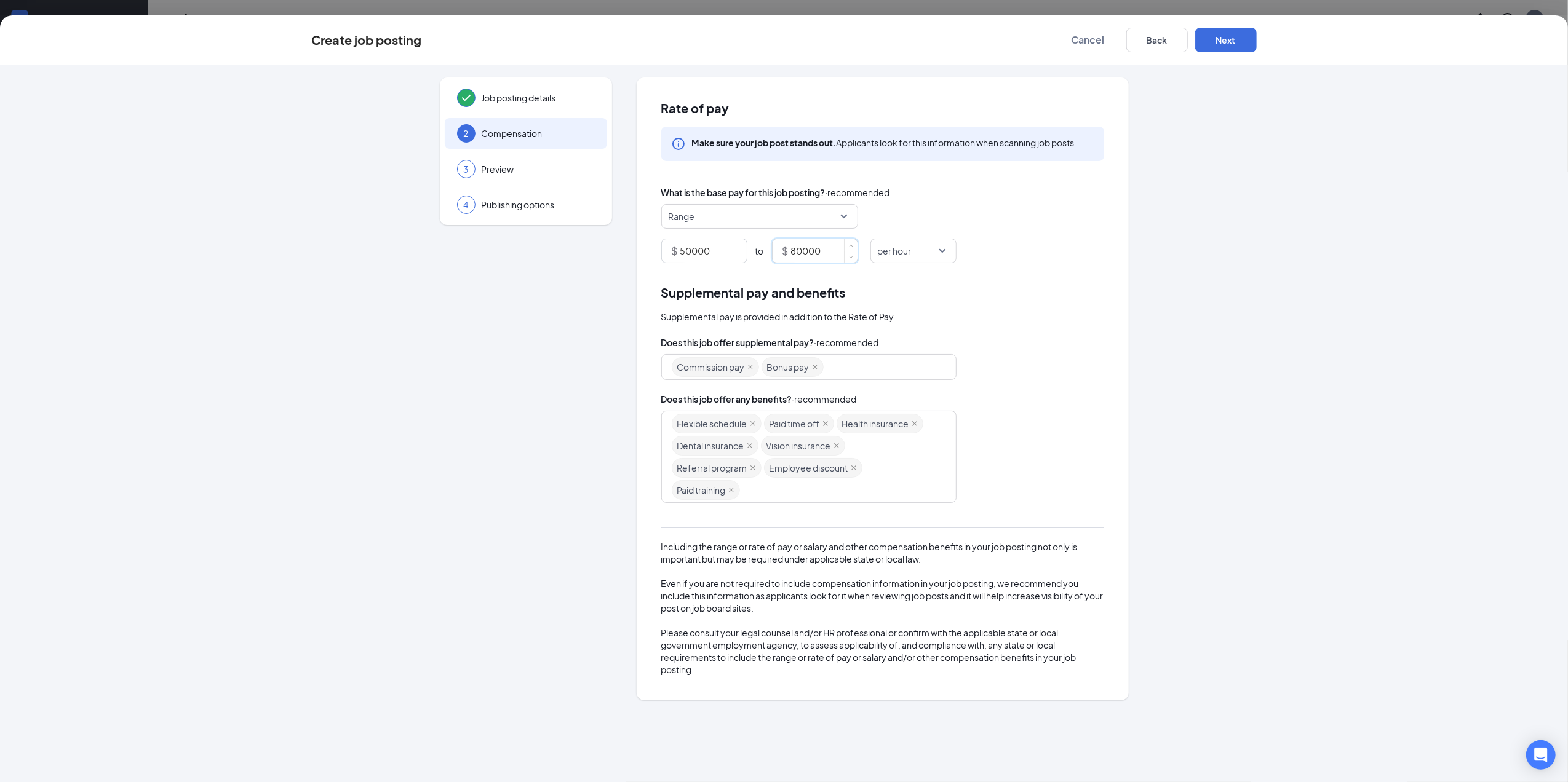
type input "80000"
drag, startPoint x: 1096, startPoint y: 333, endPoint x: 1101, endPoint y: 328, distance: 7.1
click at [1101, 328] on div "Supplemental pay and benefits Supplemental pay is provided in addition to the R…" at bounding box center [883, 479] width 443 height 393
click at [927, 252] on span "per hour" at bounding box center [908, 251] width 60 height 23
click at [899, 398] on span "per year" at bounding box center [897, 399] width 34 height 14
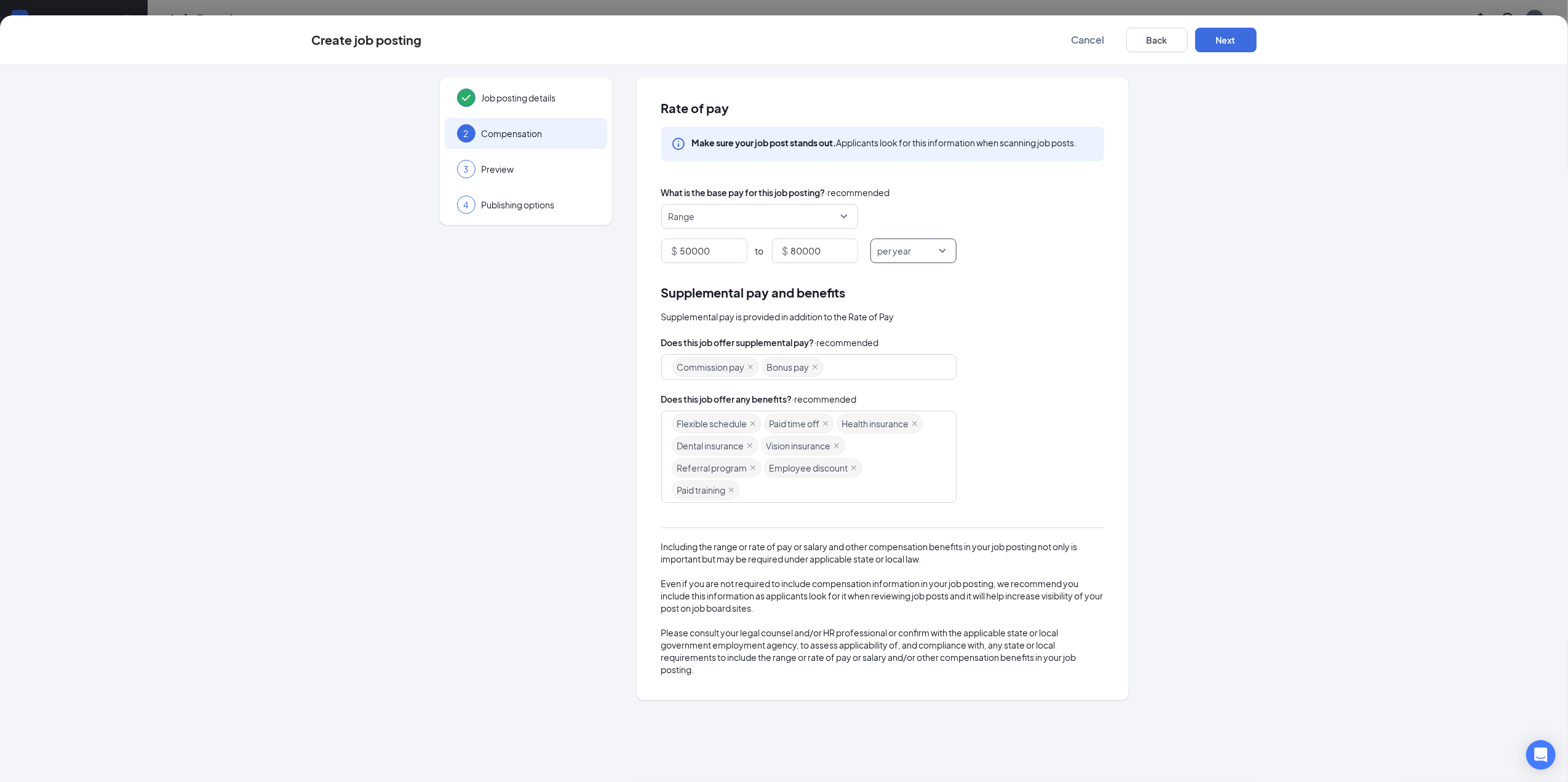
click at [1085, 404] on div "Does this job offer any benefits? · recommended" at bounding box center [883, 399] width 443 height 14
click at [756, 427] on icon "close" at bounding box center [752, 423] width 6 height 6
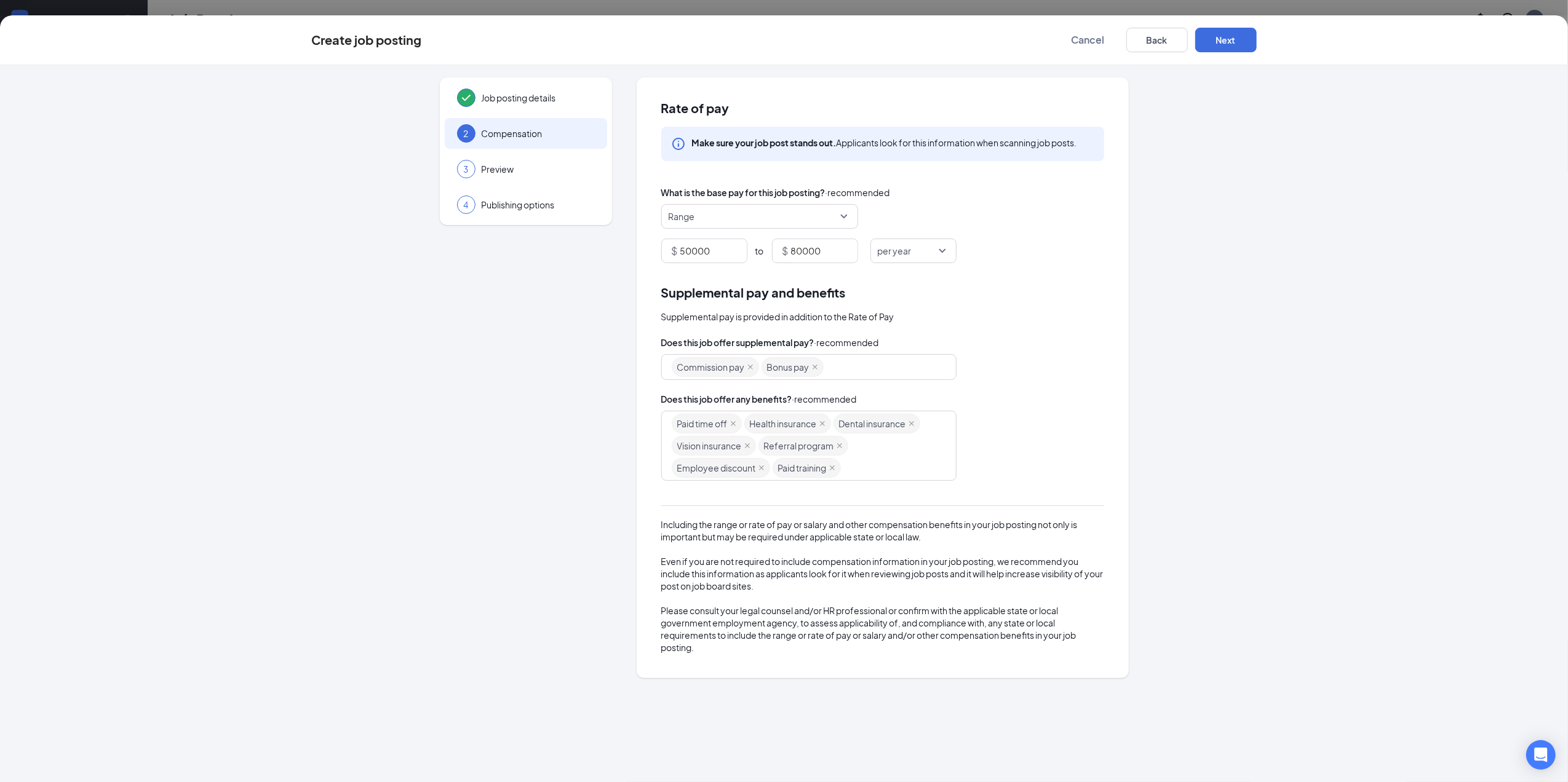
click at [862, 367] on div "Commission pay Bonus pay" at bounding box center [803, 367] width 263 height 22
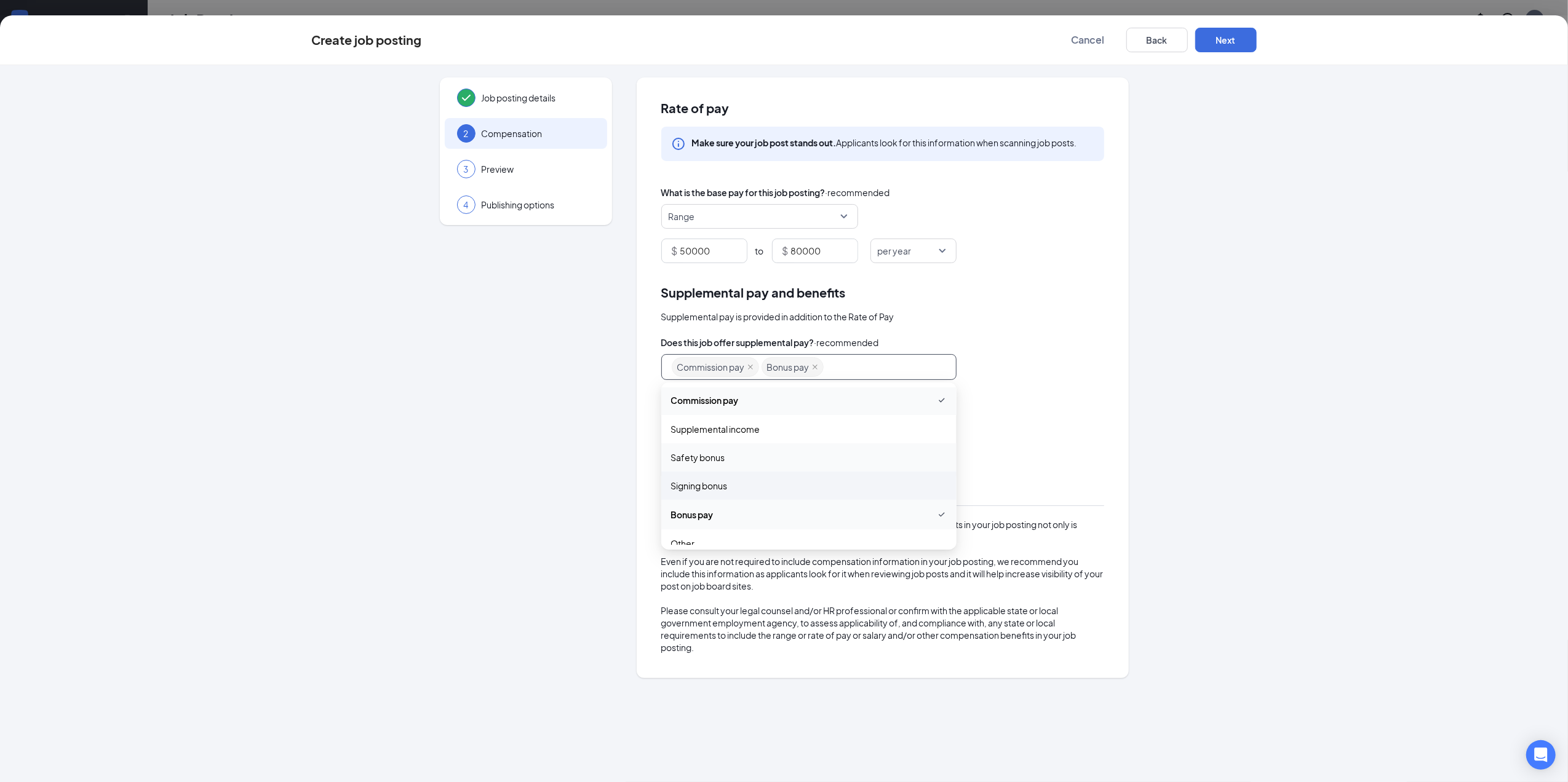
scroll to position [43, 0]
click at [700, 531] on span "Other" at bounding box center [809, 530] width 276 height 14
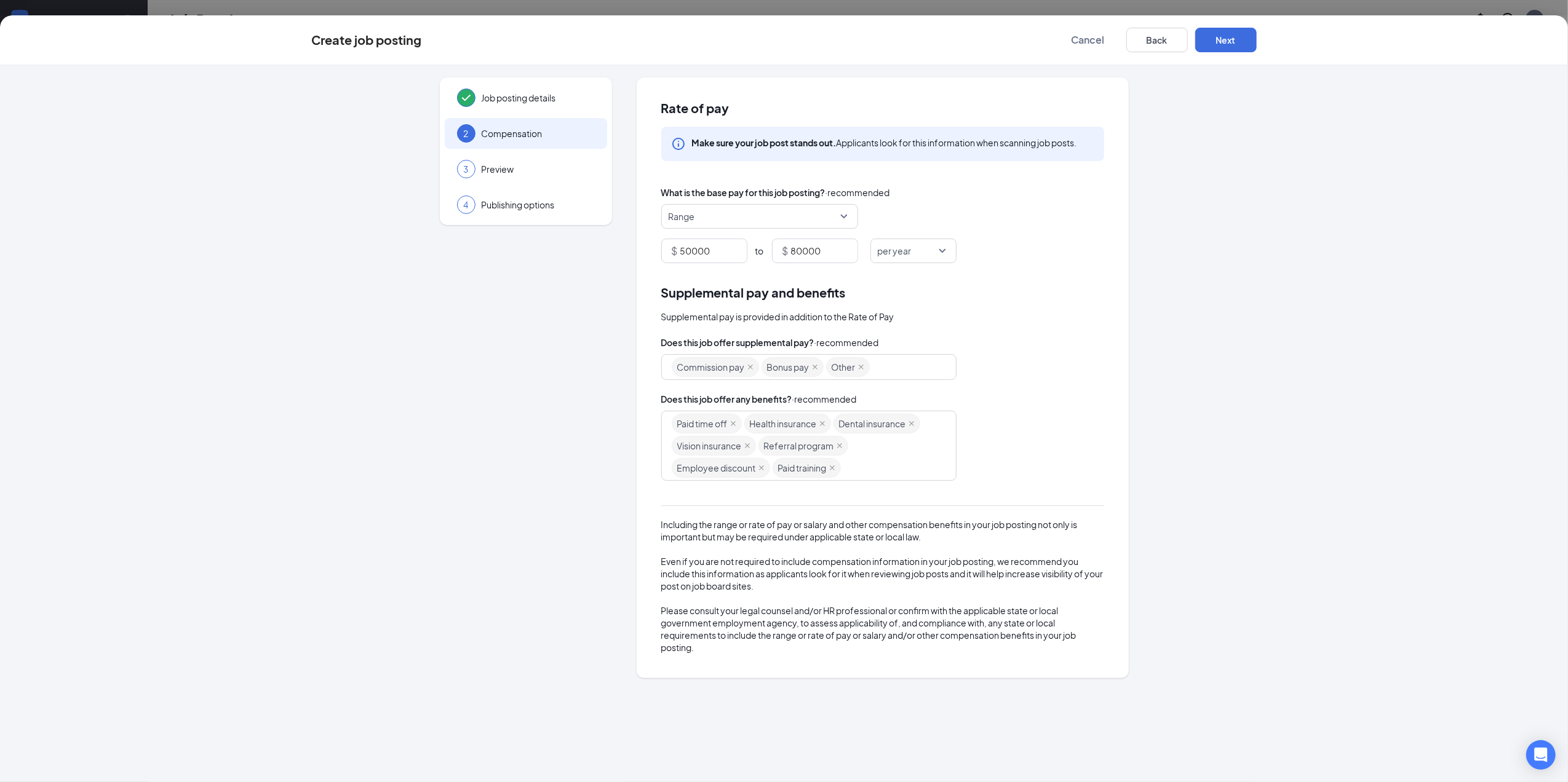
click at [1080, 406] on div "Does this job offer any benefits? · recommended" at bounding box center [883, 399] width 443 height 14
click at [1236, 33] on button "Next" at bounding box center [1226, 40] width 62 height 25
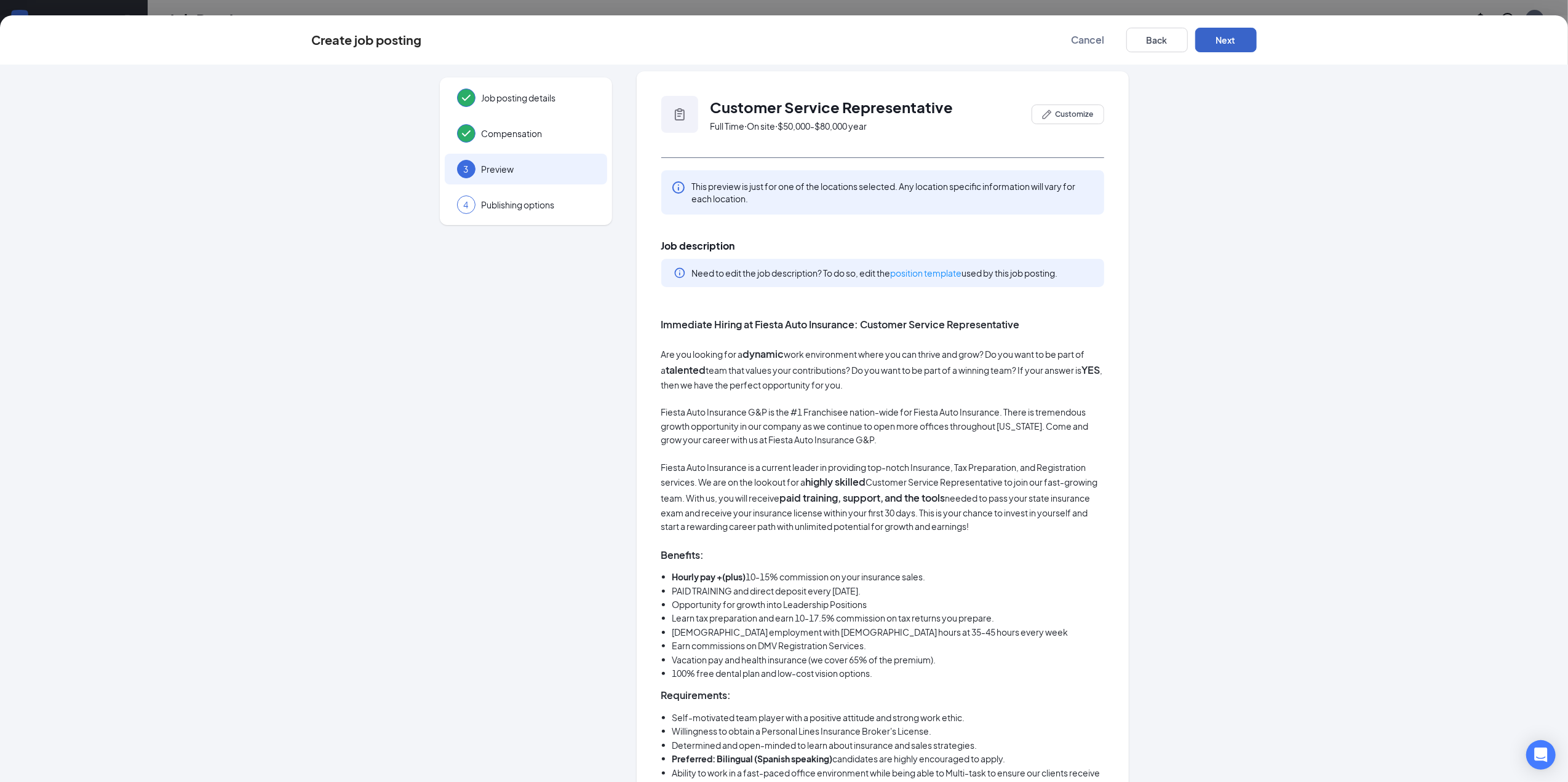
scroll to position [0, 0]
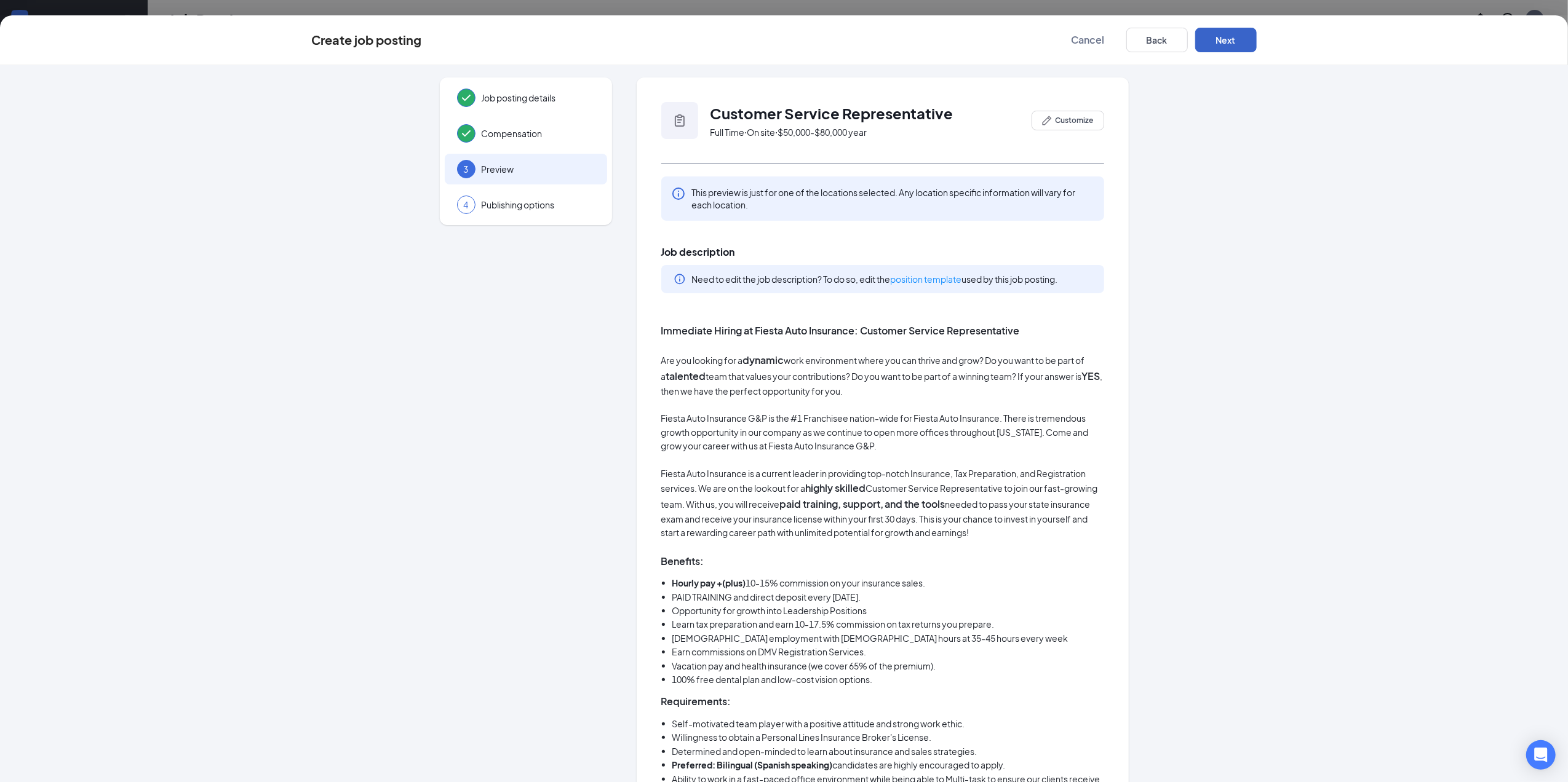
click at [1222, 38] on button "Next" at bounding box center [1226, 40] width 62 height 25
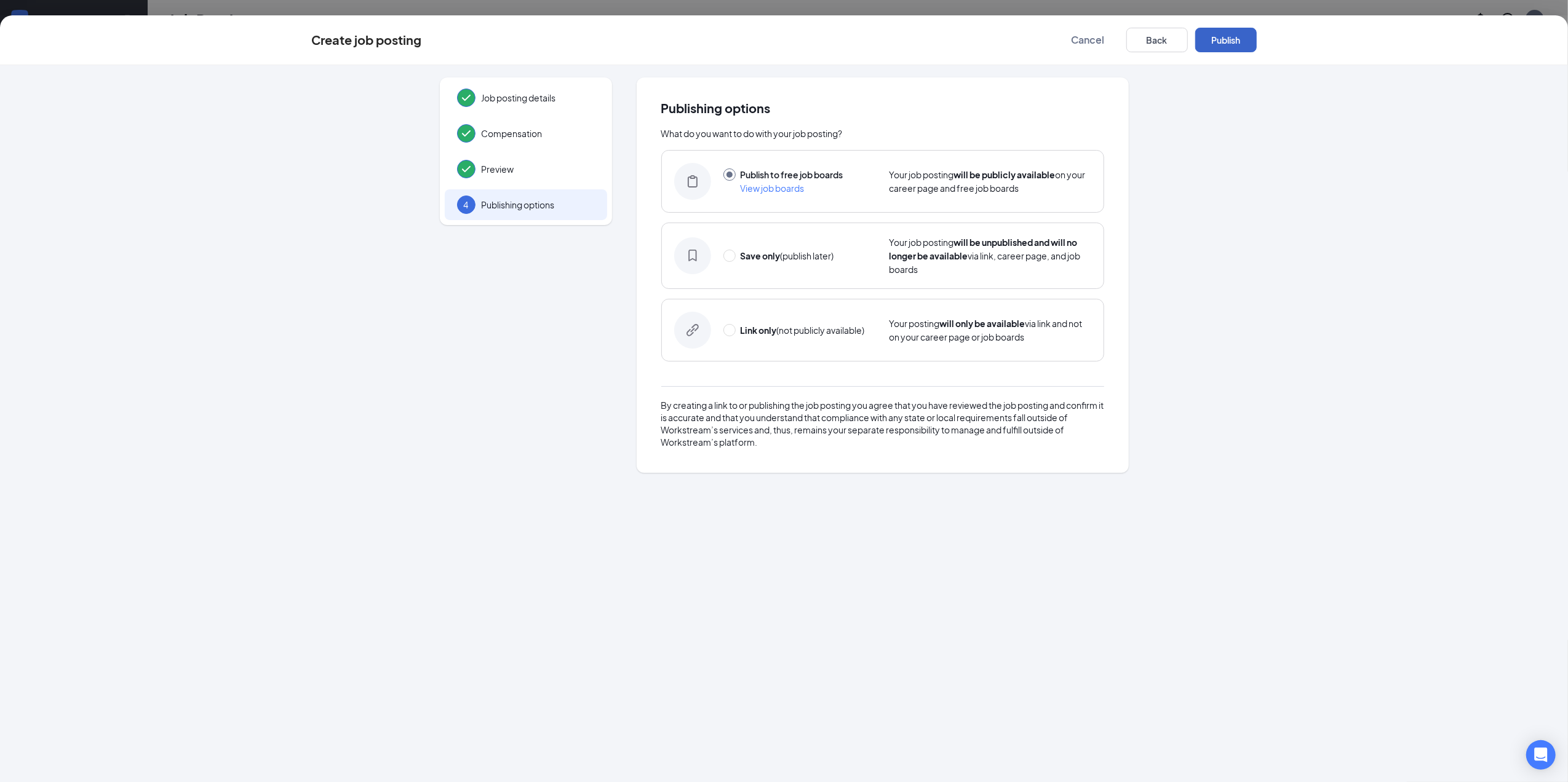
click at [1222, 37] on button "Publish" at bounding box center [1226, 40] width 62 height 25
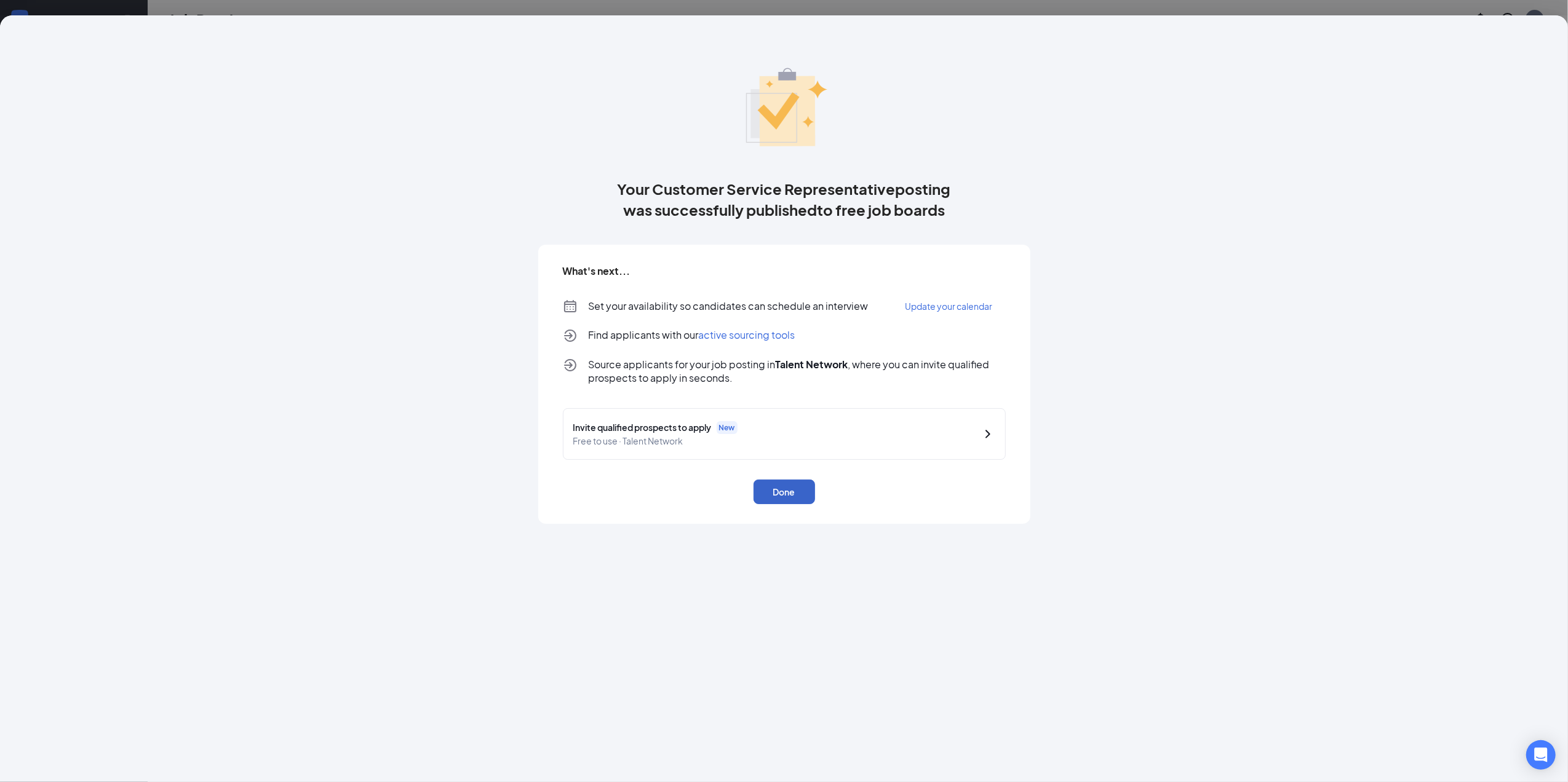
click at [778, 483] on button "Done" at bounding box center [784, 492] width 62 height 25
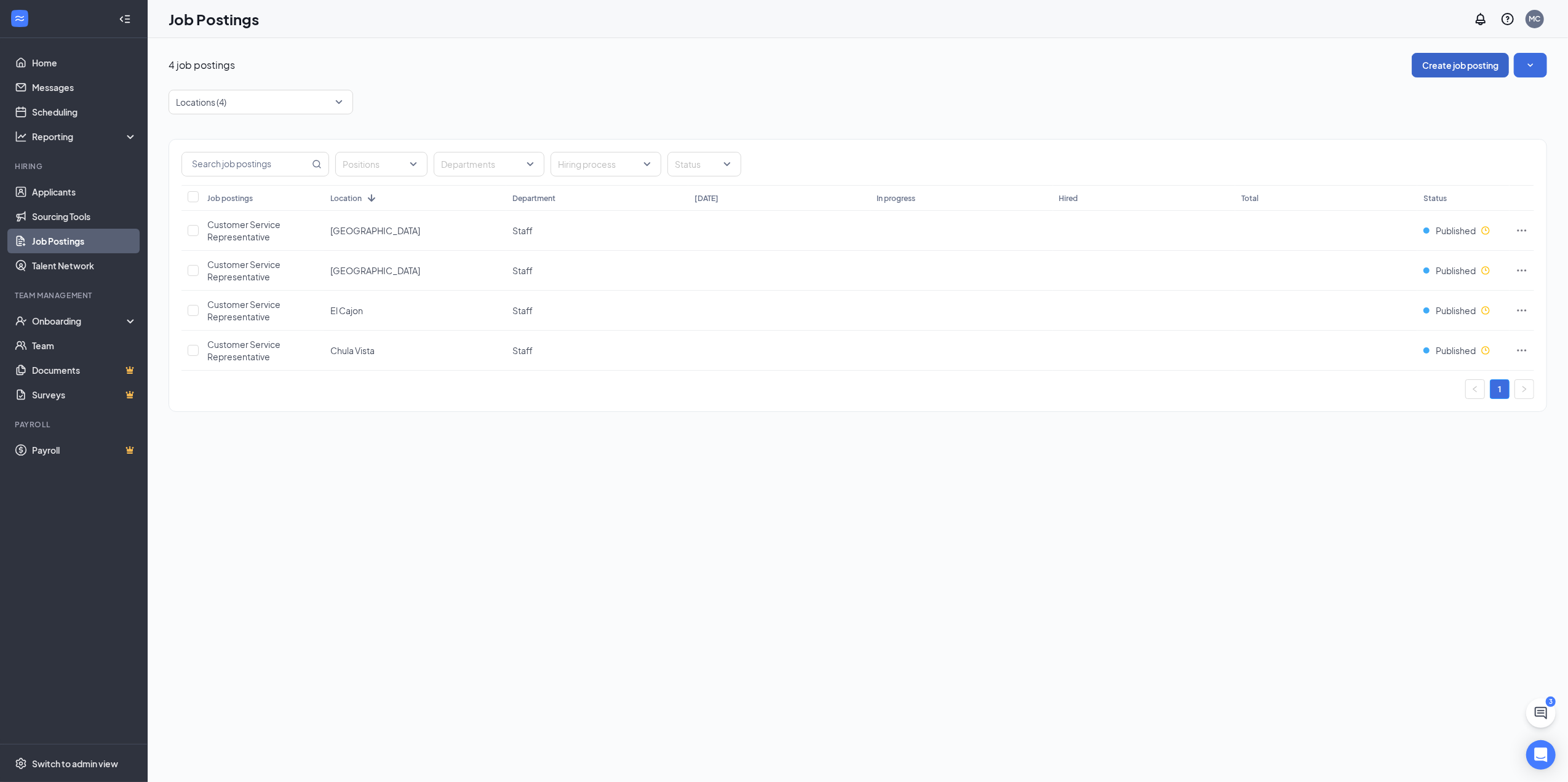
click at [1430, 66] on button "Create job posting" at bounding box center [1460, 65] width 97 height 25
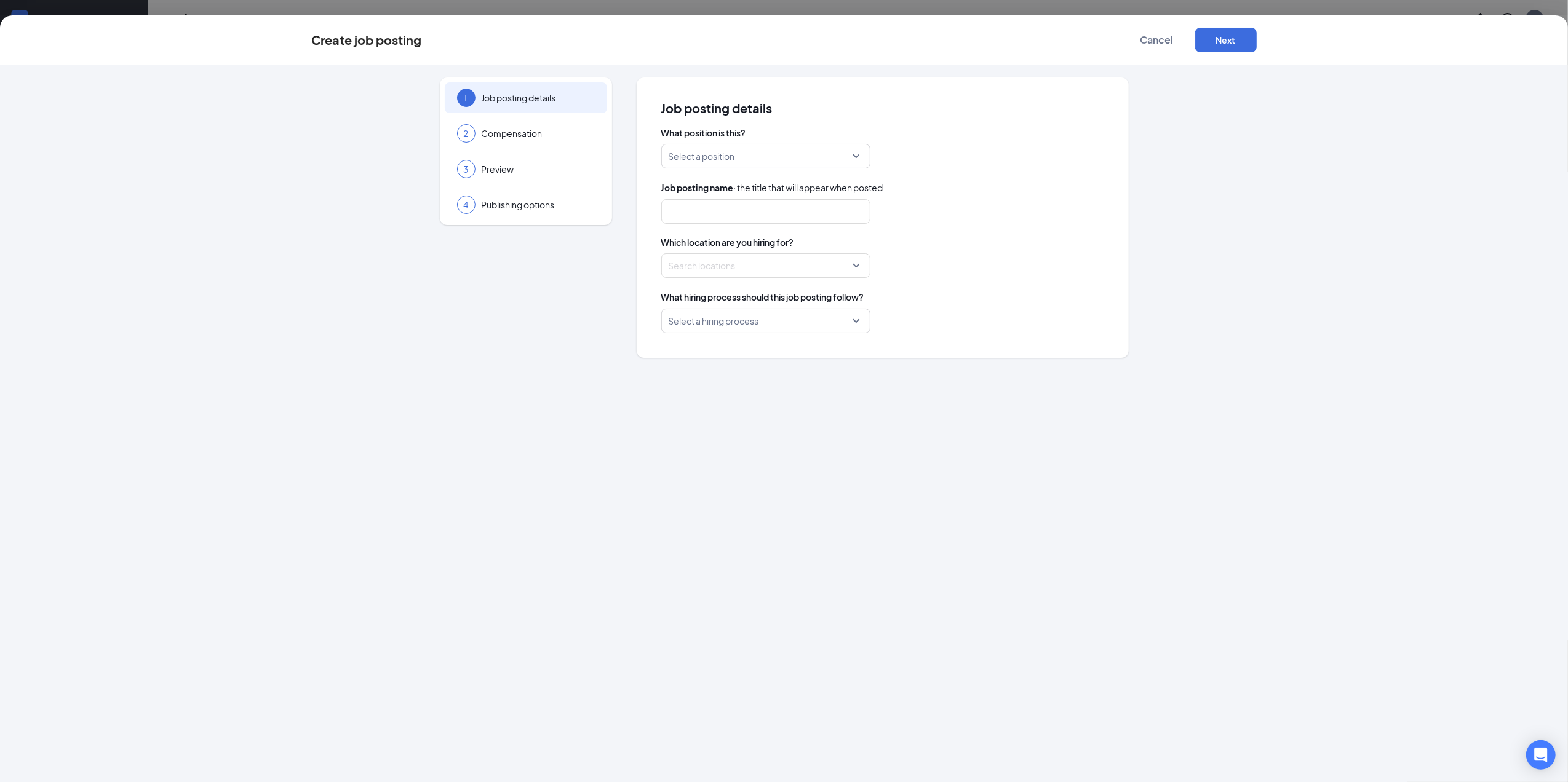
click at [747, 161] on input "search" at bounding box center [762, 156] width 186 height 23
click at [719, 239] on p "Insurance Agent" at bounding box center [756, 243] width 170 height 12
type input "Insurance Agent"
click at [709, 256] on div at bounding box center [762, 266] width 186 height 20
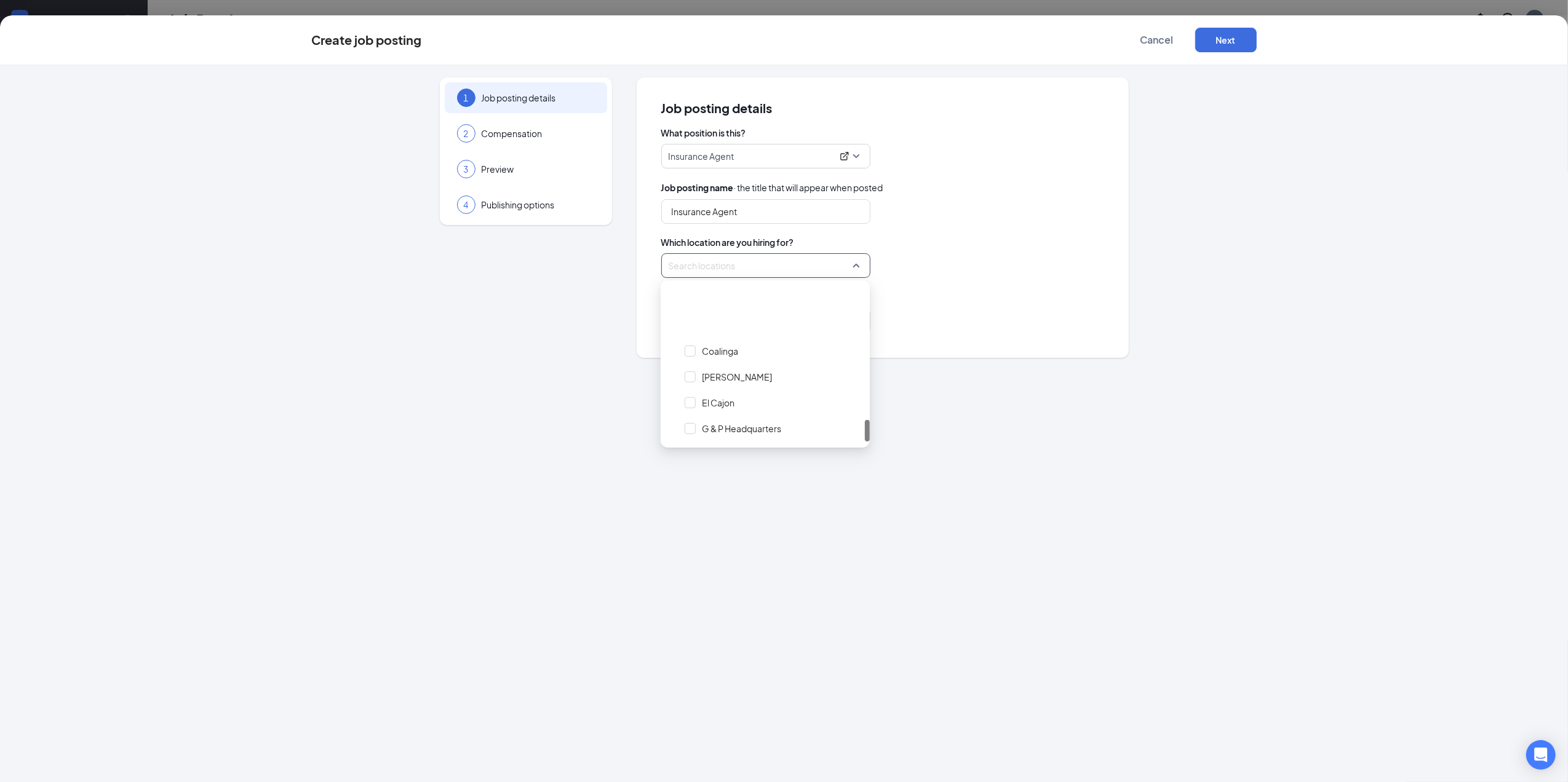
scroll to position [969, 0]
click at [692, 339] on div at bounding box center [690, 335] width 11 height 11
click at [694, 288] on div at bounding box center [690, 287] width 11 height 11
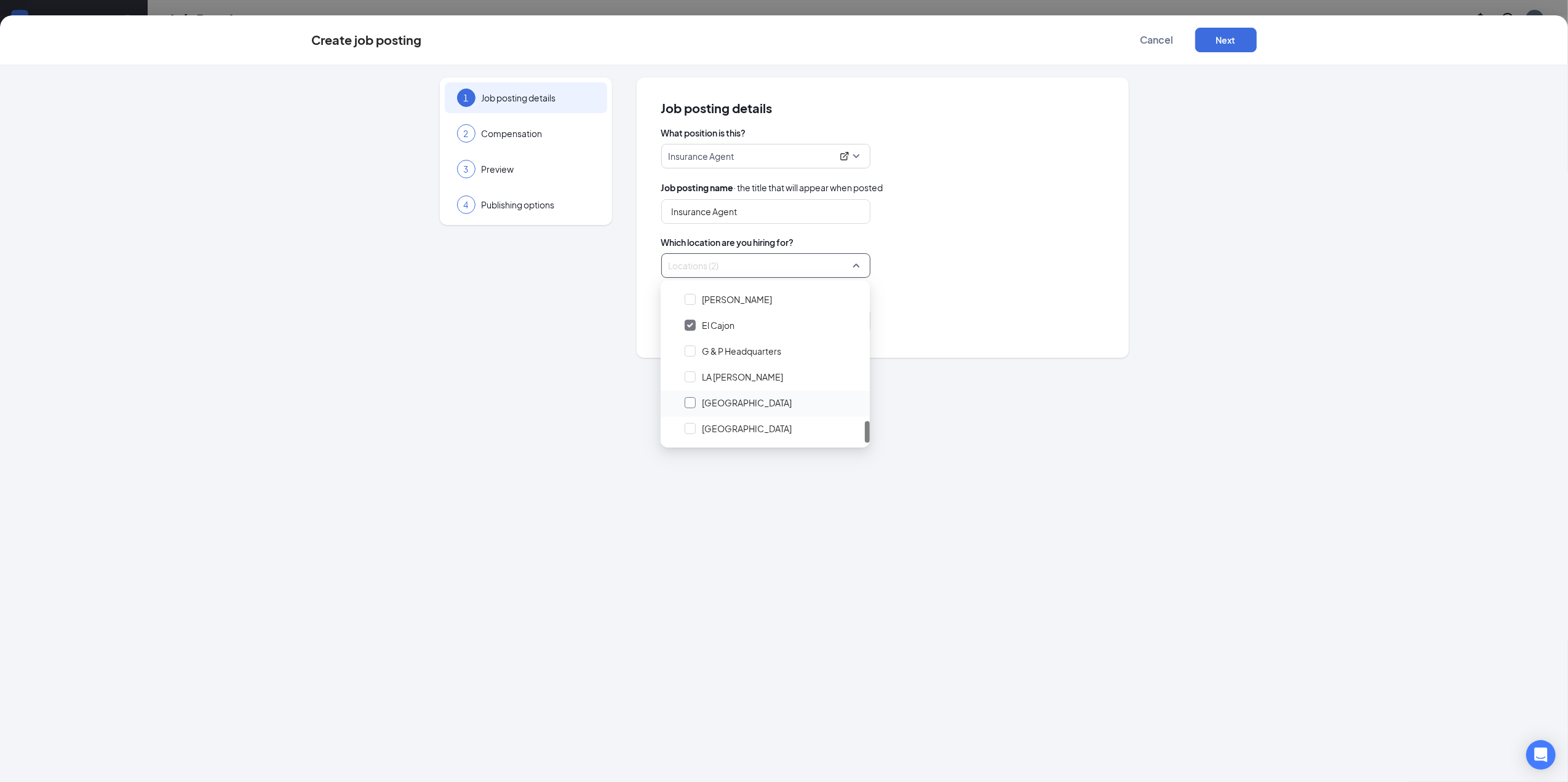
click at [694, 406] on div at bounding box center [690, 402] width 11 height 11
click at [690, 428] on div at bounding box center [690, 428] width 11 height 11
click at [1216, 50] on button "Next" at bounding box center [1226, 40] width 62 height 25
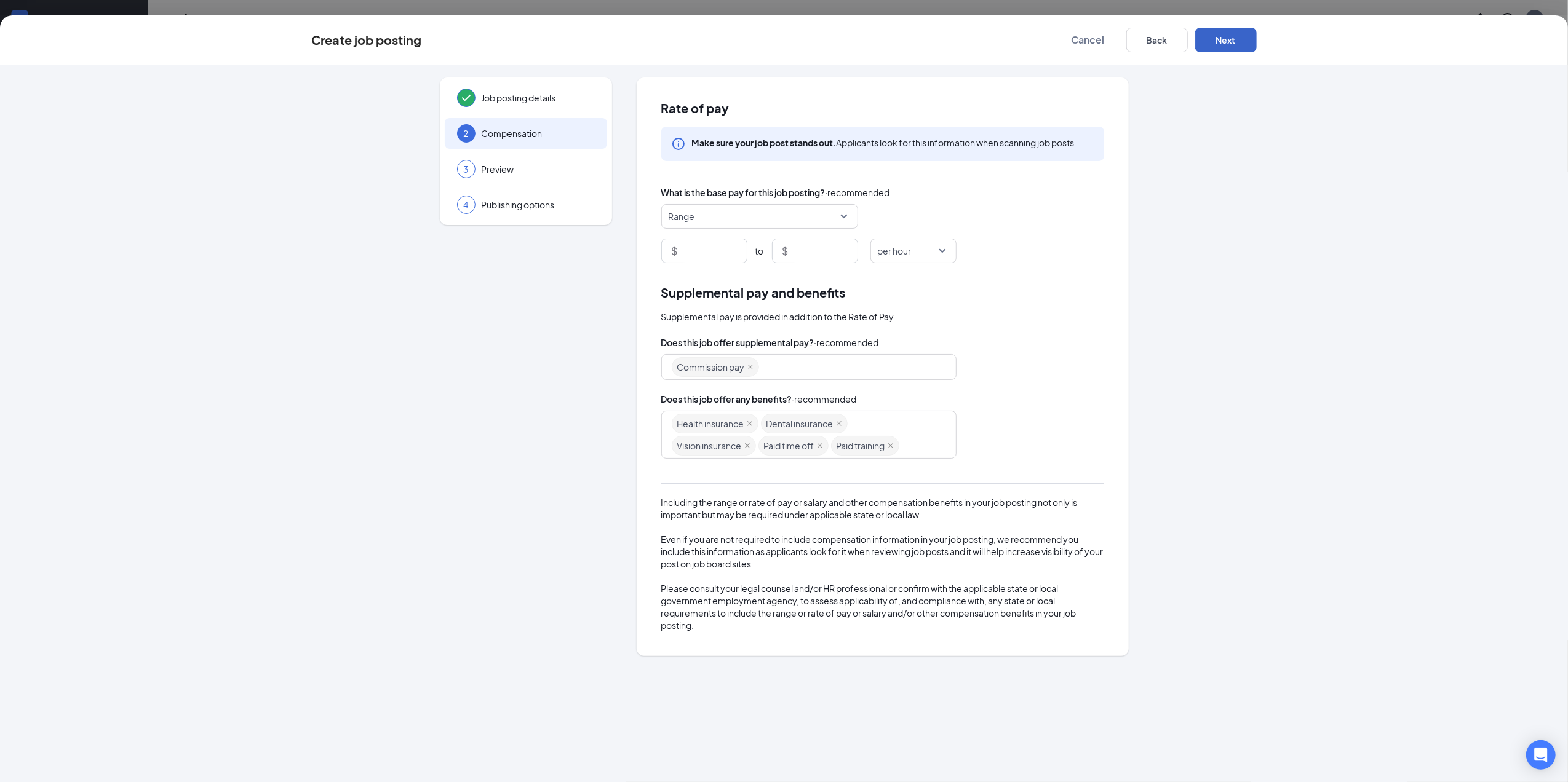
click at [778, 365] on div "Commission pay" at bounding box center [803, 367] width 263 height 22
type input "bon"
click at [702, 462] on span "Bonus pay" at bounding box center [692, 458] width 42 height 14
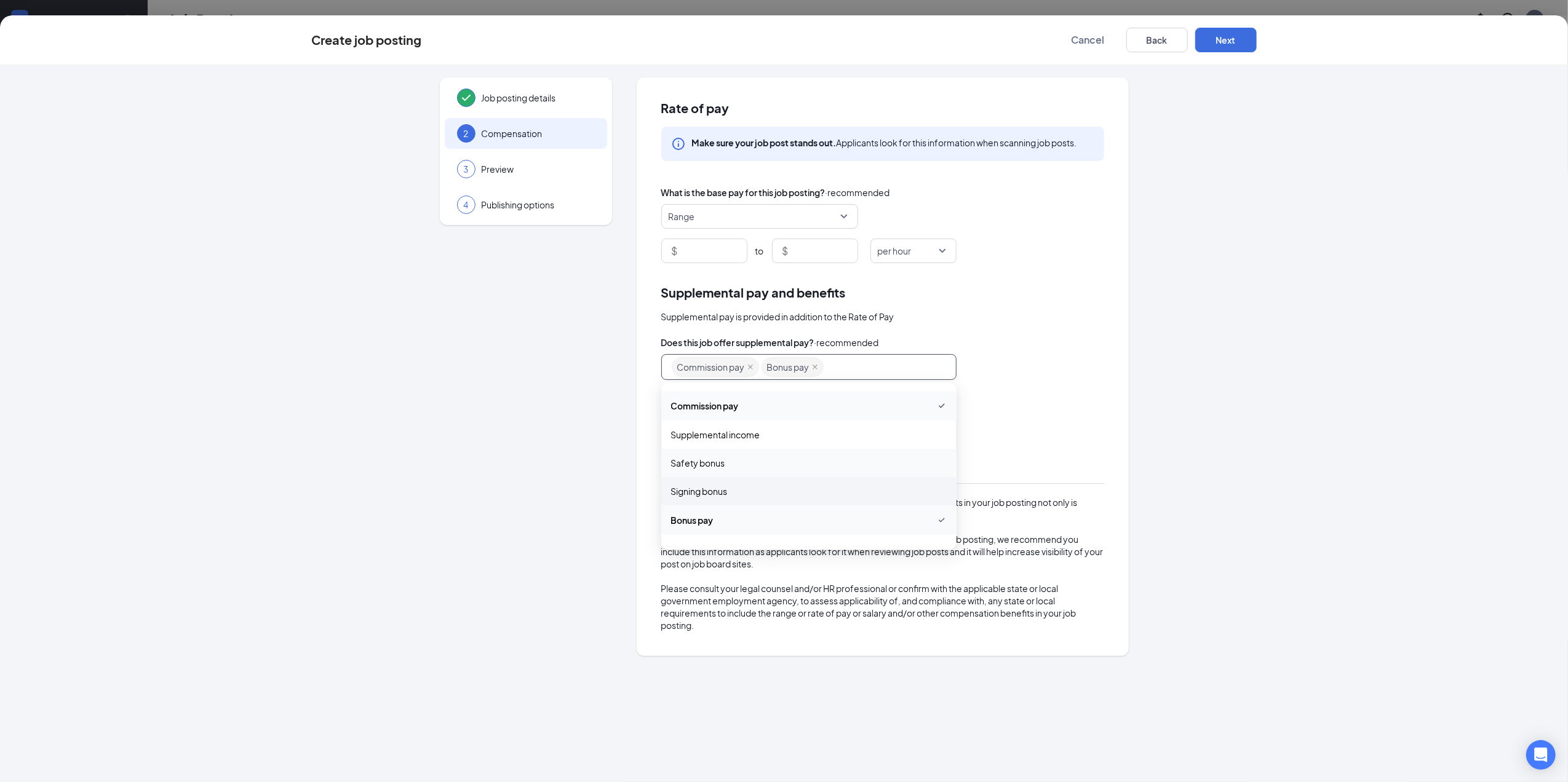
scroll to position [43, 0]
click at [680, 532] on span "Other" at bounding box center [683, 530] width 24 height 14
click at [1108, 389] on div "Rate of pay Make sure your job post stands out. Applicants look for this inform…" at bounding box center [883, 366] width 492 height 578
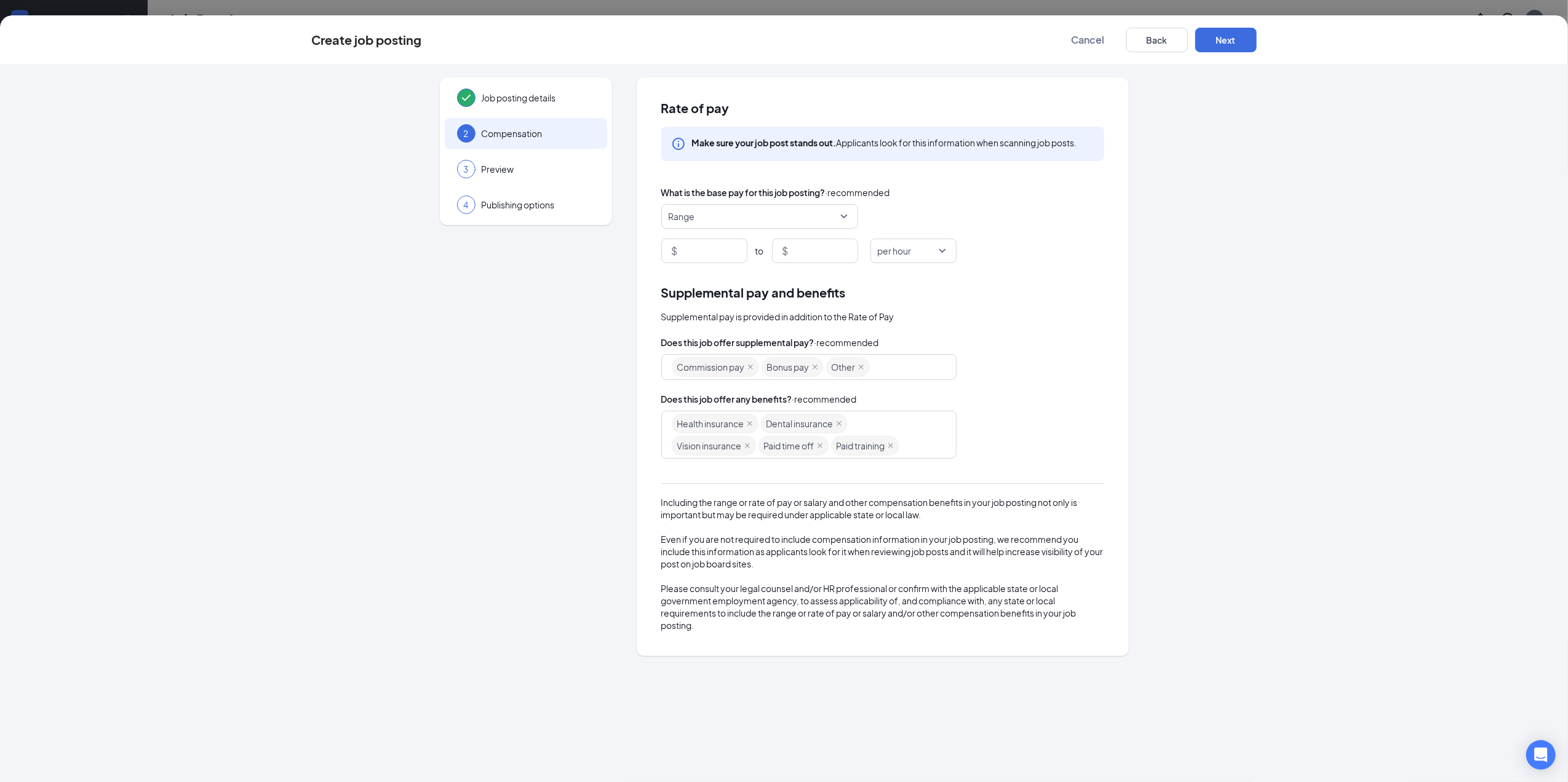
click at [872, 433] on div "Health insurance Dental insurance Vision insurance Paid time off Paid training" at bounding box center [803, 435] width 263 height 44
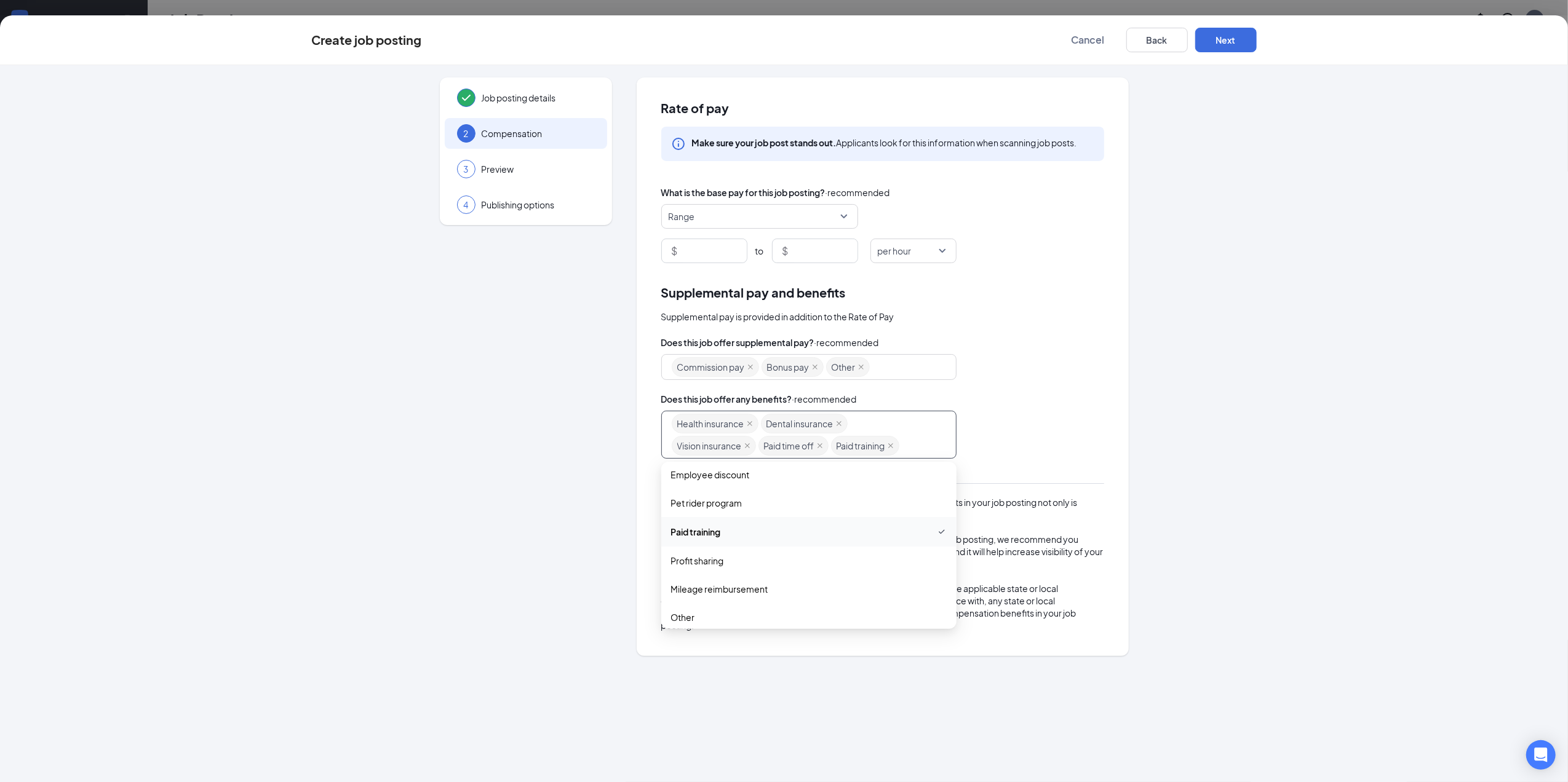
scroll to position [301, 0]
click at [1078, 410] on div "Does this job offer any benefits? · recommended Health insurance Dental insuran…" at bounding box center [883, 426] width 443 height 66
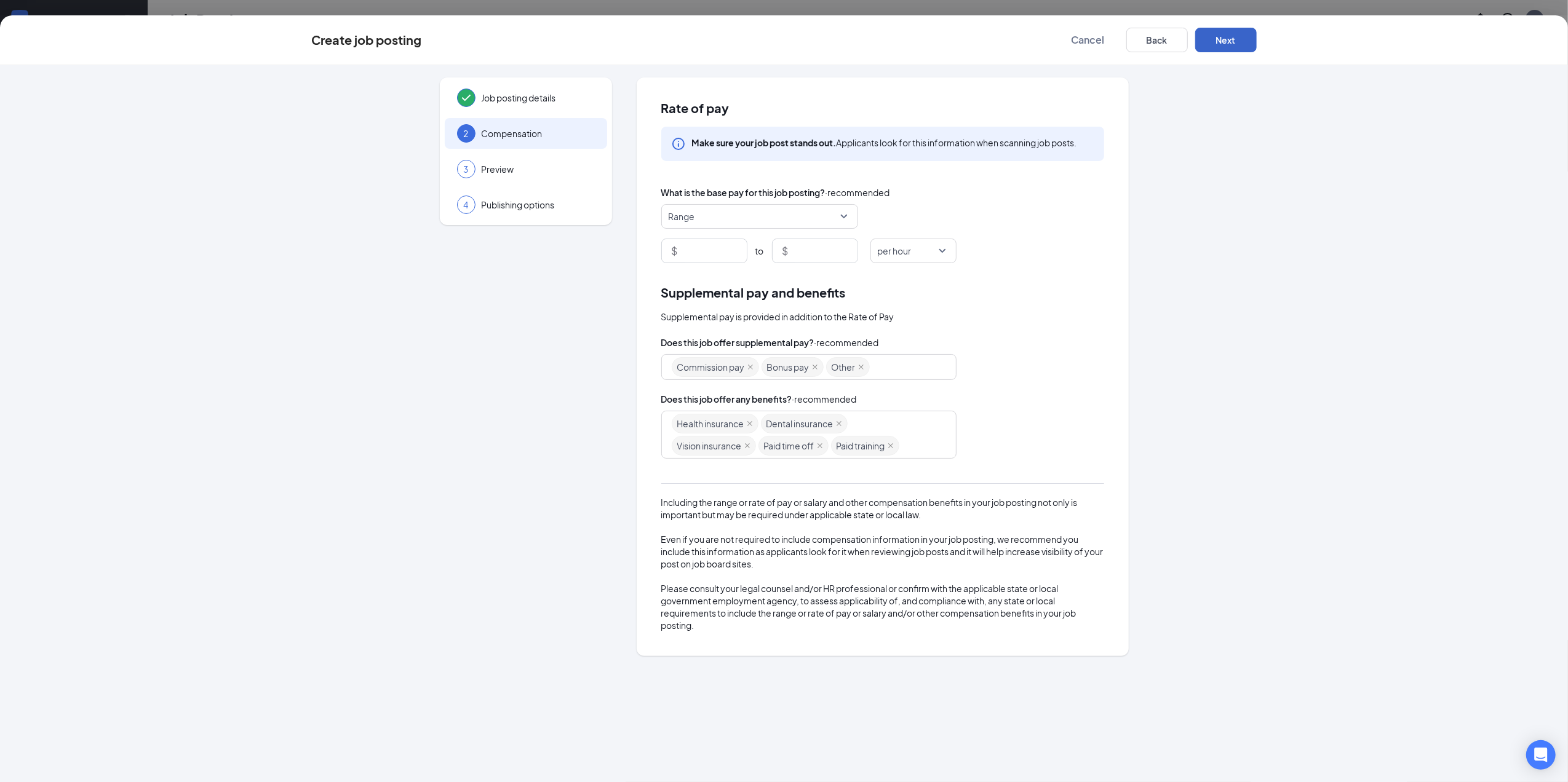
click at [1231, 42] on button "Next" at bounding box center [1226, 40] width 62 height 25
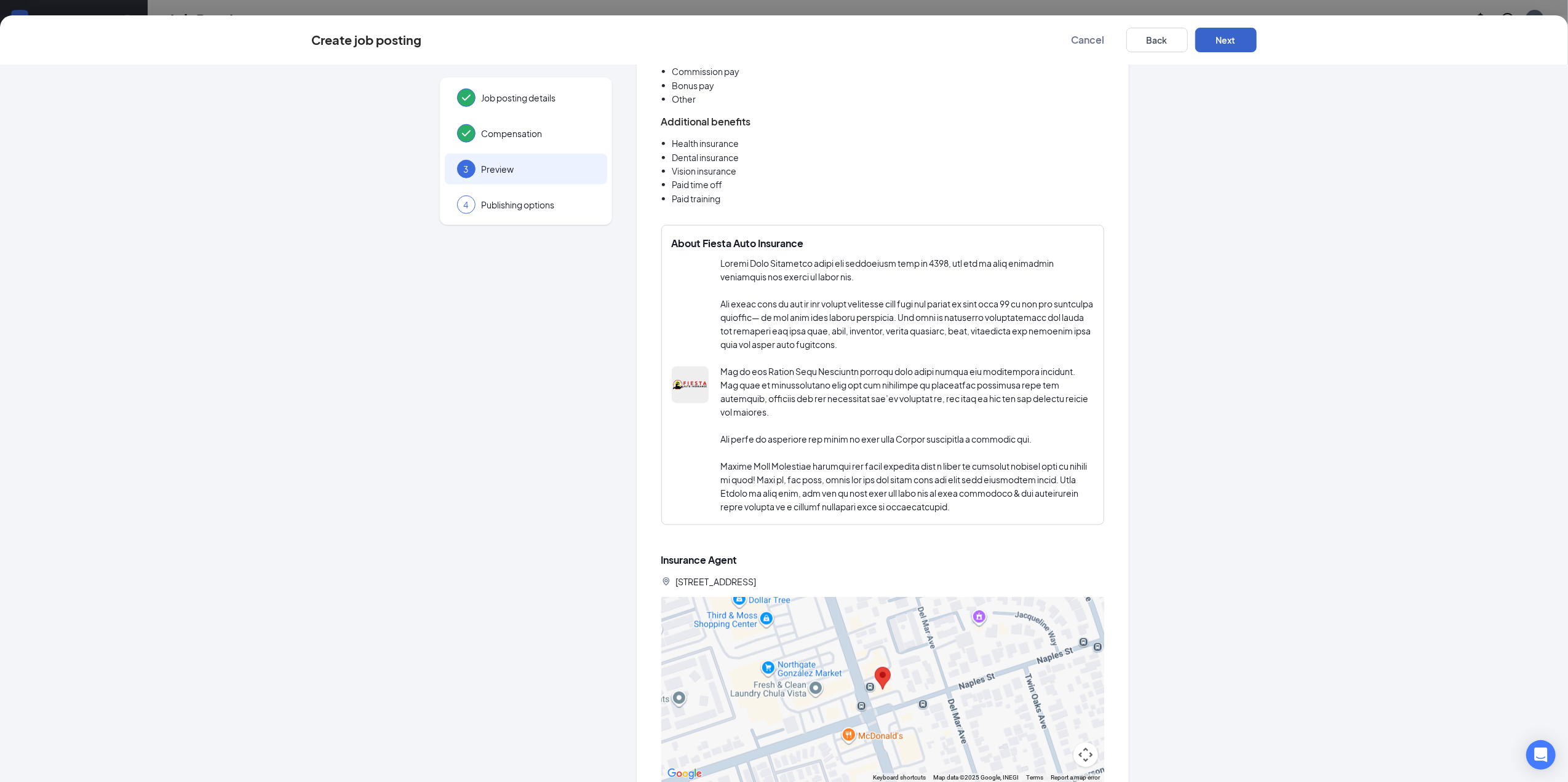
scroll to position [1069, 0]
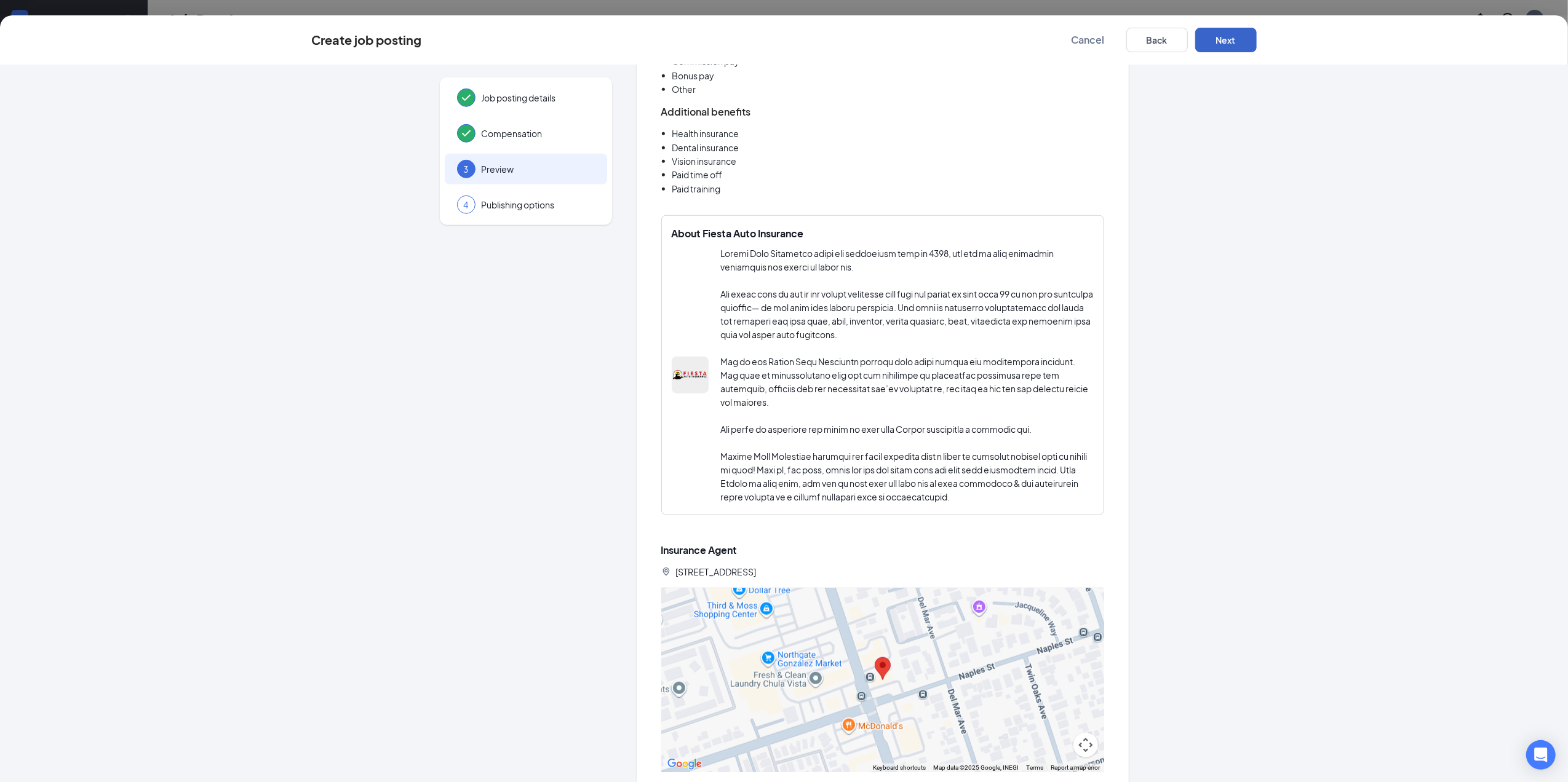
click at [1233, 44] on button "Next" at bounding box center [1226, 40] width 62 height 25
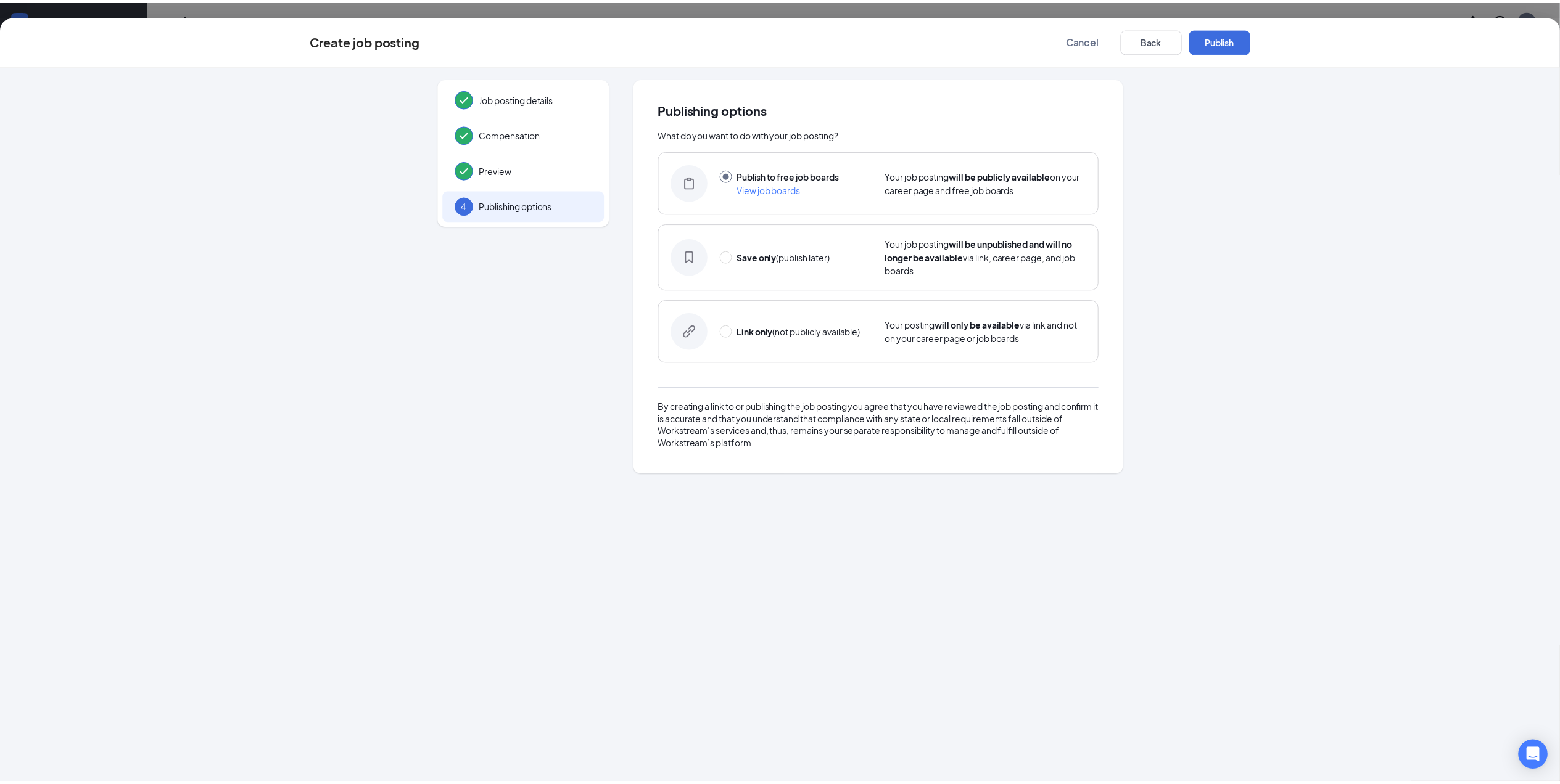
scroll to position [0, 0]
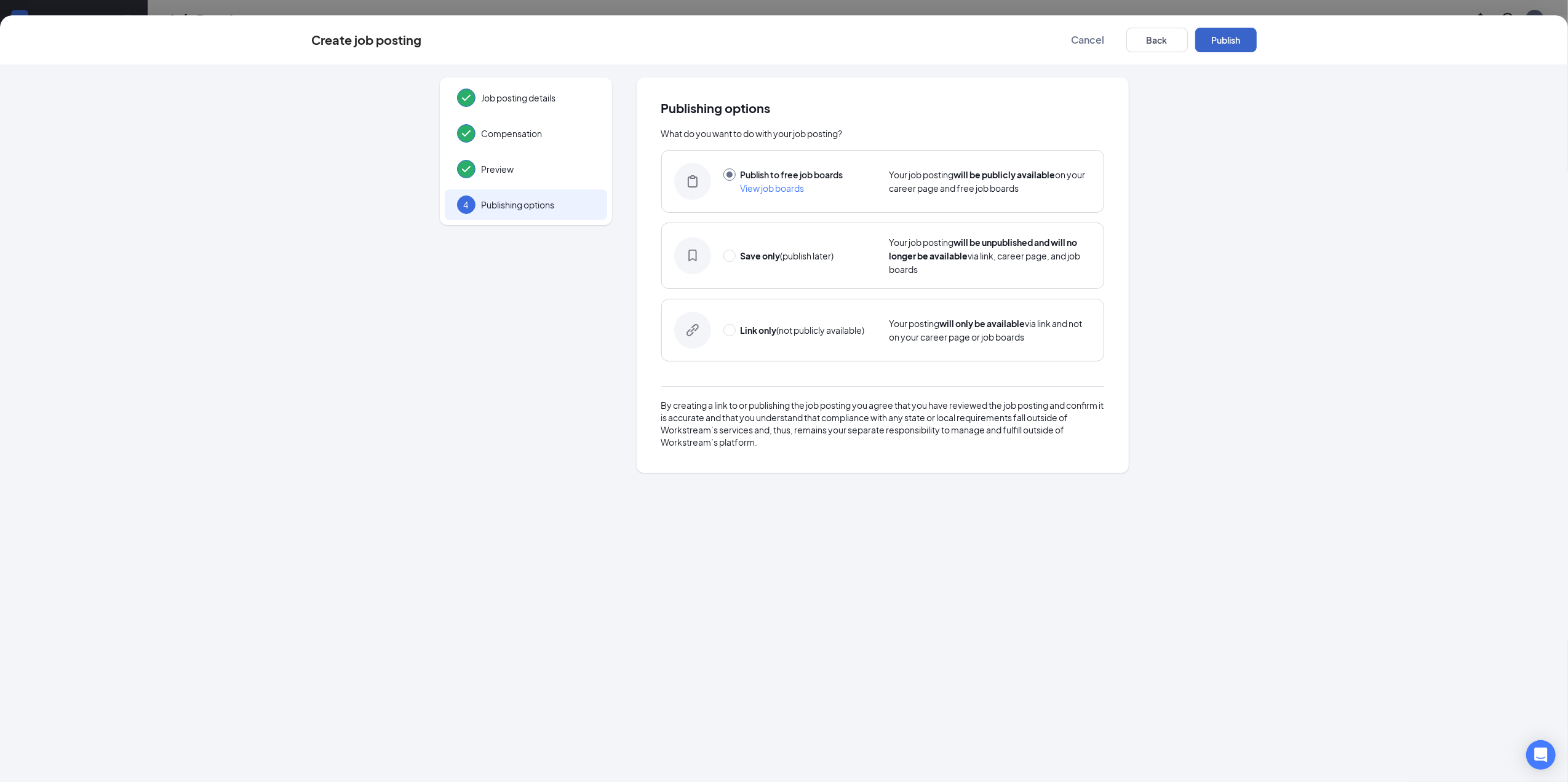
click at [1233, 44] on button "Publish" at bounding box center [1226, 40] width 62 height 25
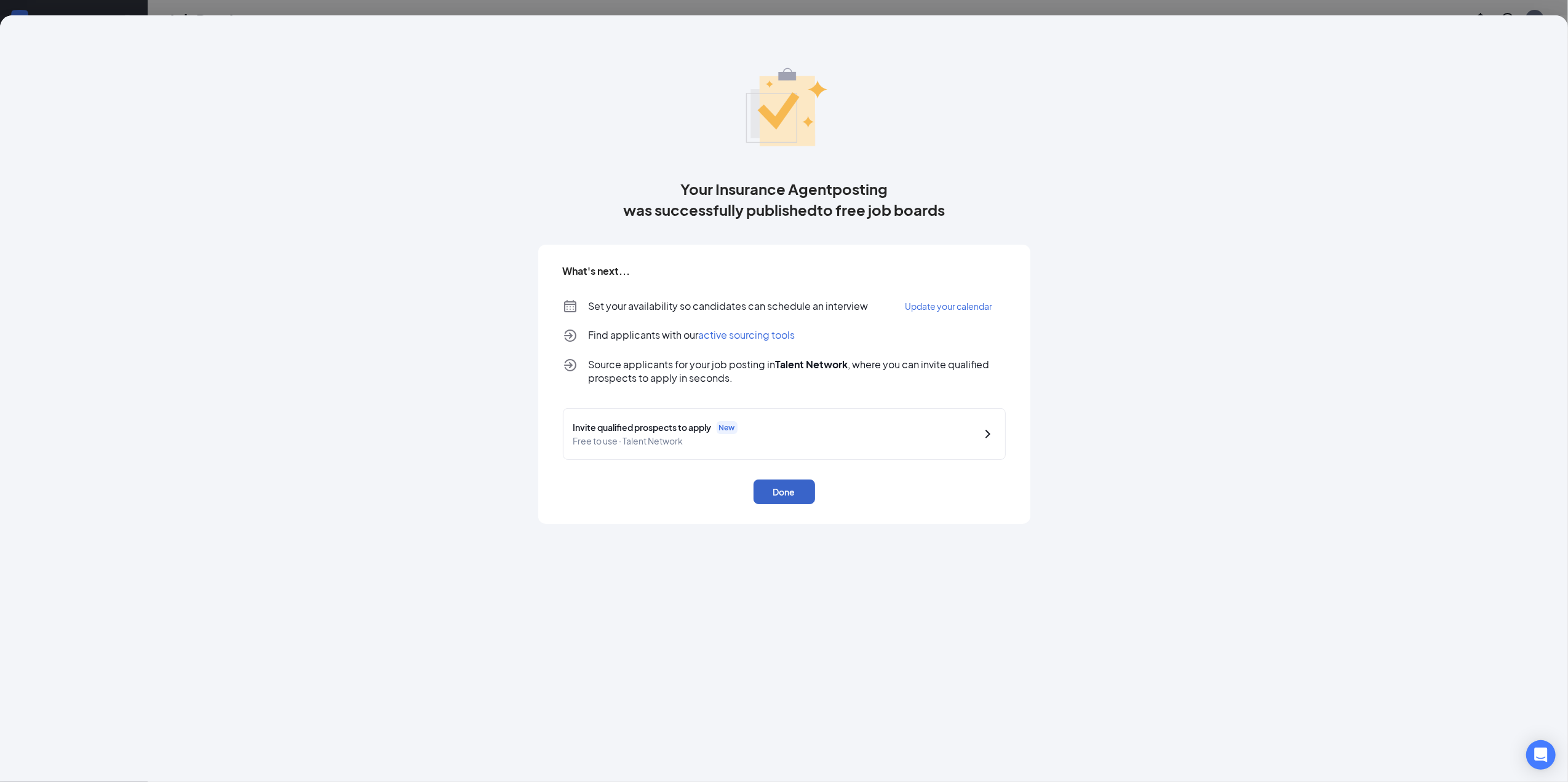
click at [786, 493] on button "Done" at bounding box center [784, 492] width 62 height 25
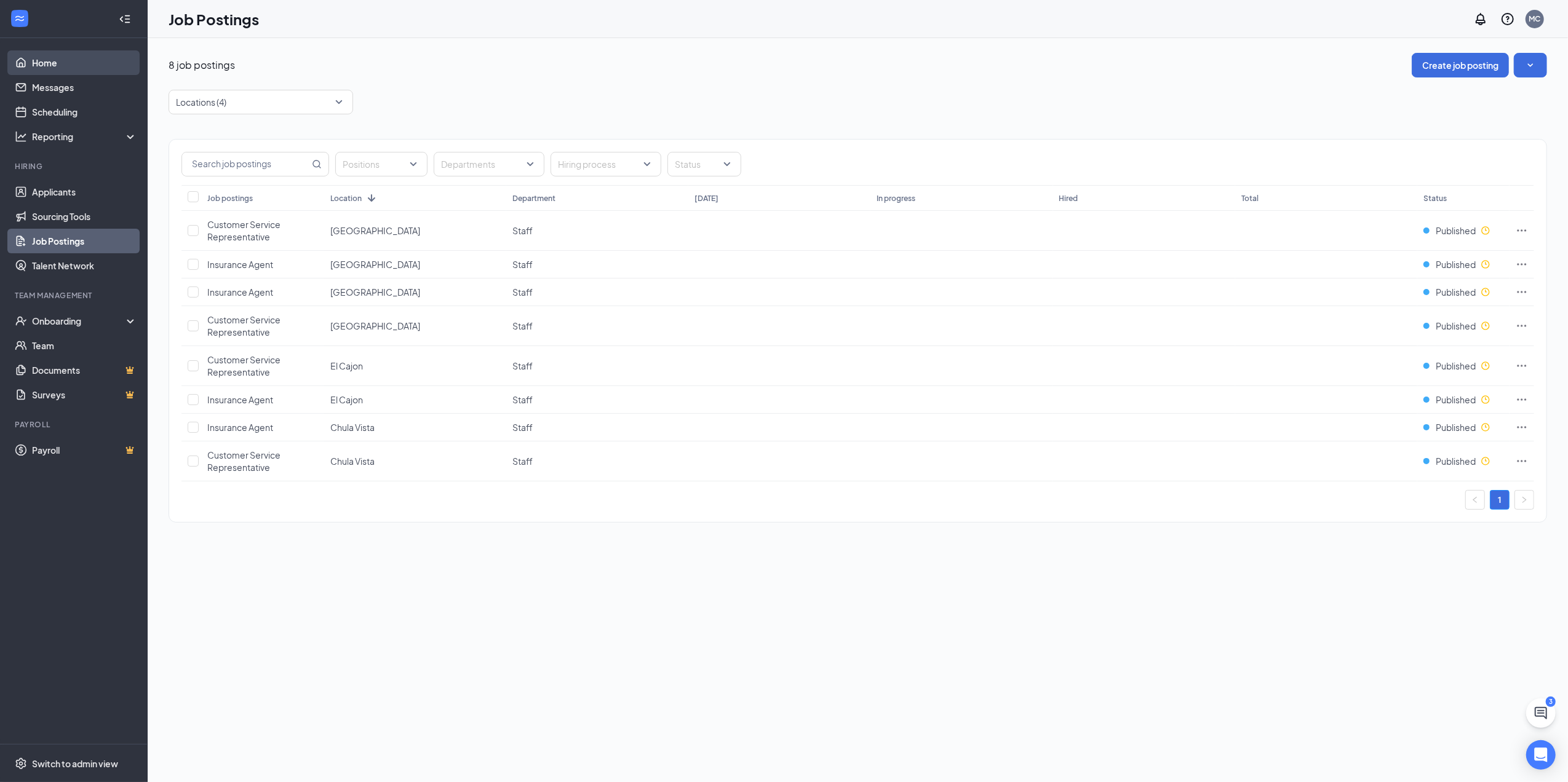
click at [37, 62] on link "Home" at bounding box center [85, 63] width 105 height 25
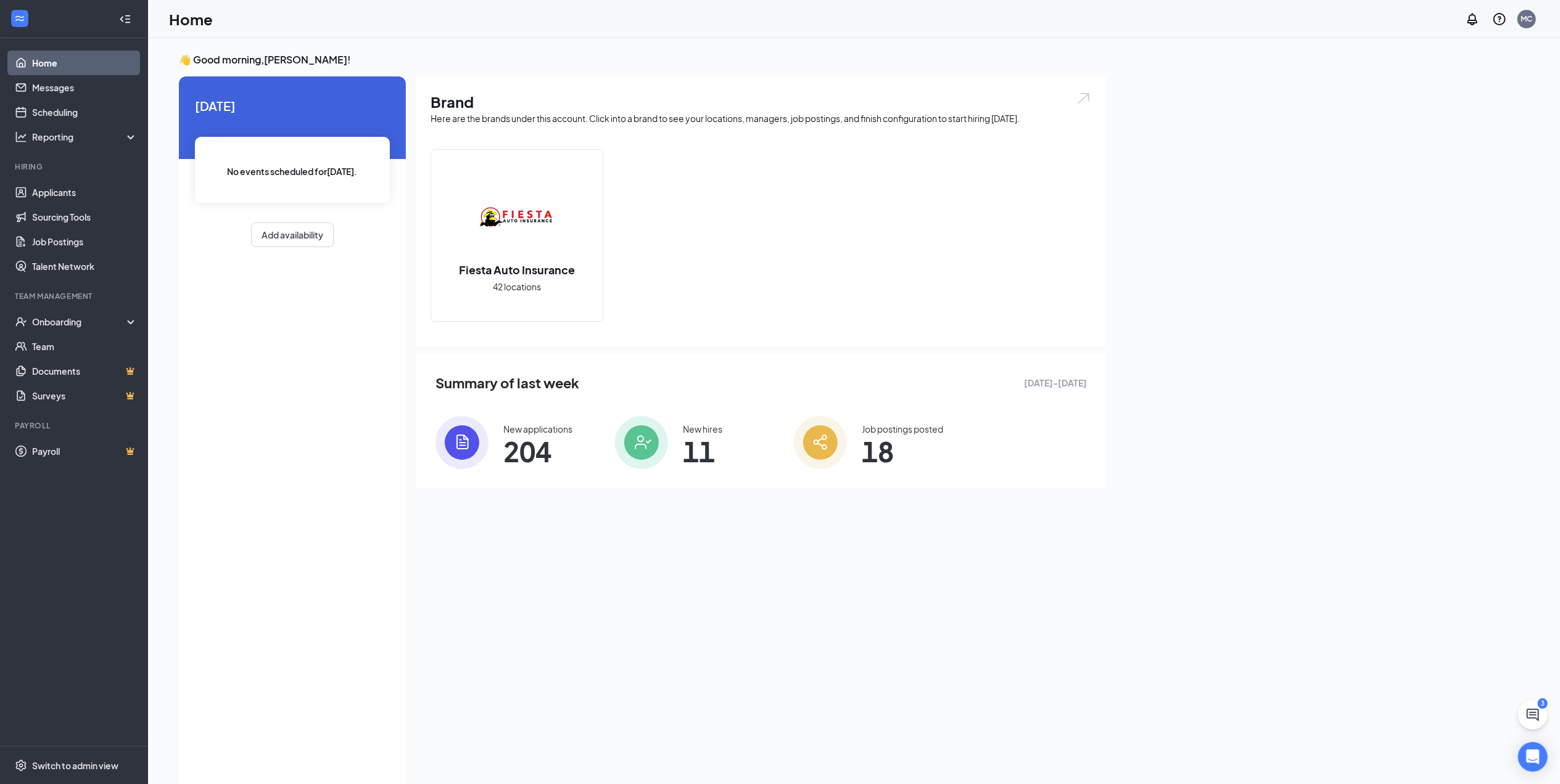
click at [35, 62] on link "Home" at bounding box center [85, 63] width 106 height 25
click at [353, 346] on div "[DATE] No events scheduled for [DATE] . Add availability" at bounding box center [292, 433] width 227 height 713
click at [32, 65] on link "Home" at bounding box center [85, 63] width 106 height 25
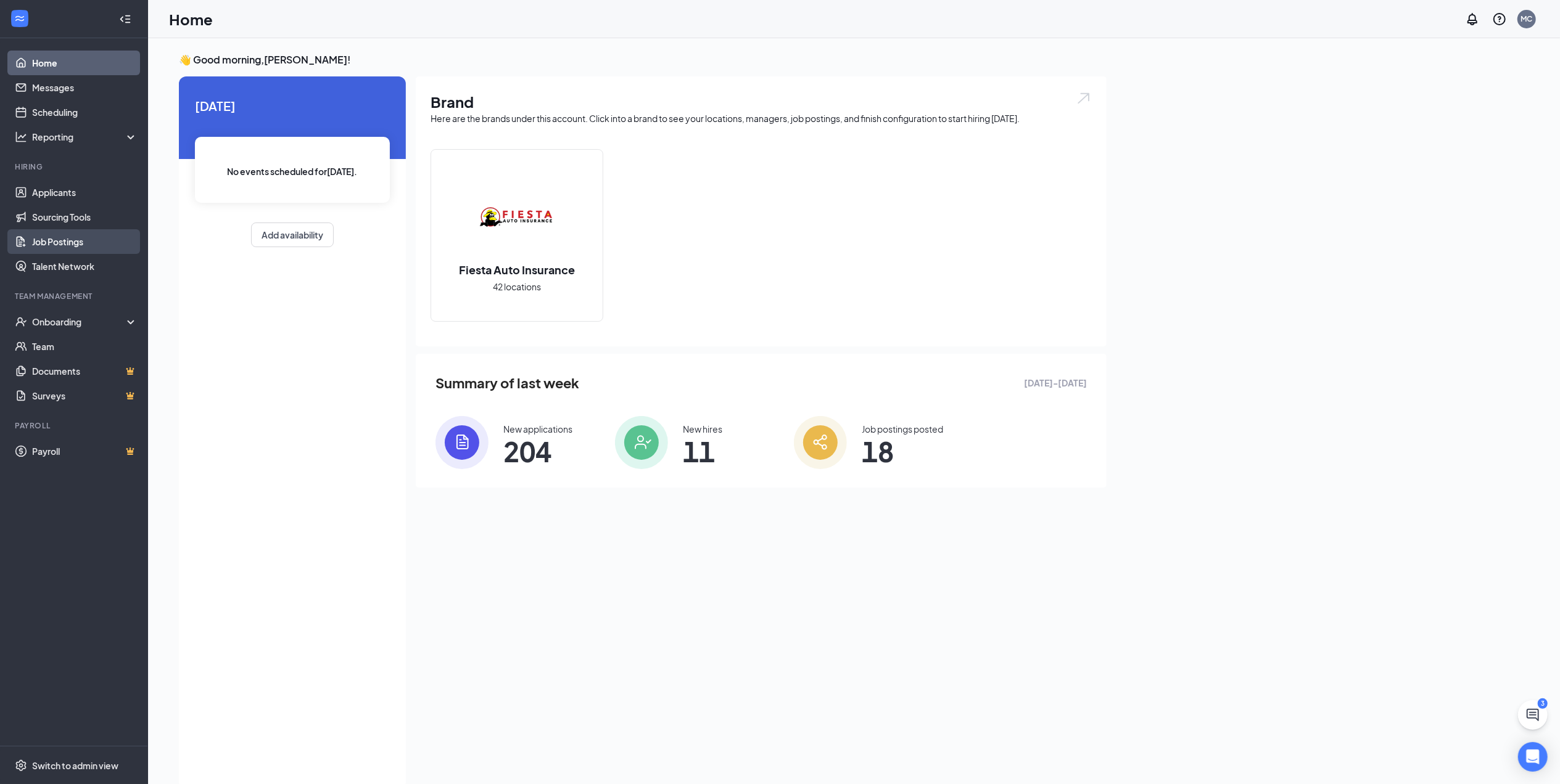
click at [87, 248] on link "Job Postings" at bounding box center [85, 242] width 106 height 25
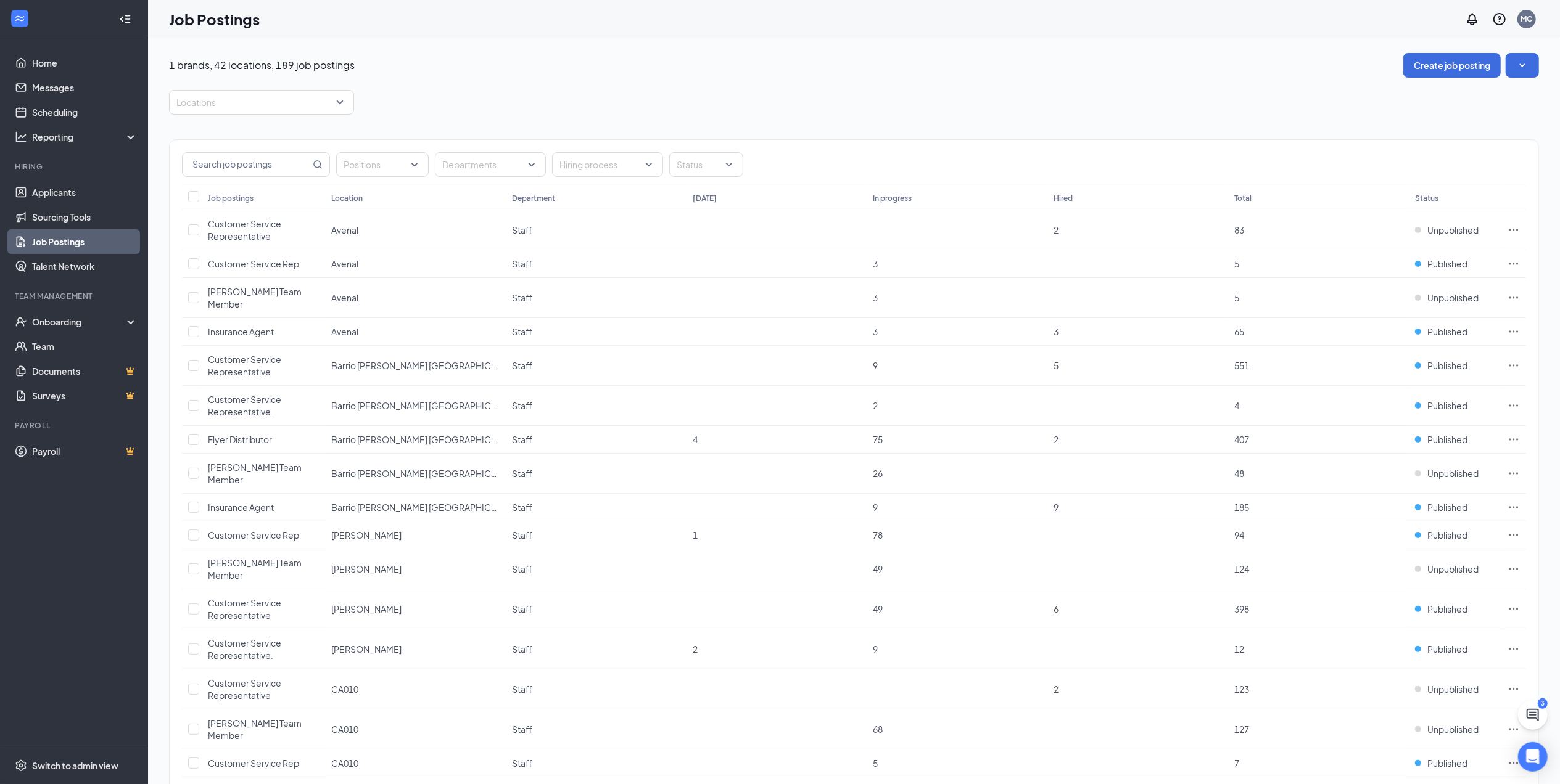
click at [705, 196] on th "[DATE]" at bounding box center [776, 198] width 181 height 25
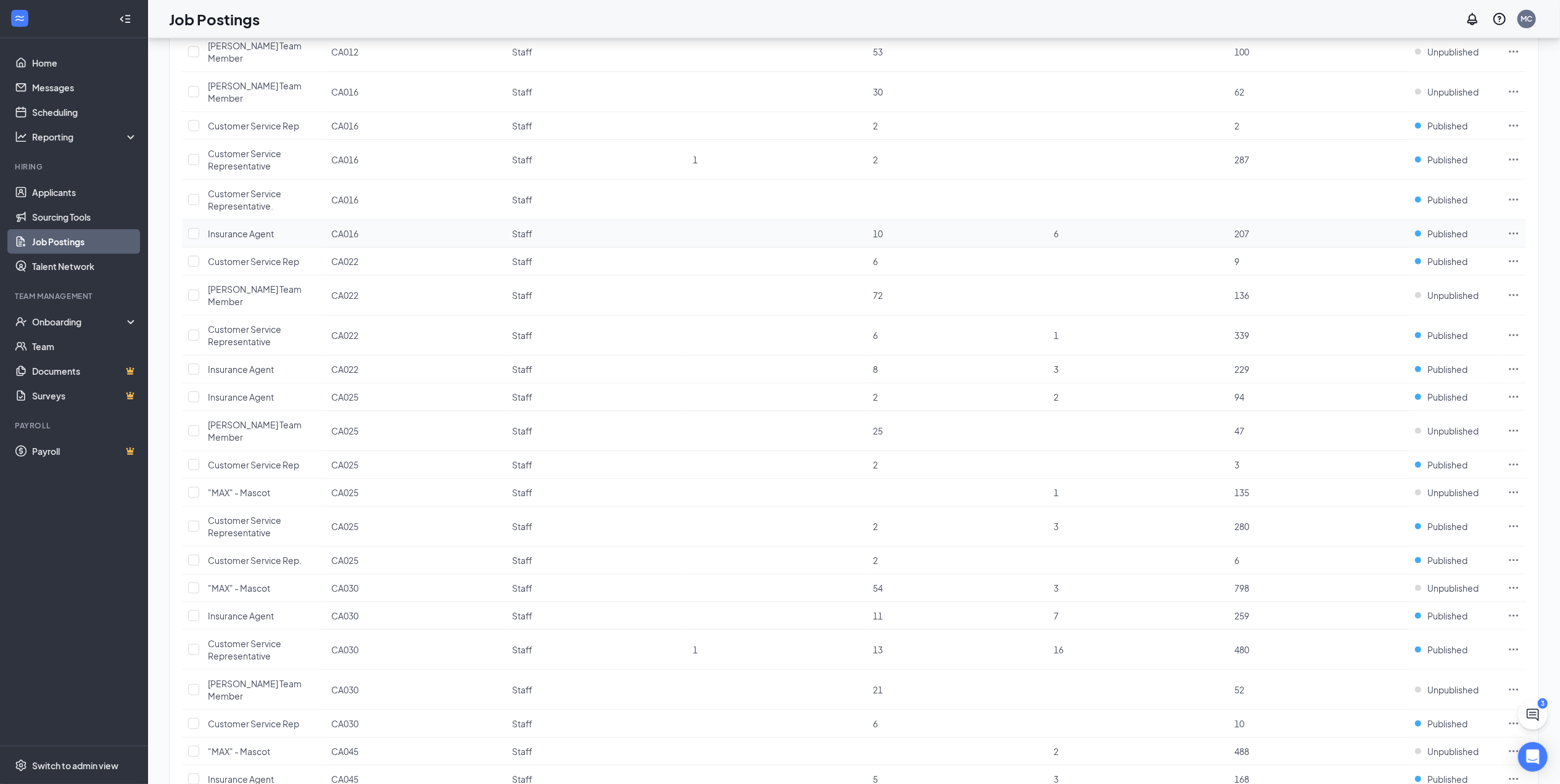
scroll to position [1054, 0]
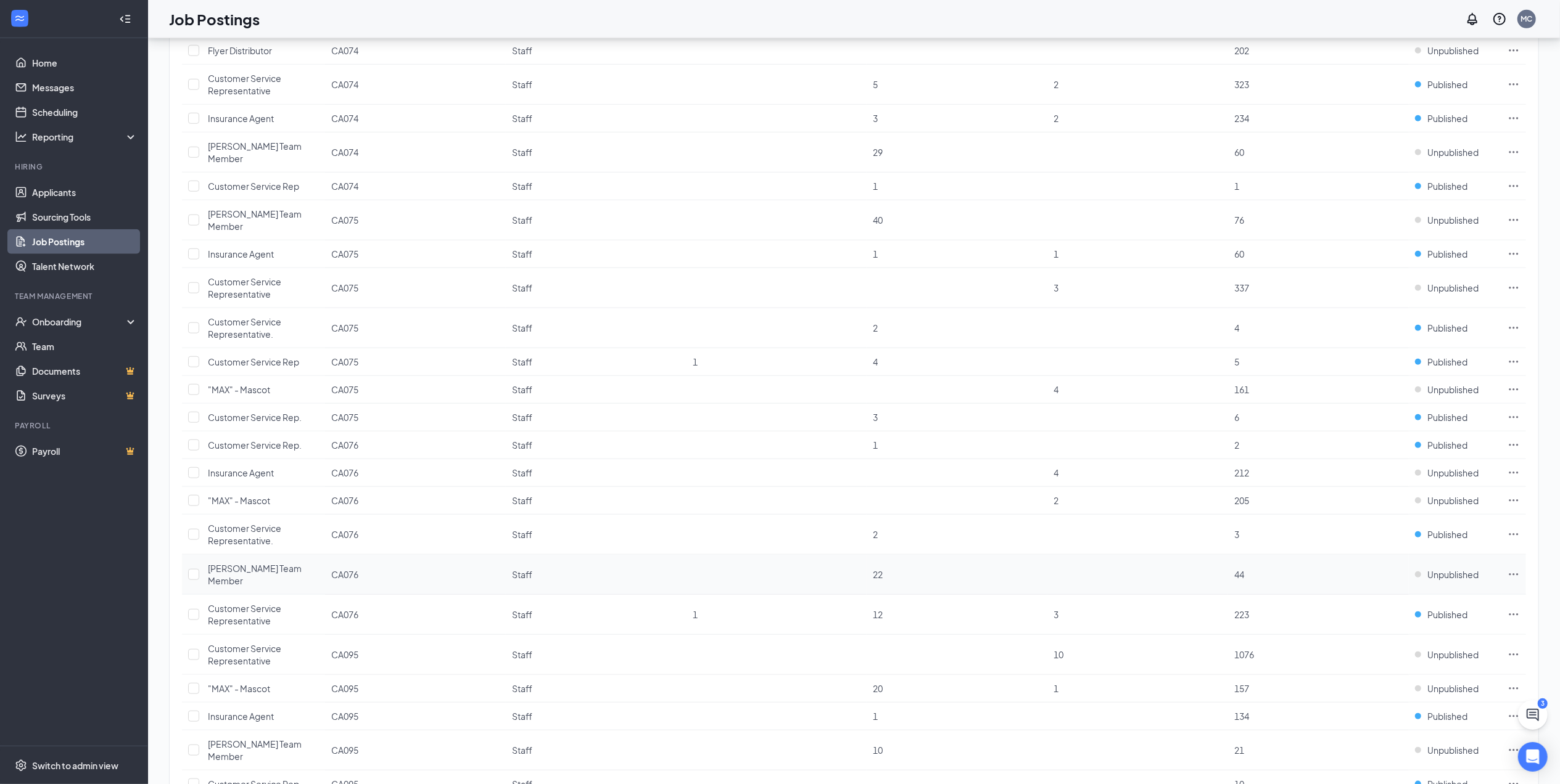
scroll to position [1079, 0]
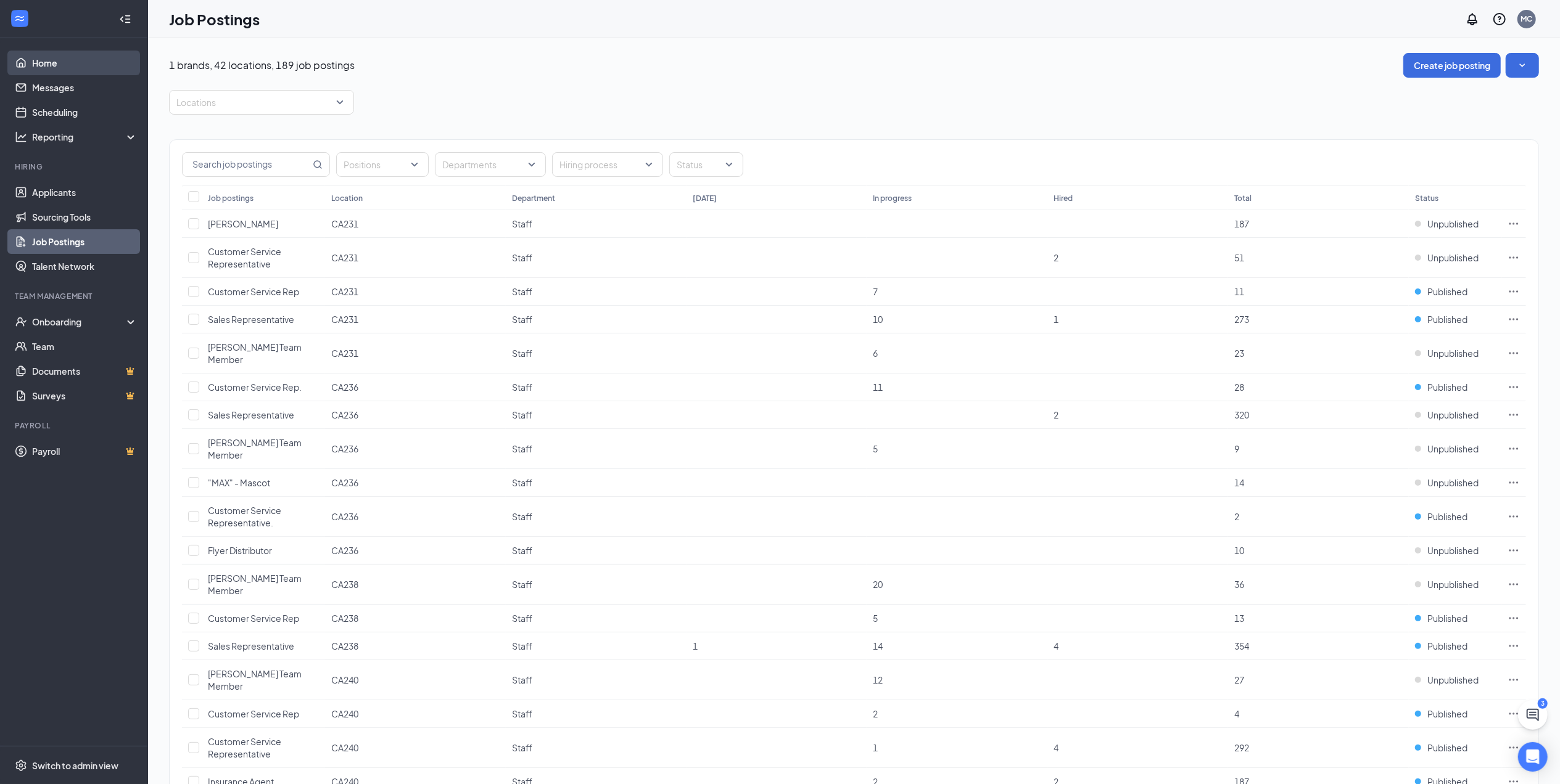
click at [47, 66] on link "Home" at bounding box center [85, 63] width 106 height 25
